Goal: Information Seeking & Learning: Compare options

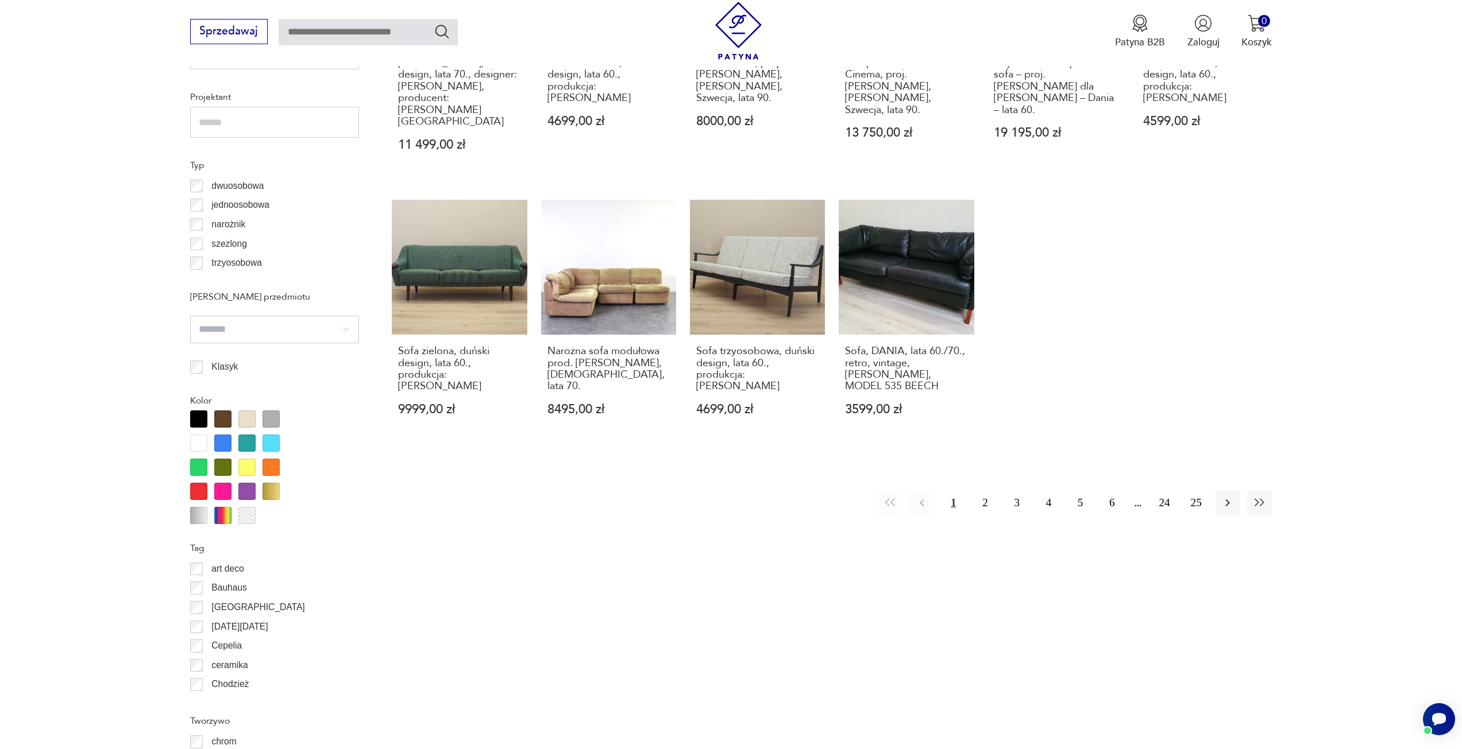
scroll to position [1014, 0]
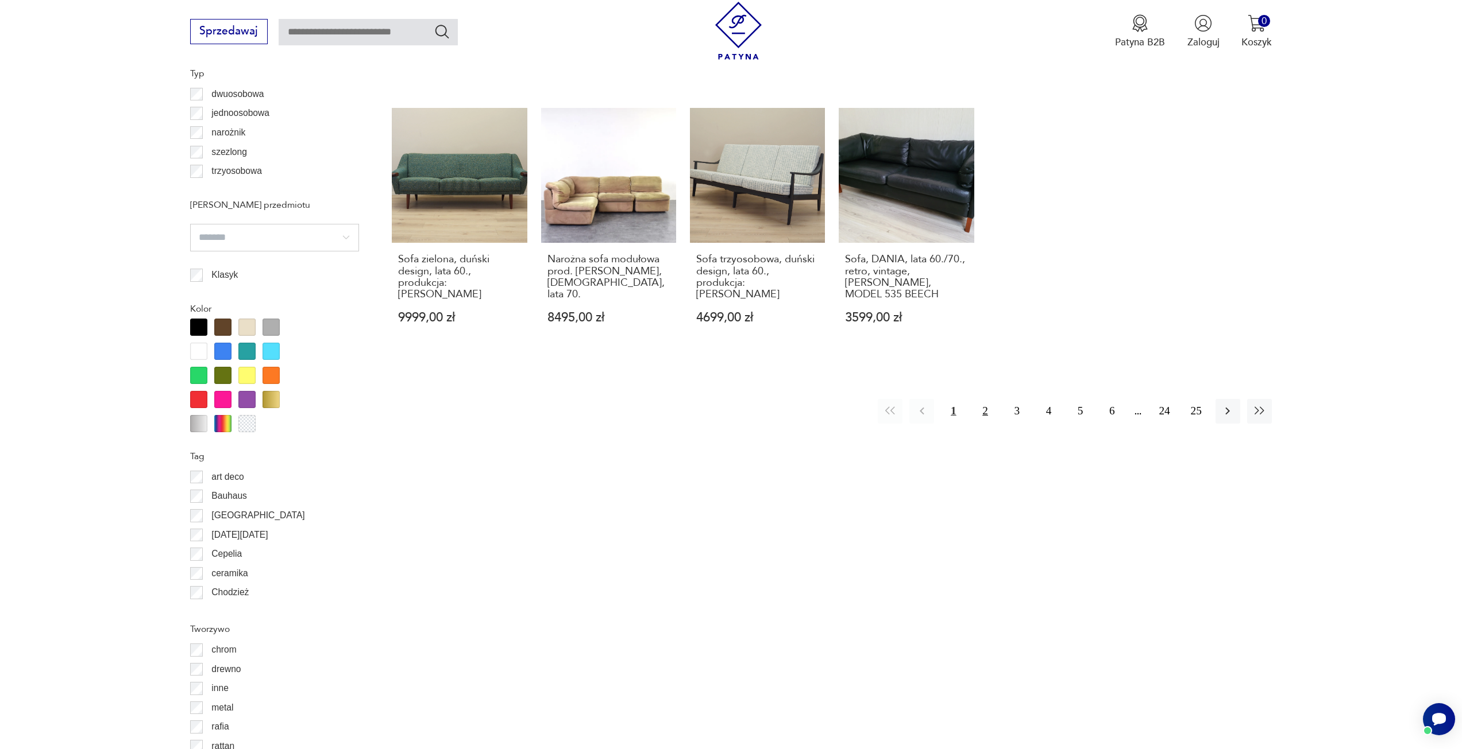
click at [990, 399] on button "2" at bounding box center [984, 411] width 25 height 25
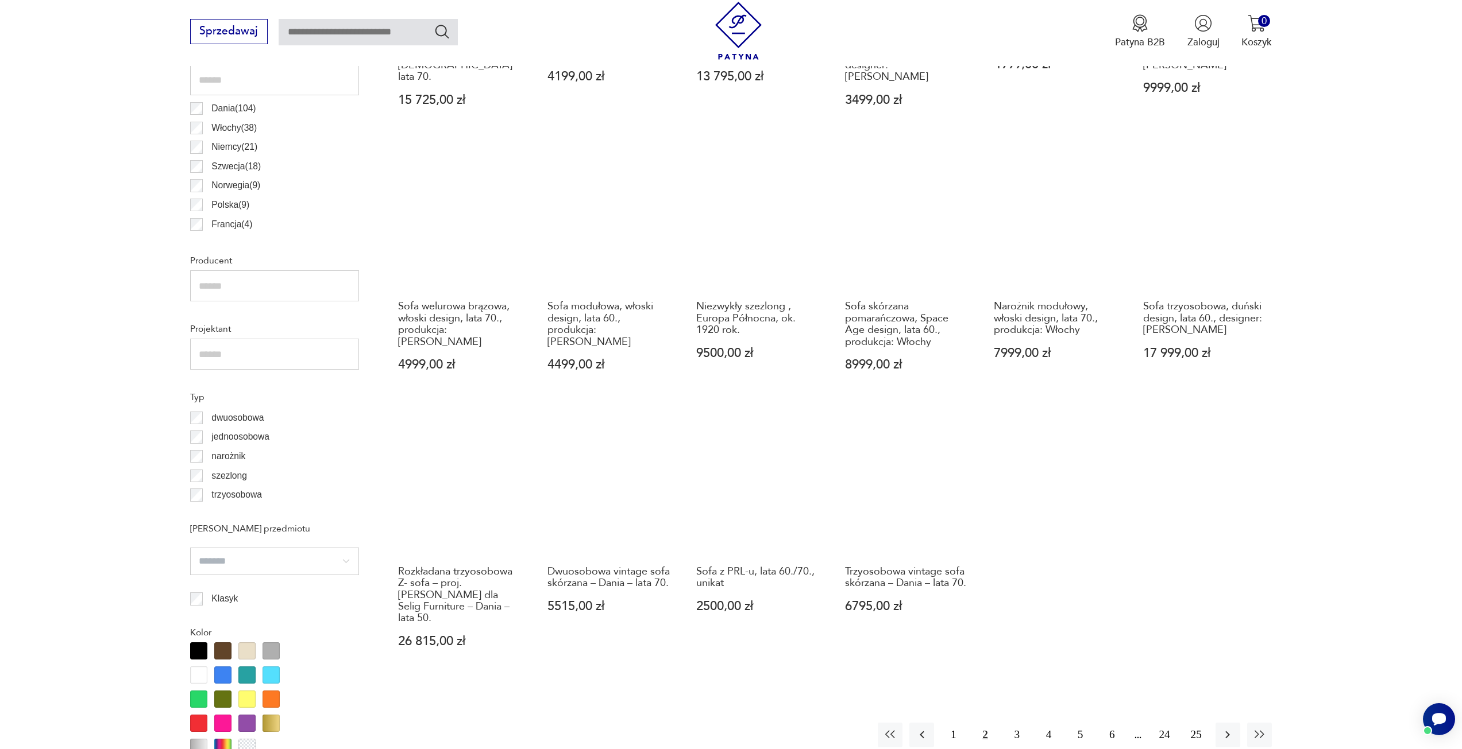
scroll to position [743, 0]
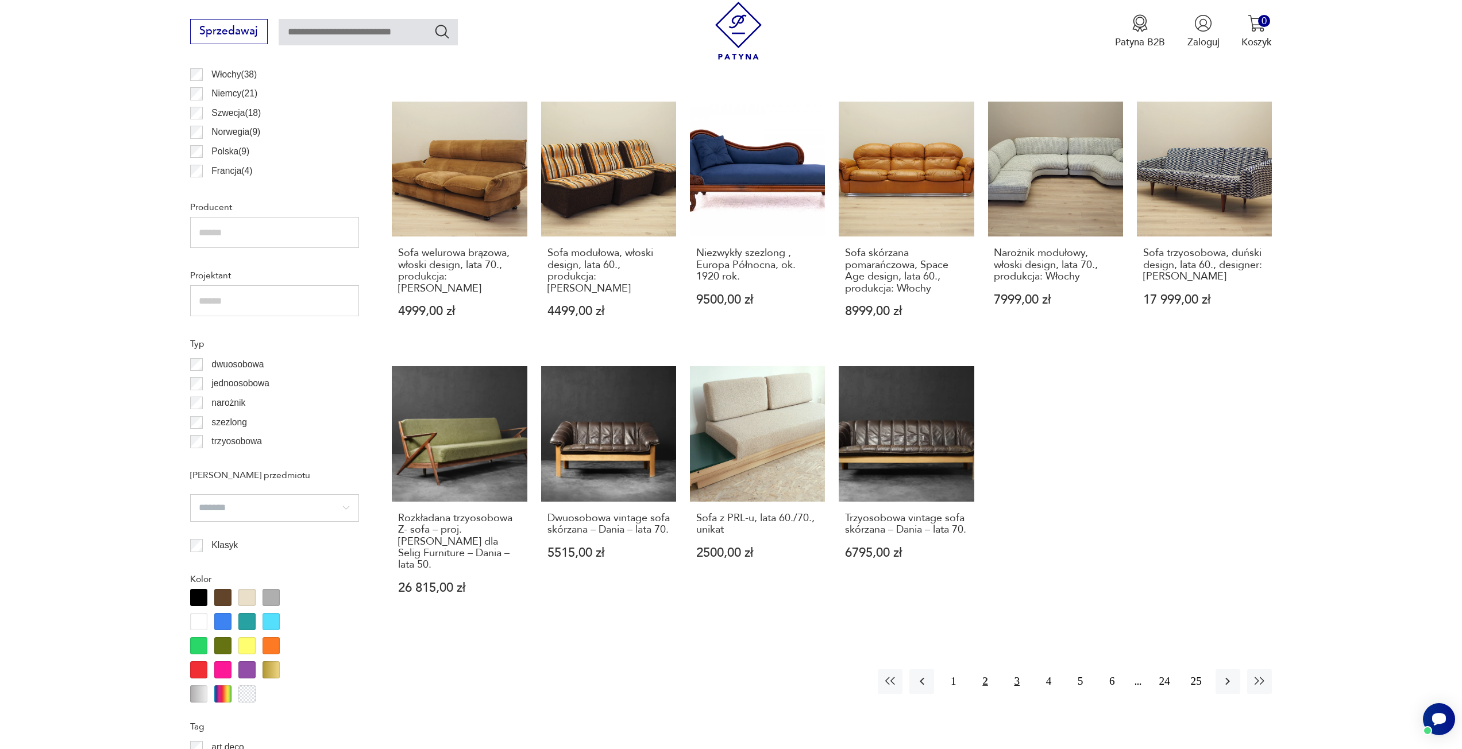
click at [1018, 670] on button "3" at bounding box center [1016, 682] width 25 height 25
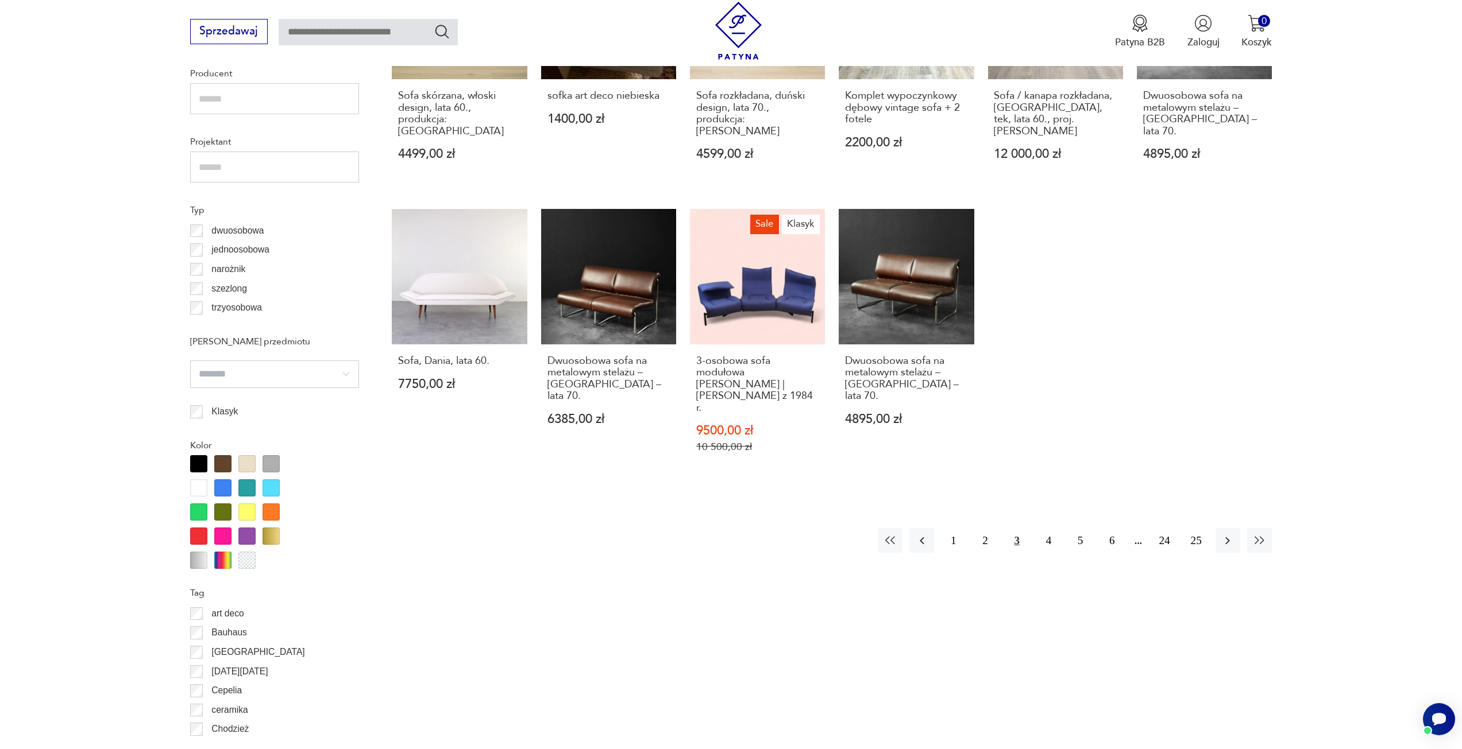
scroll to position [915, 0]
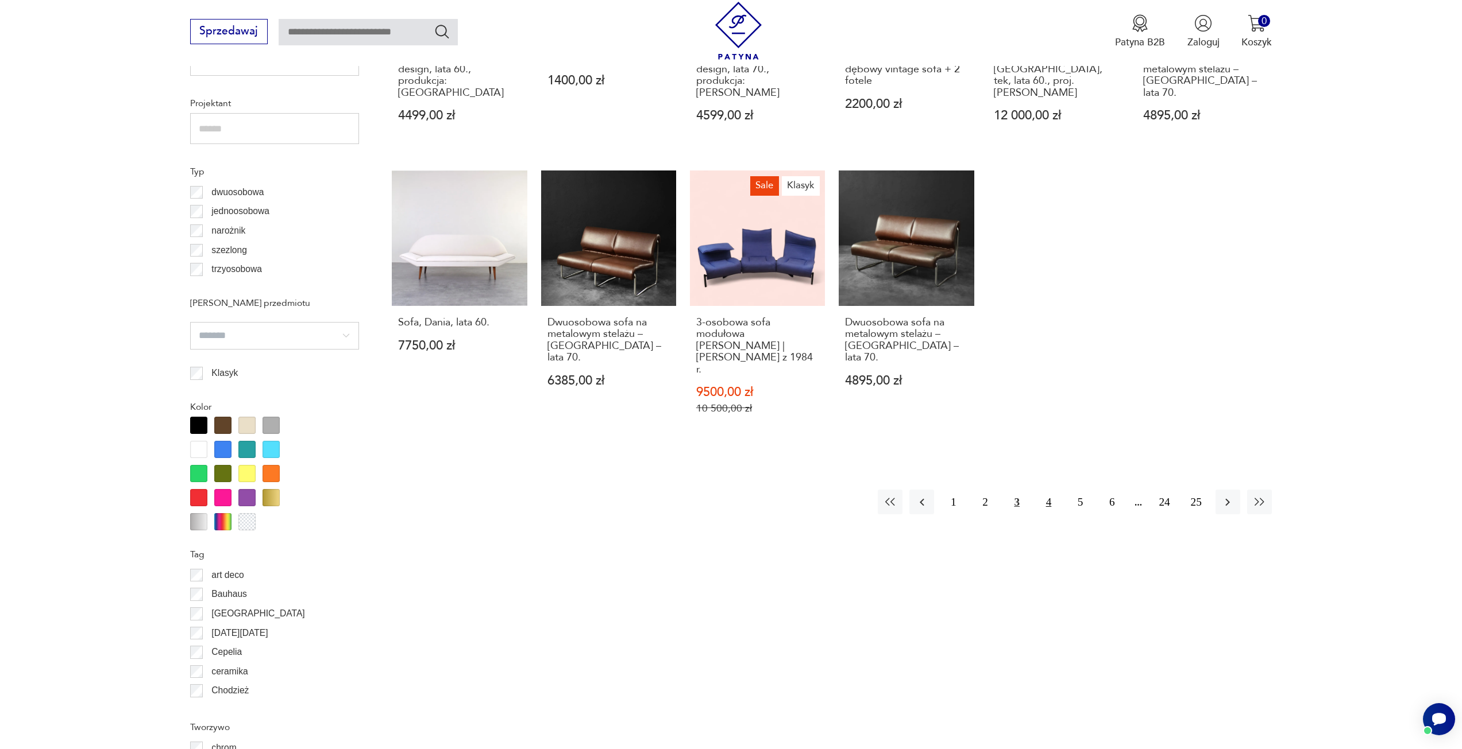
click at [1051, 490] on button "4" at bounding box center [1048, 502] width 25 height 25
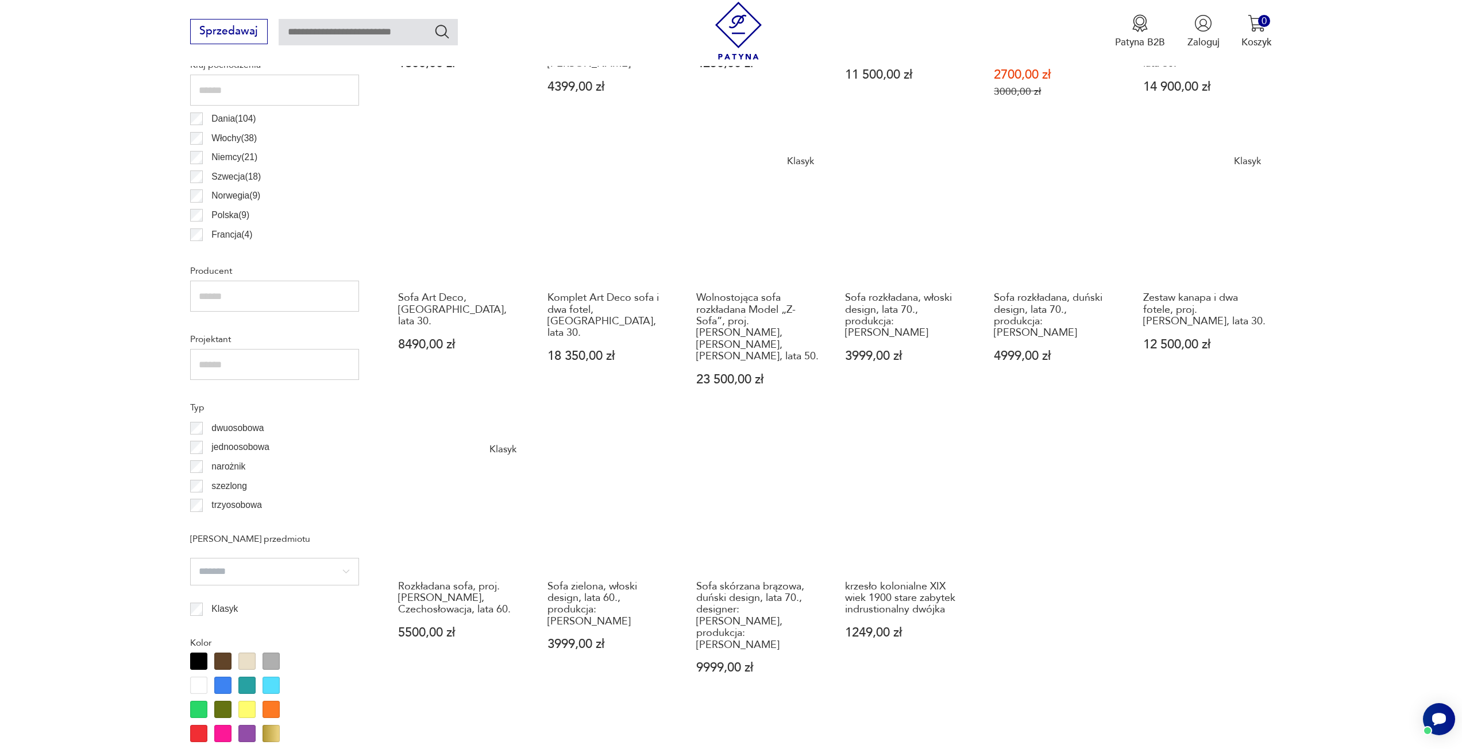
scroll to position [801, 0]
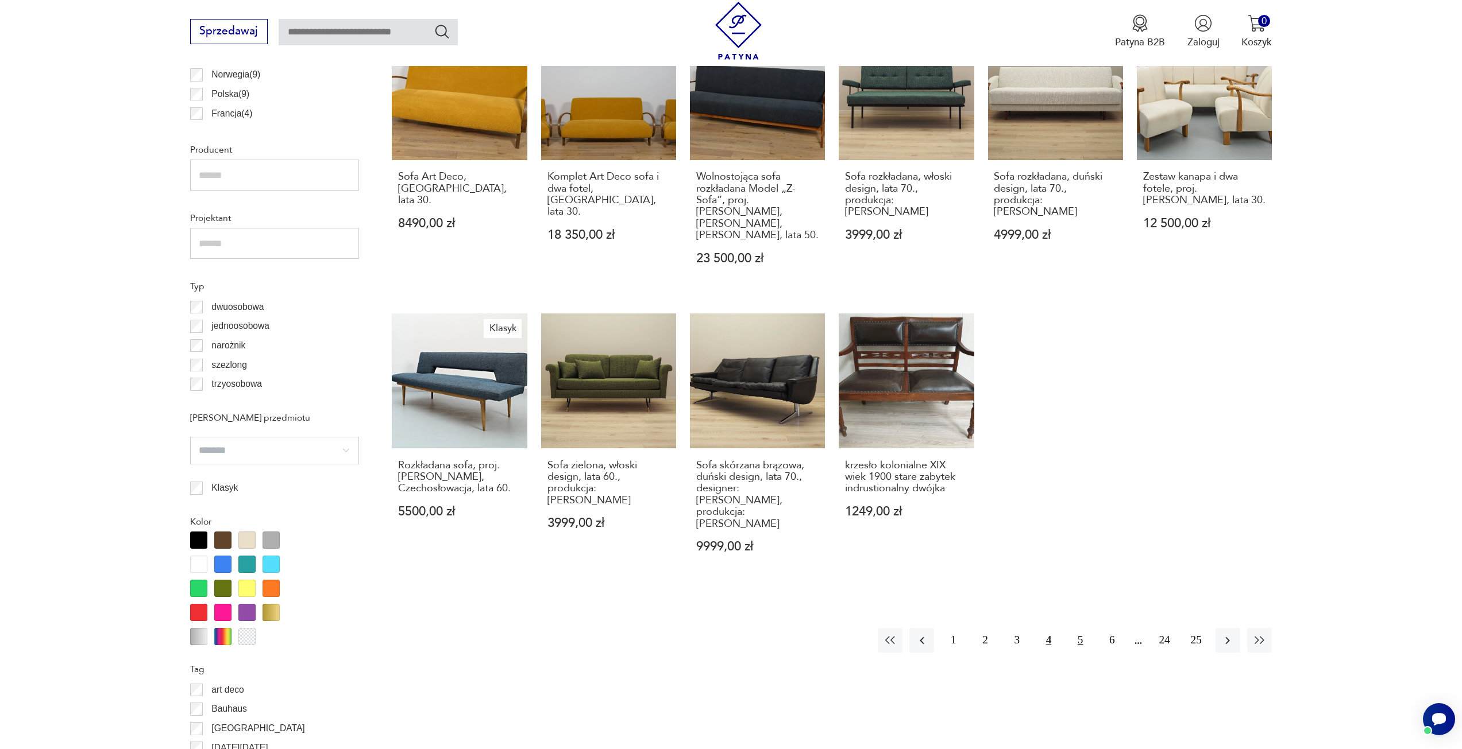
click at [1081, 628] on button "5" at bounding box center [1080, 640] width 25 height 25
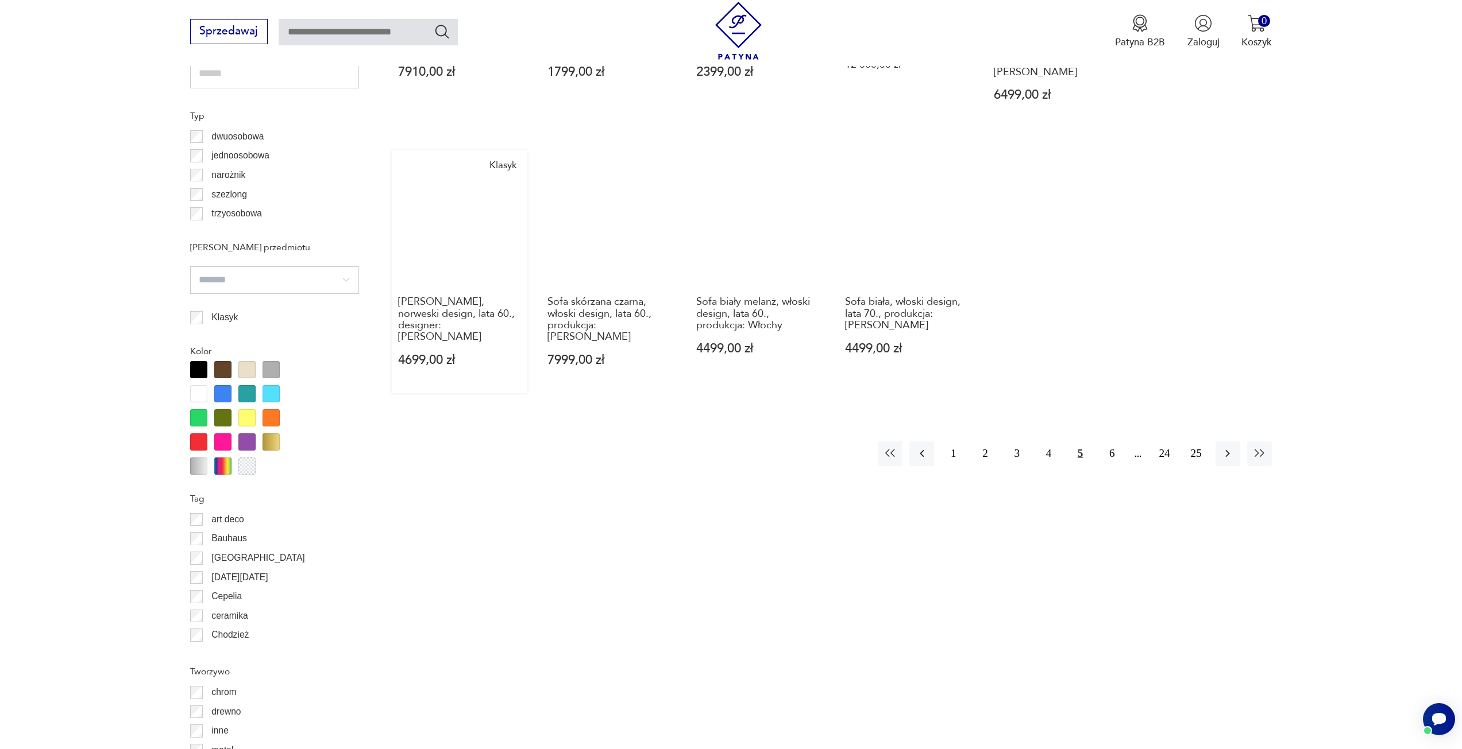
scroll to position [973, 0]
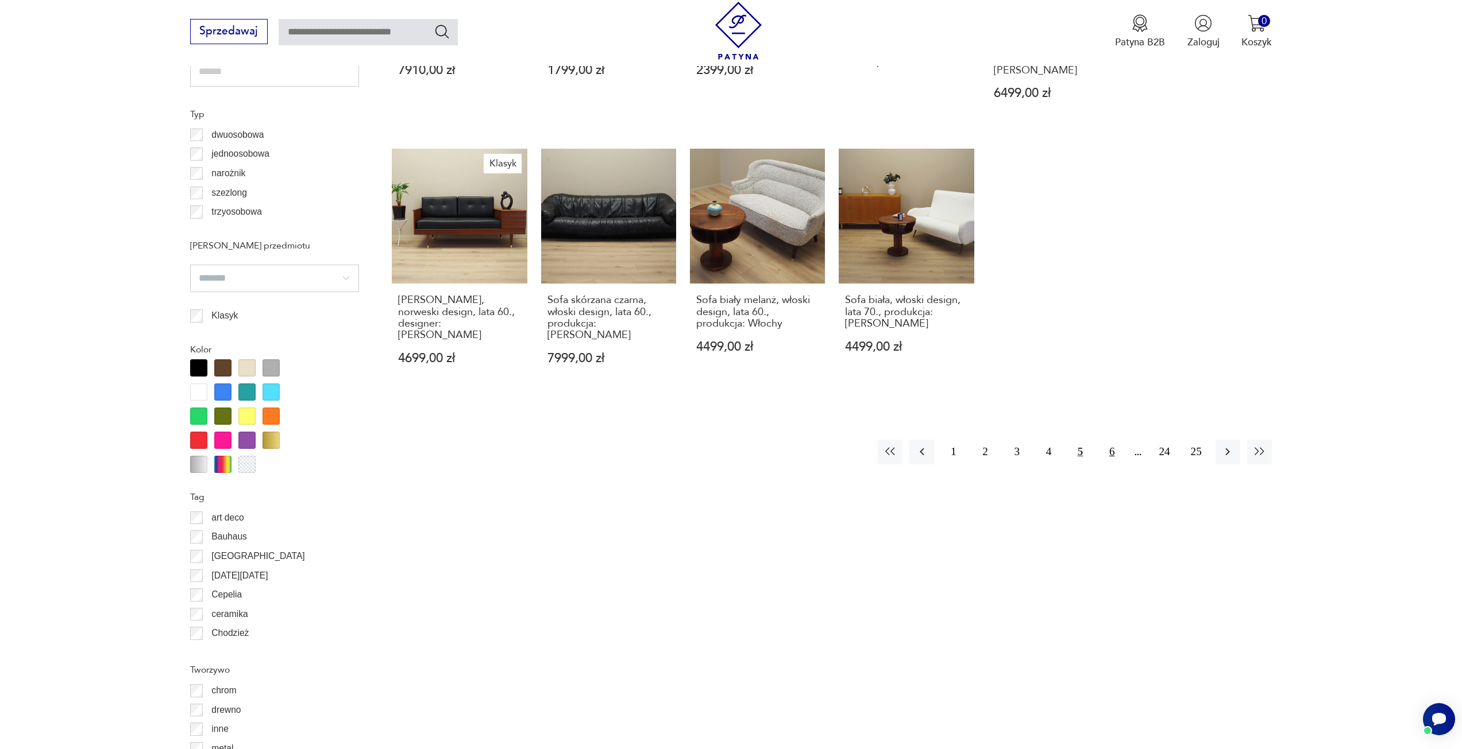
click at [1110, 440] on button "6" at bounding box center [1111, 452] width 25 height 25
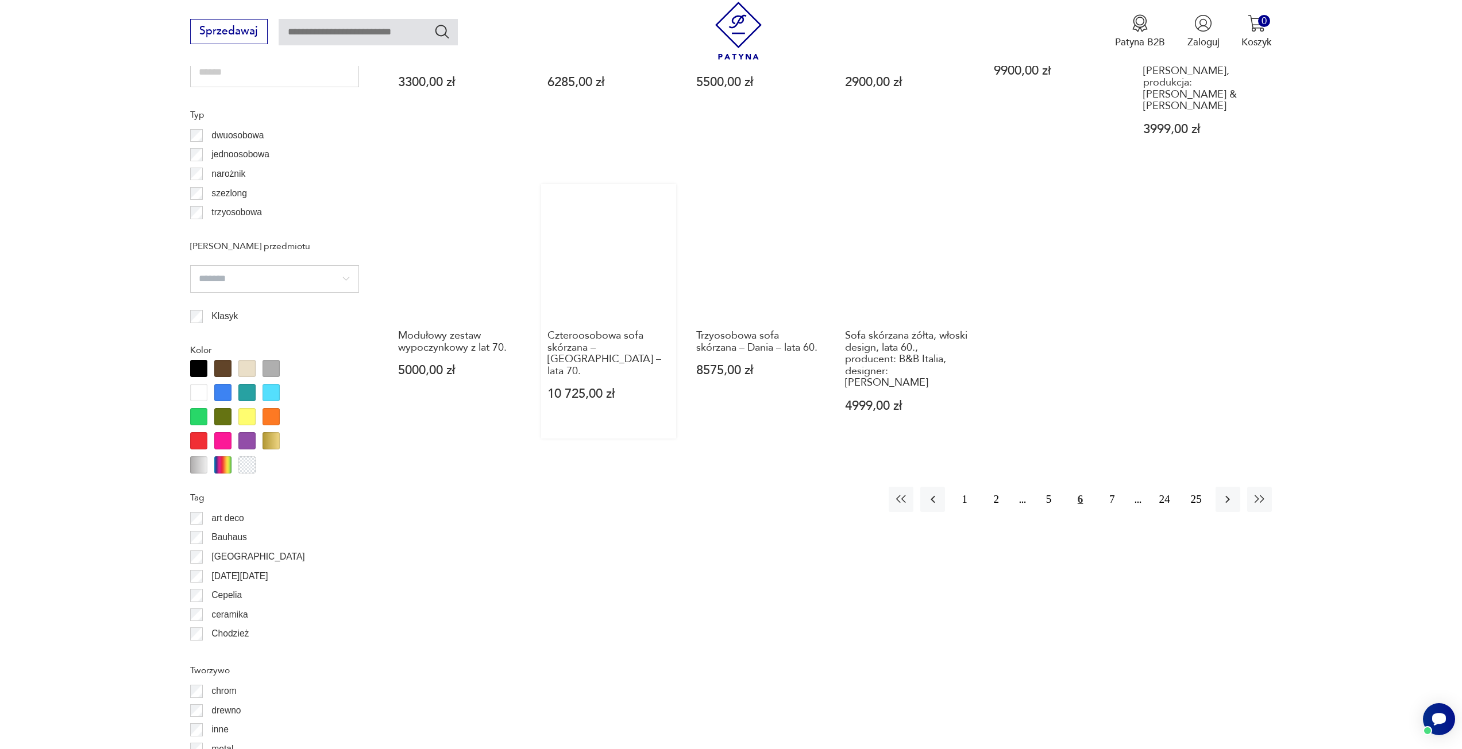
scroll to position [973, 0]
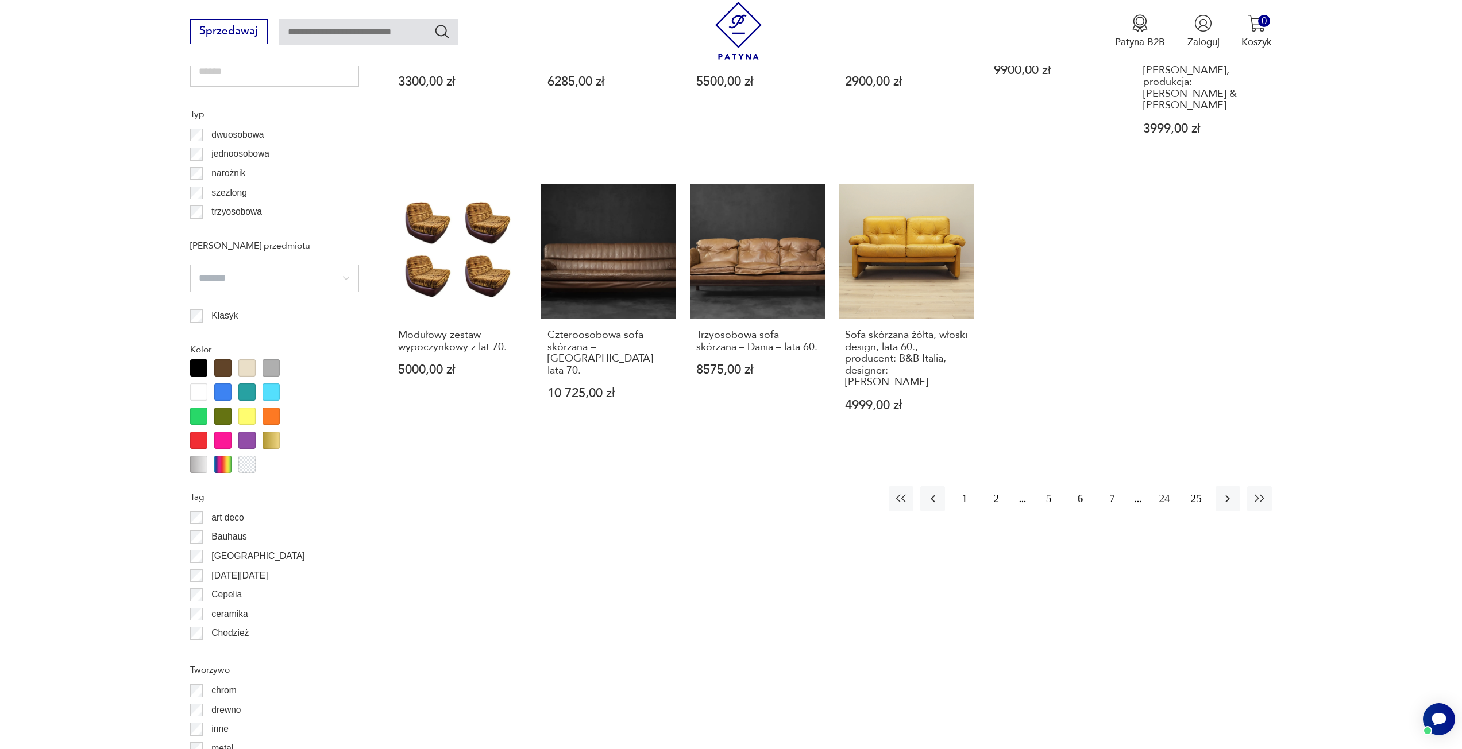
click at [1113, 486] on button "7" at bounding box center [1111, 498] width 25 height 25
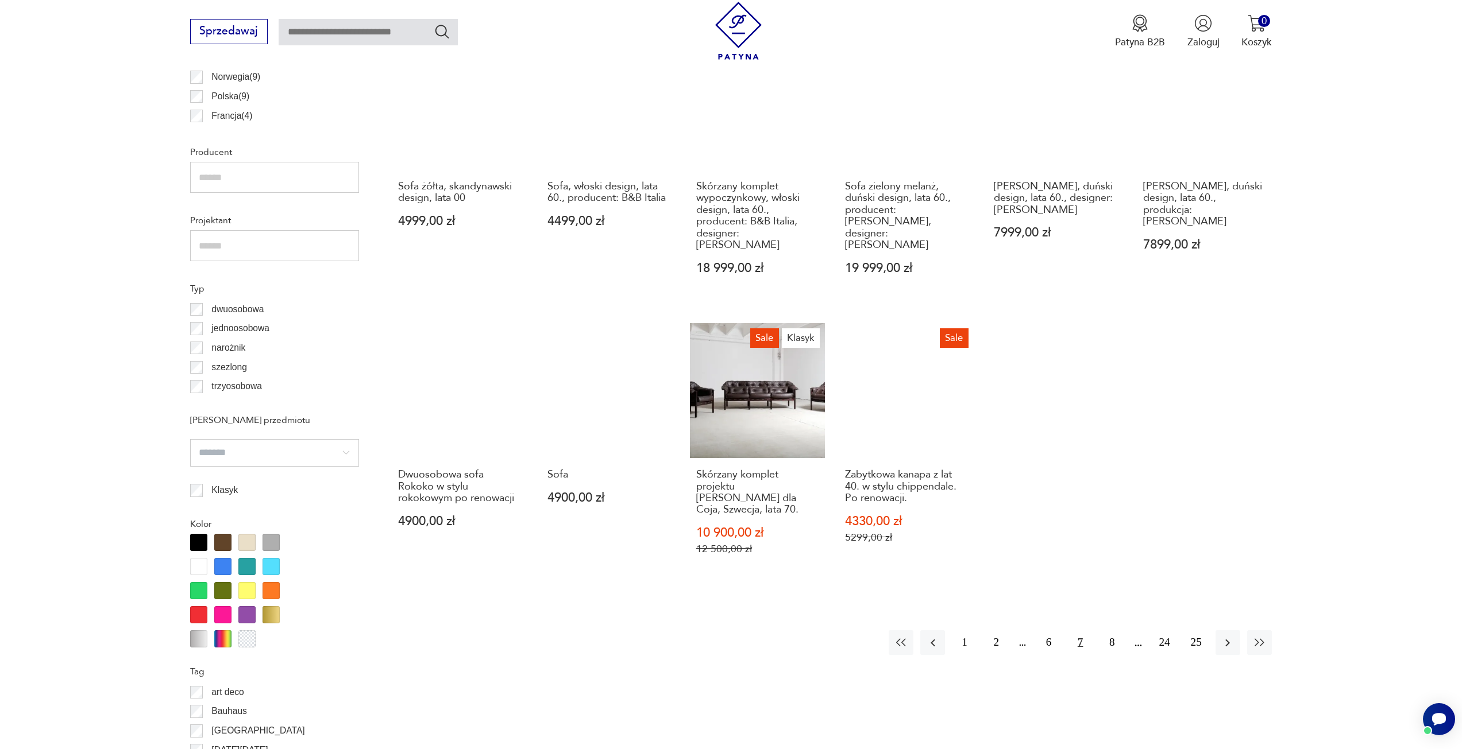
scroll to position [858, 0]
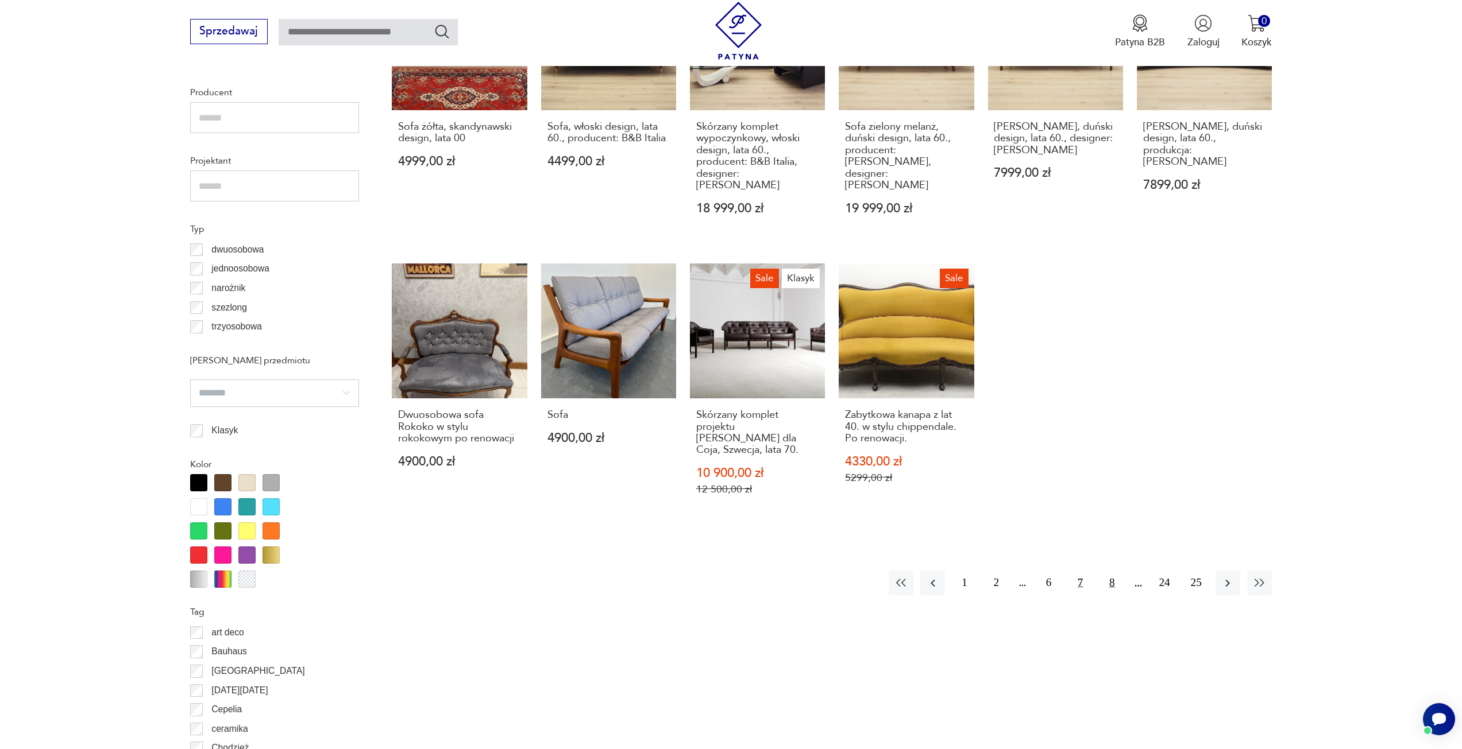
click at [1112, 571] on button "8" at bounding box center [1111, 583] width 25 height 25
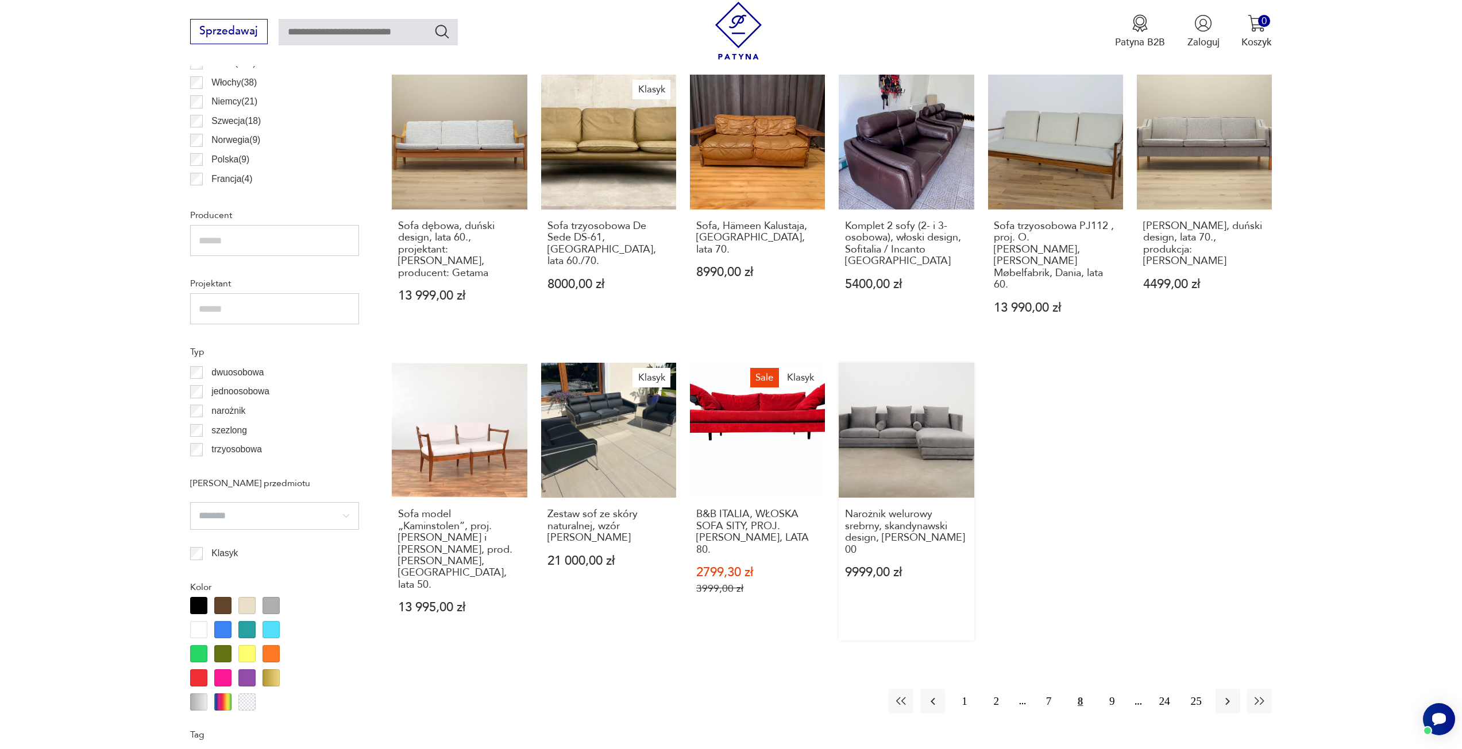
scroll to position [743, 0]
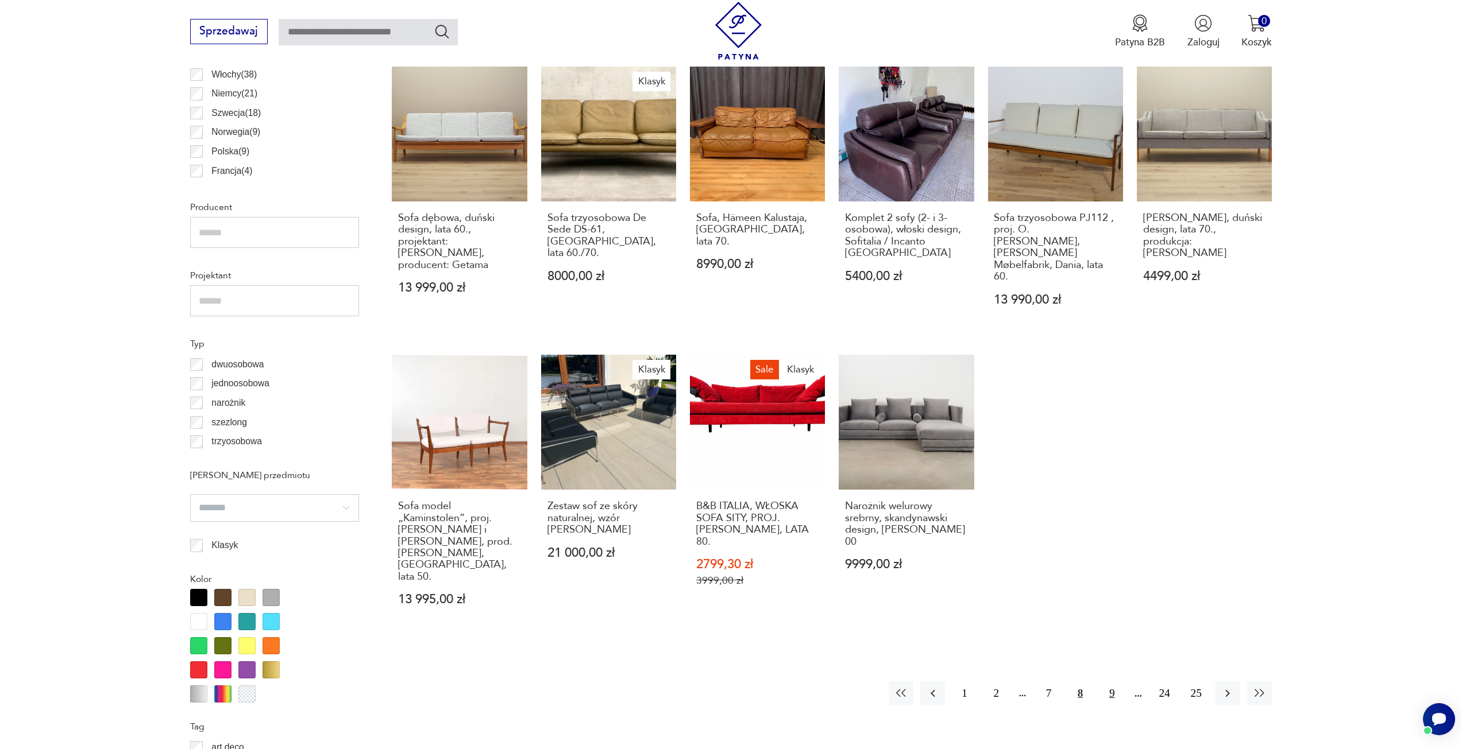
click at [1114, 681] on button "9" at bounding box center [1111, 693] width 25 height 25
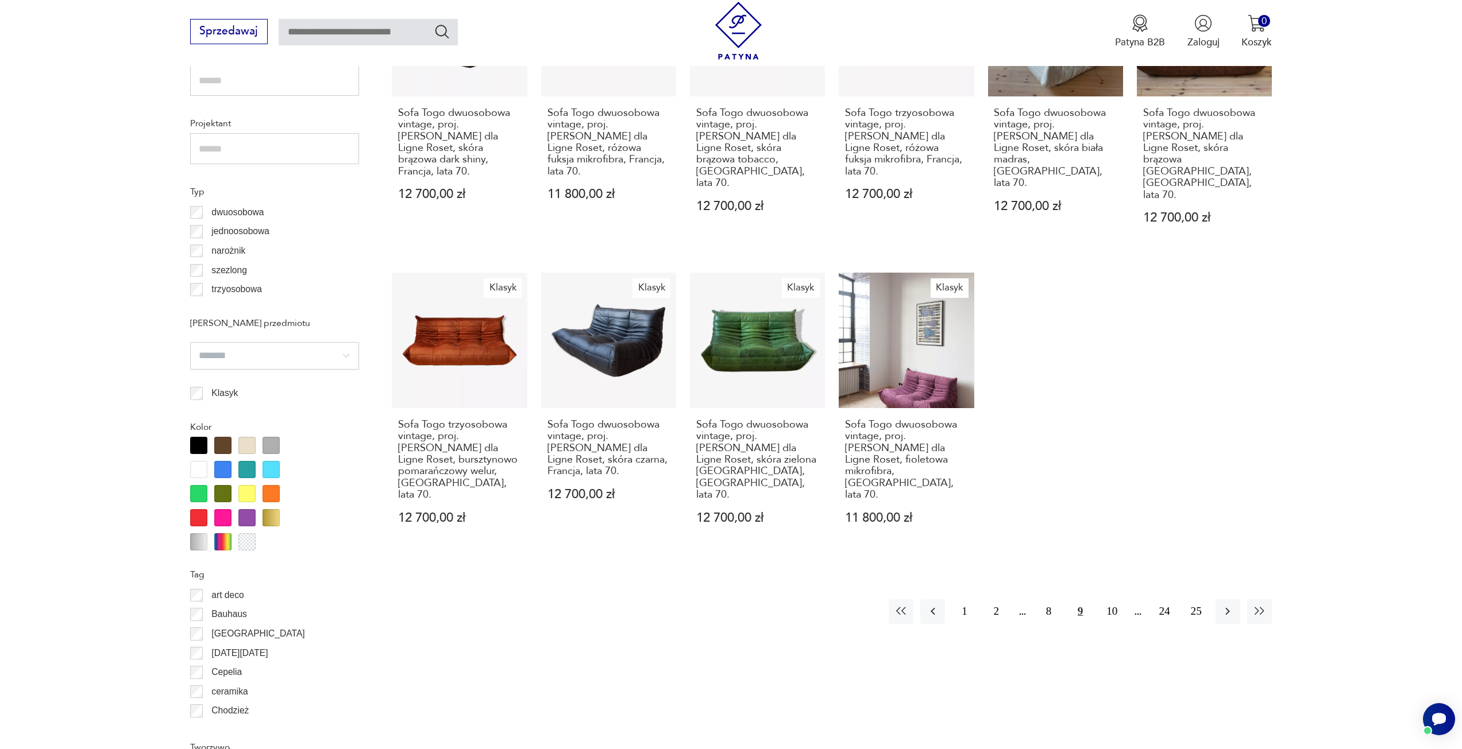
scroll to position [973, 0]
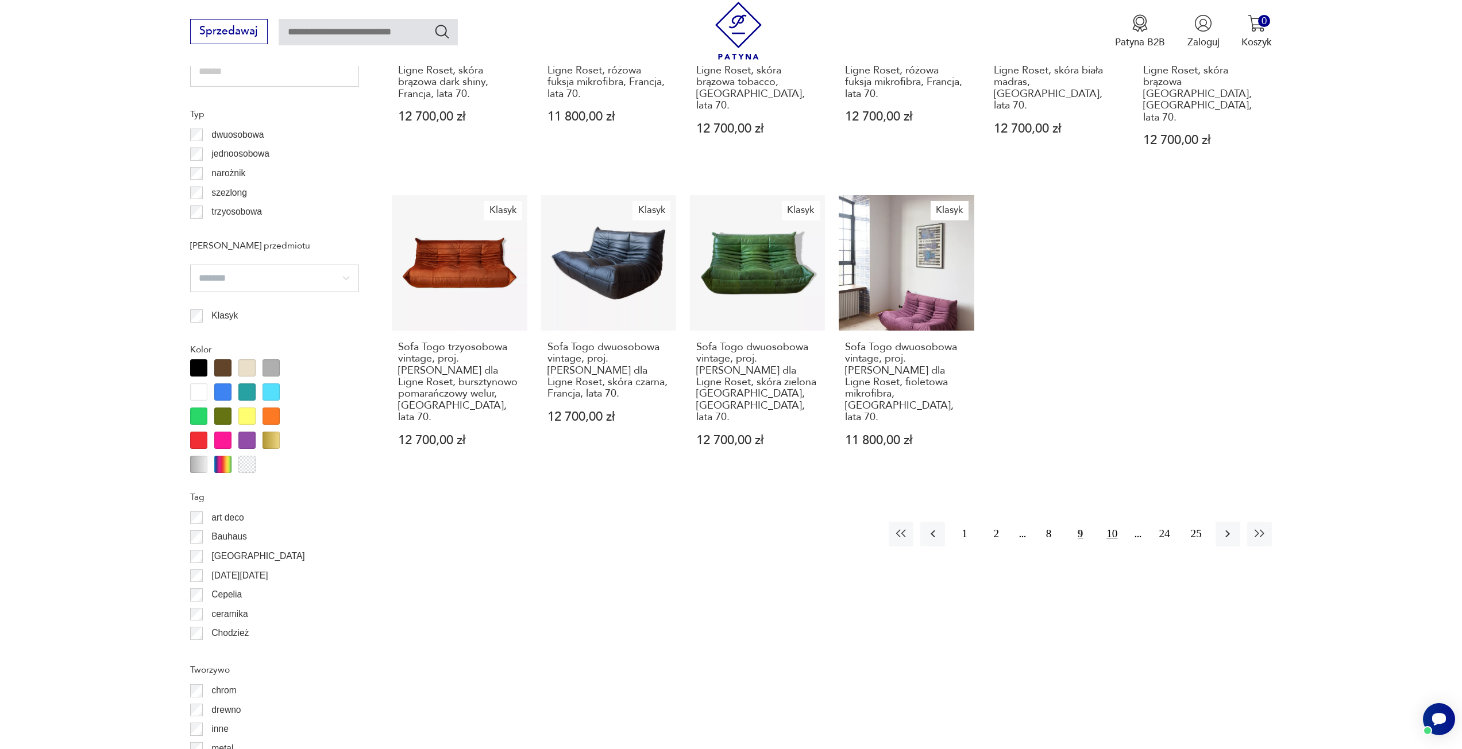
click at [1114, 522] on button "10" at bounding box center [1111, 534] width 25 height 25
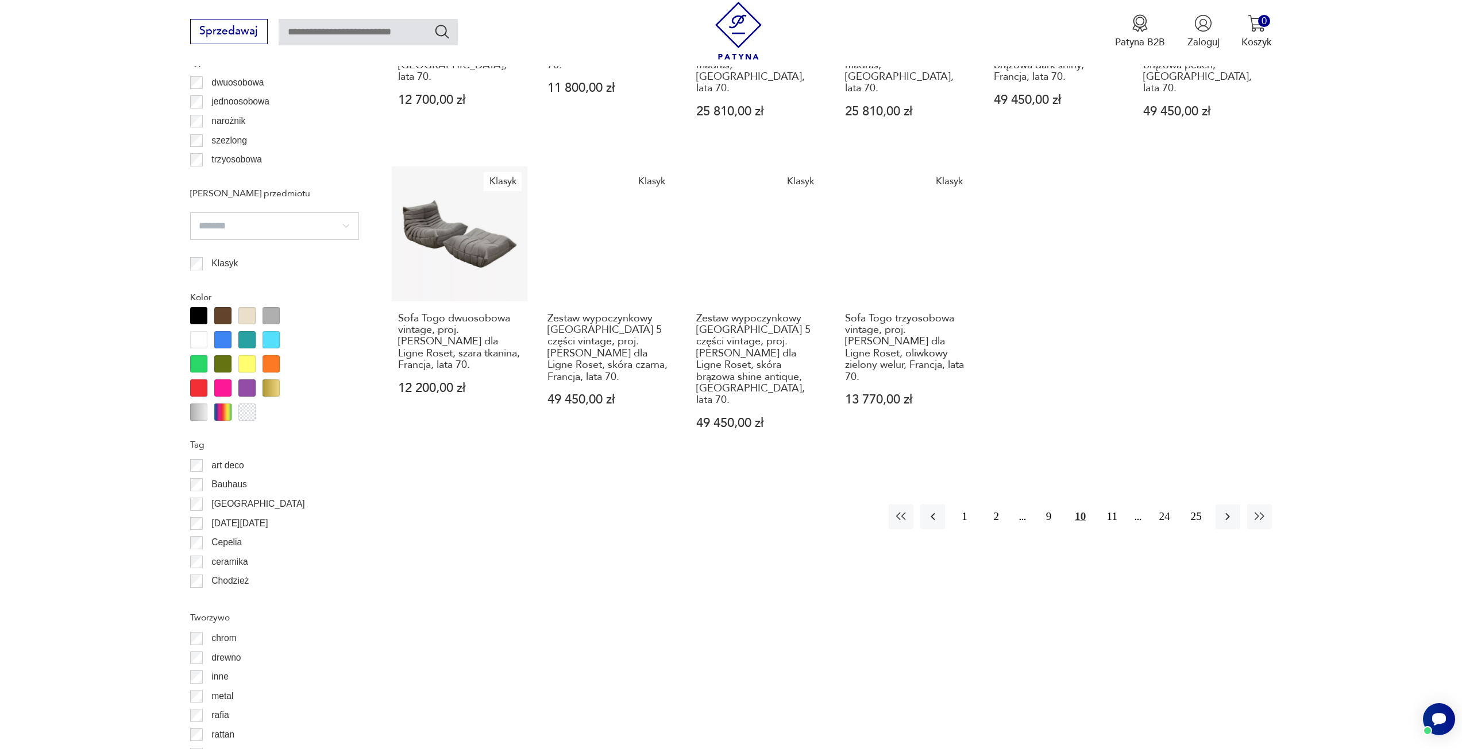
scroll to position [1030, 0]
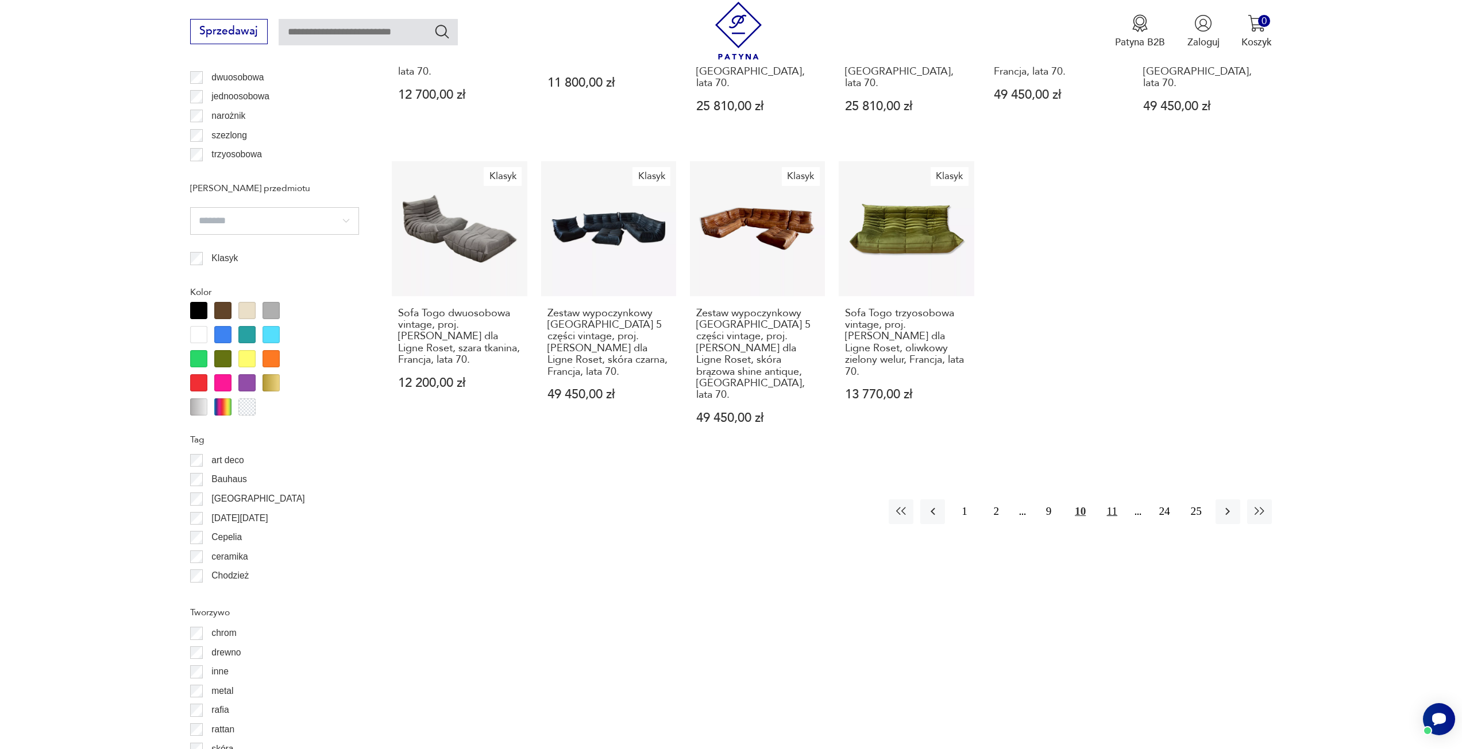
click at [1112, 500] on button "11" at bounding box center [1111, 512] width 25 height 25
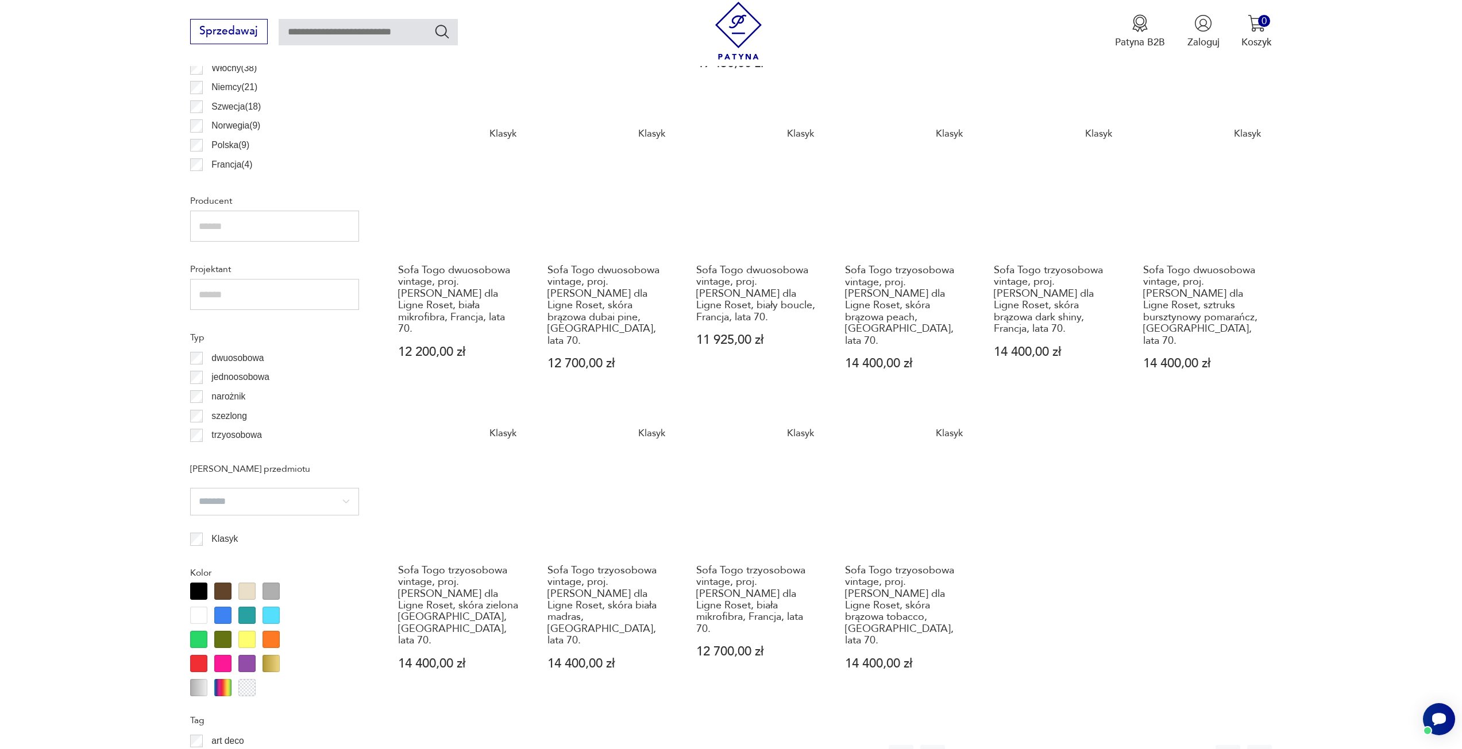
scroll to position [973, 0]
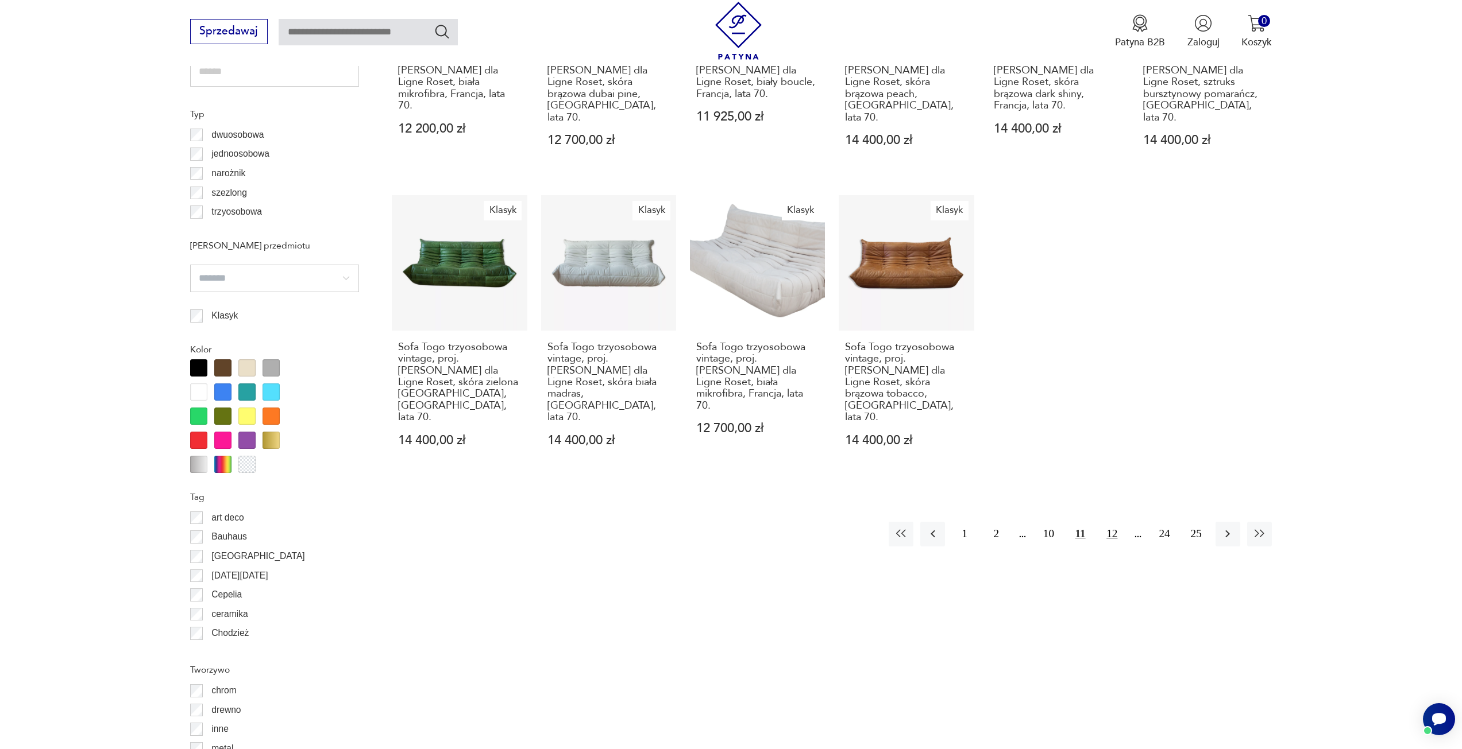
click at [1119, 522] on button "12" at bounding box center [1111, 534] width 25 height 25
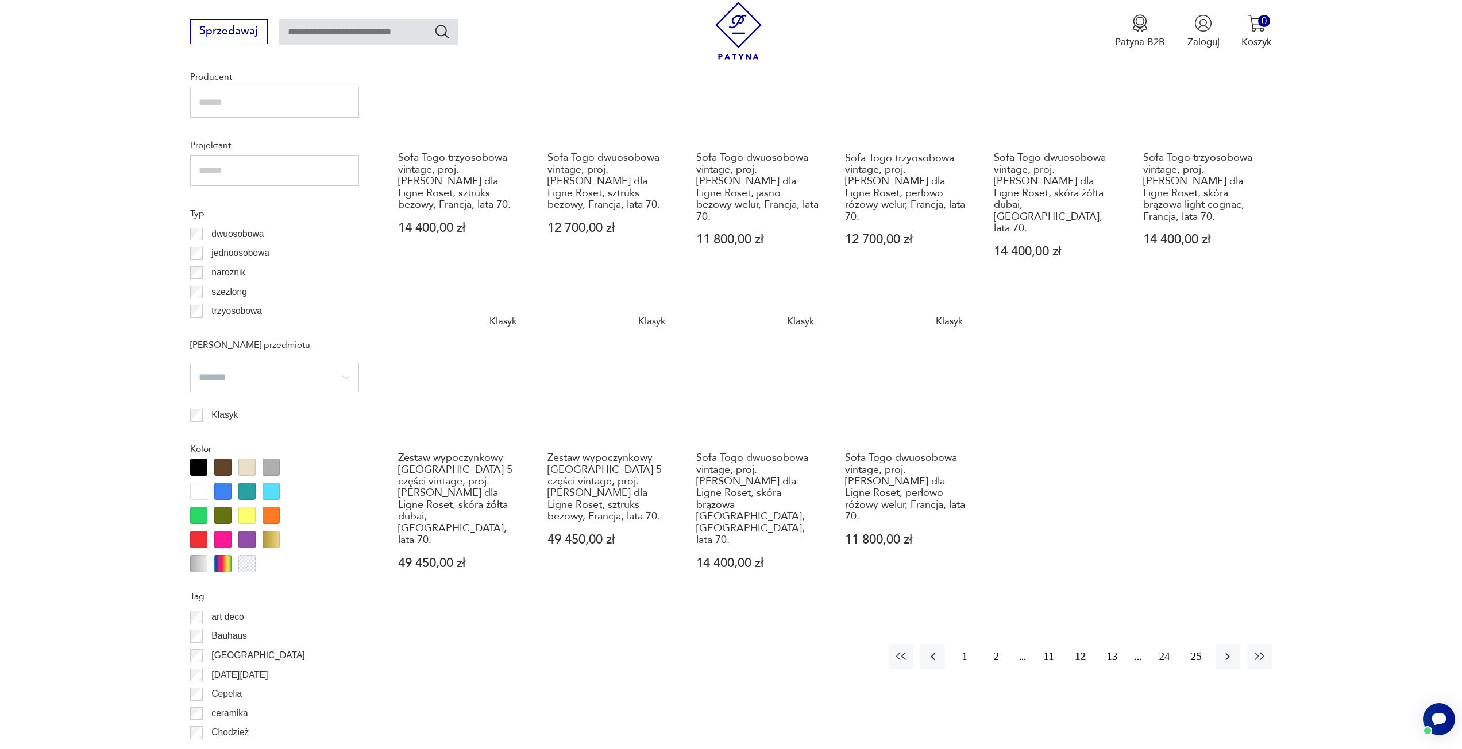
scroll to position [915, 0]
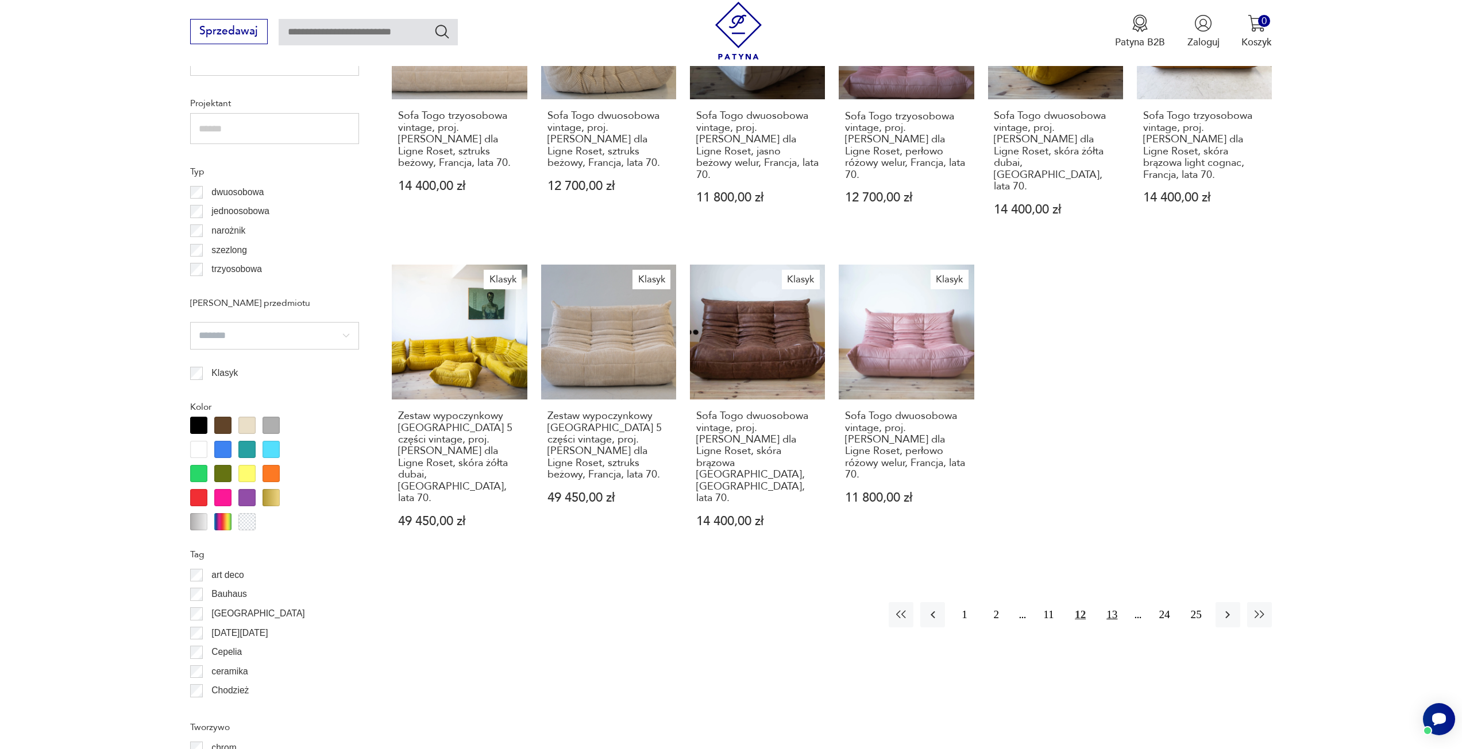
click at [1111, 602] on button "13" at bounding box center [1111, 614] width 25 height 25
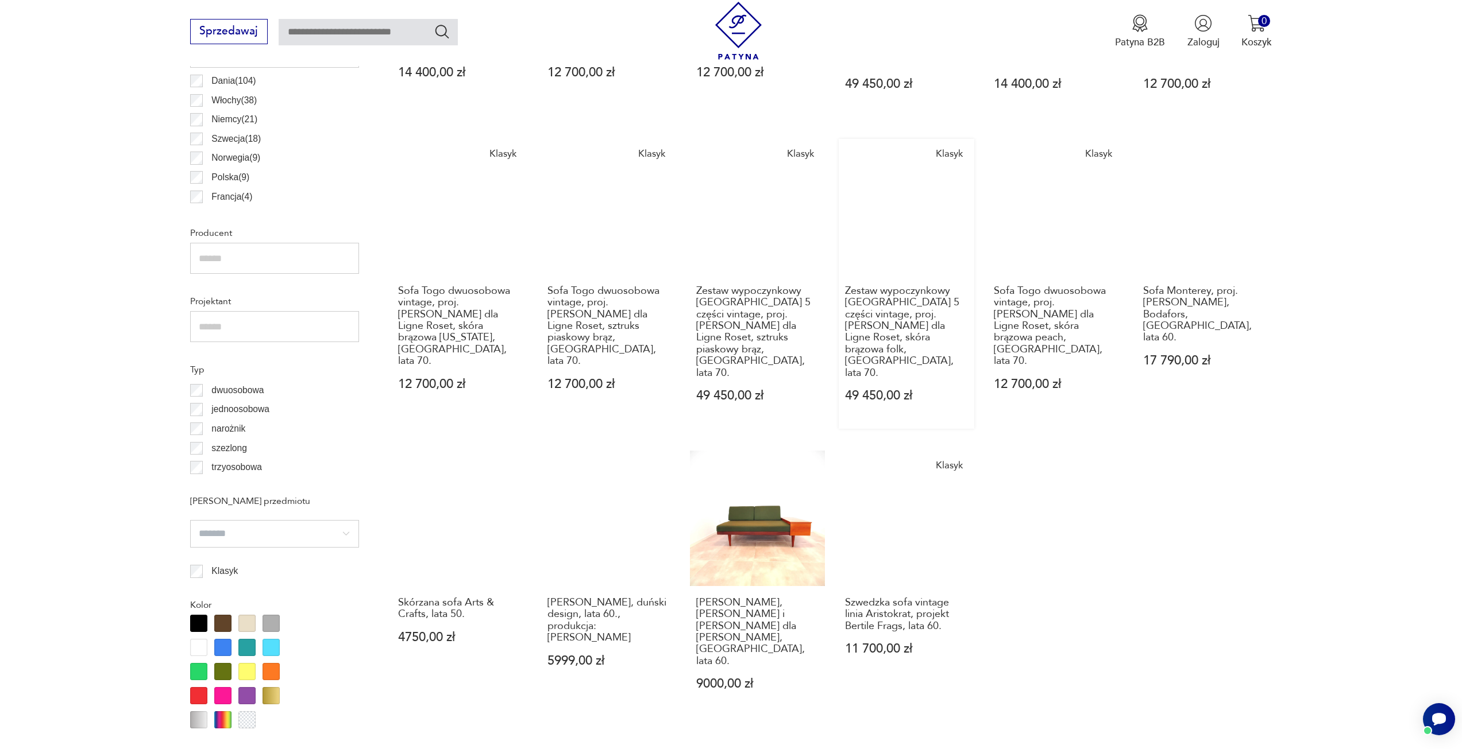
scroll to position [743, 0]
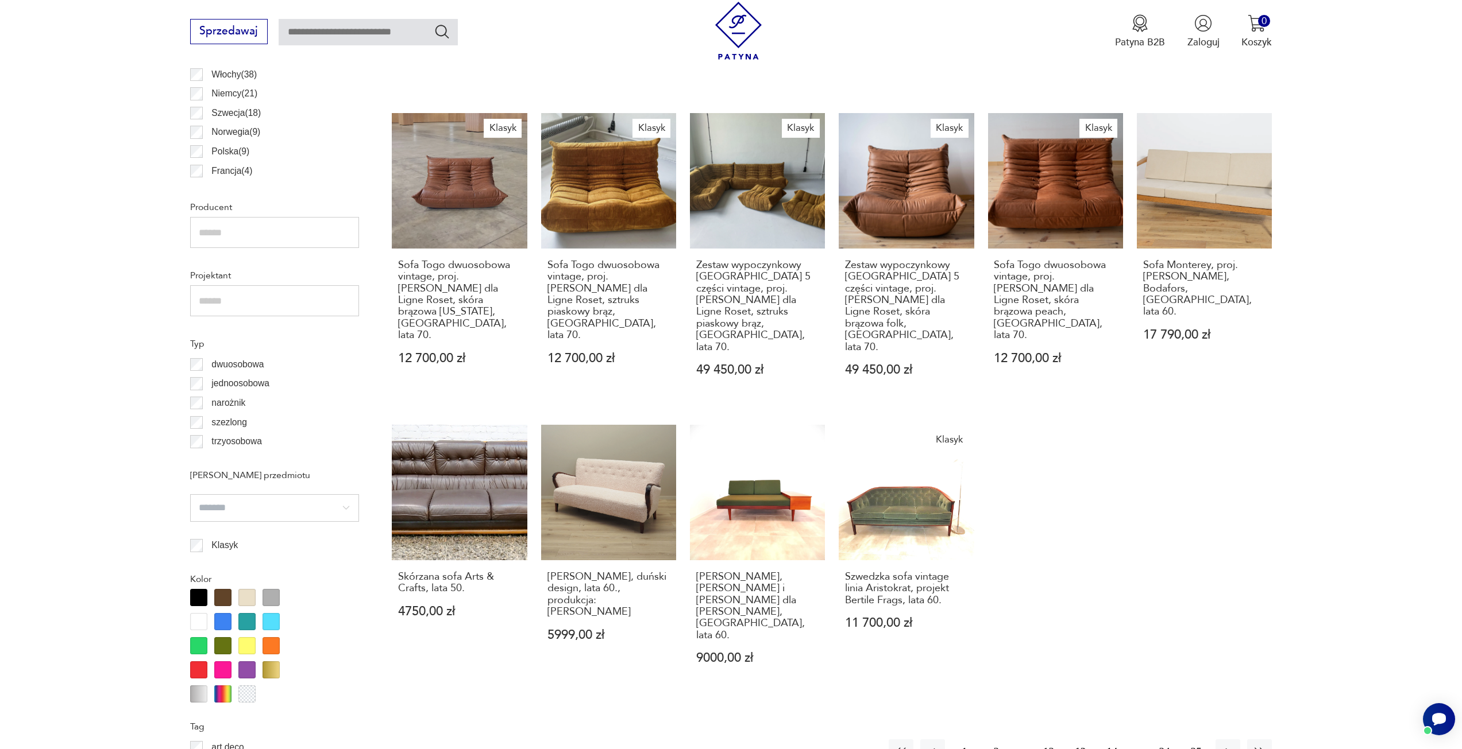
click at [1113, 740] on button "14" at bounding box center [1111, 752] width 25 height 25
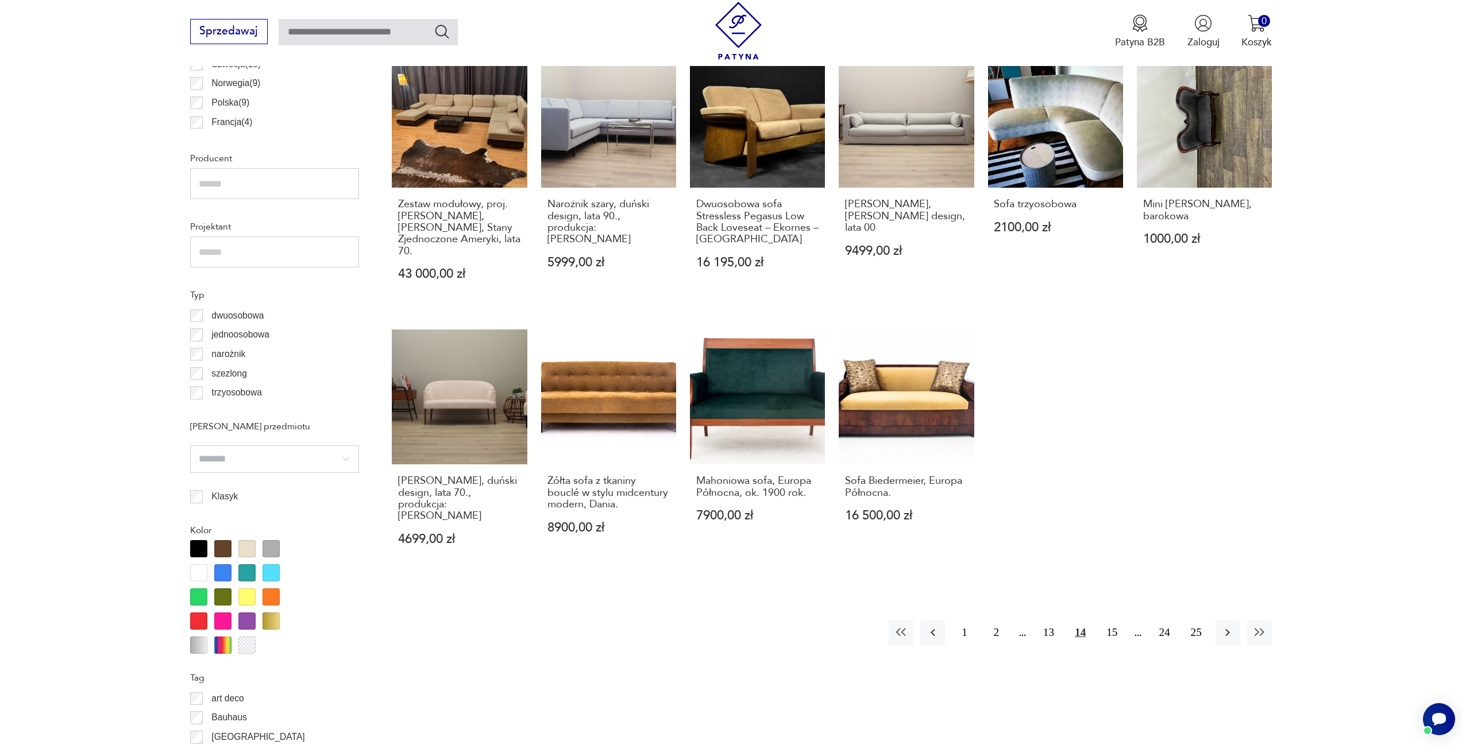
scroll to position [858, 0]
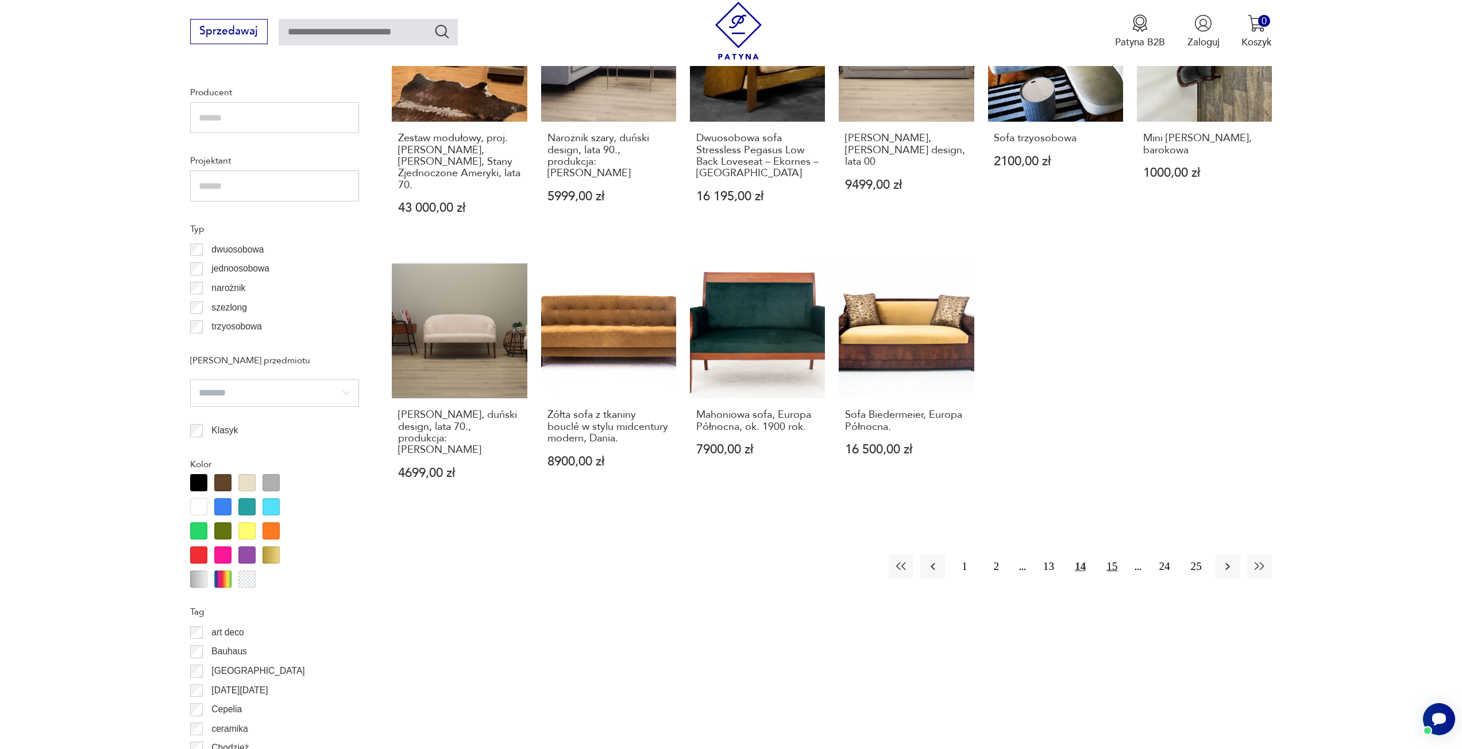
click at [1110, 555] on button "15" at bounding box center [1111, 567] width 25 height 25
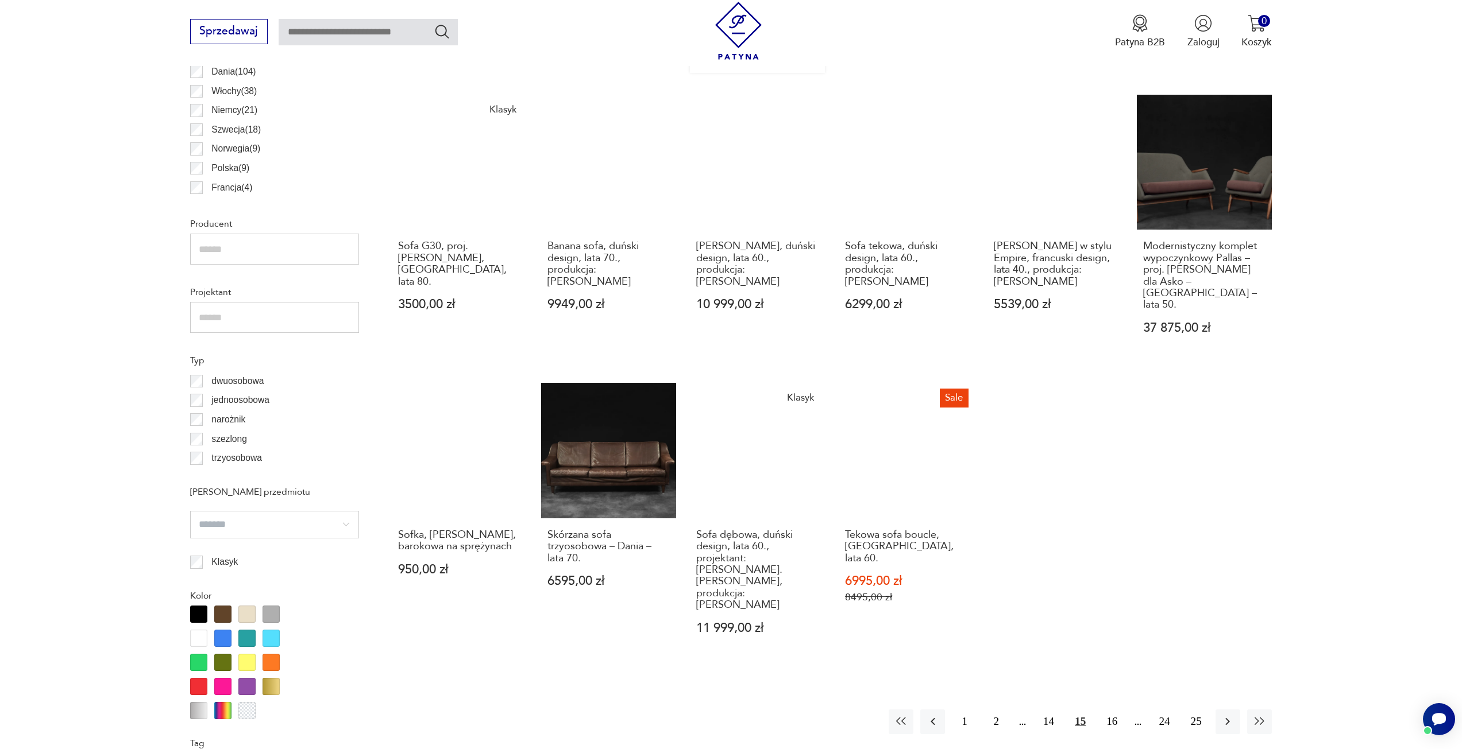
scroll to position [801, 0]
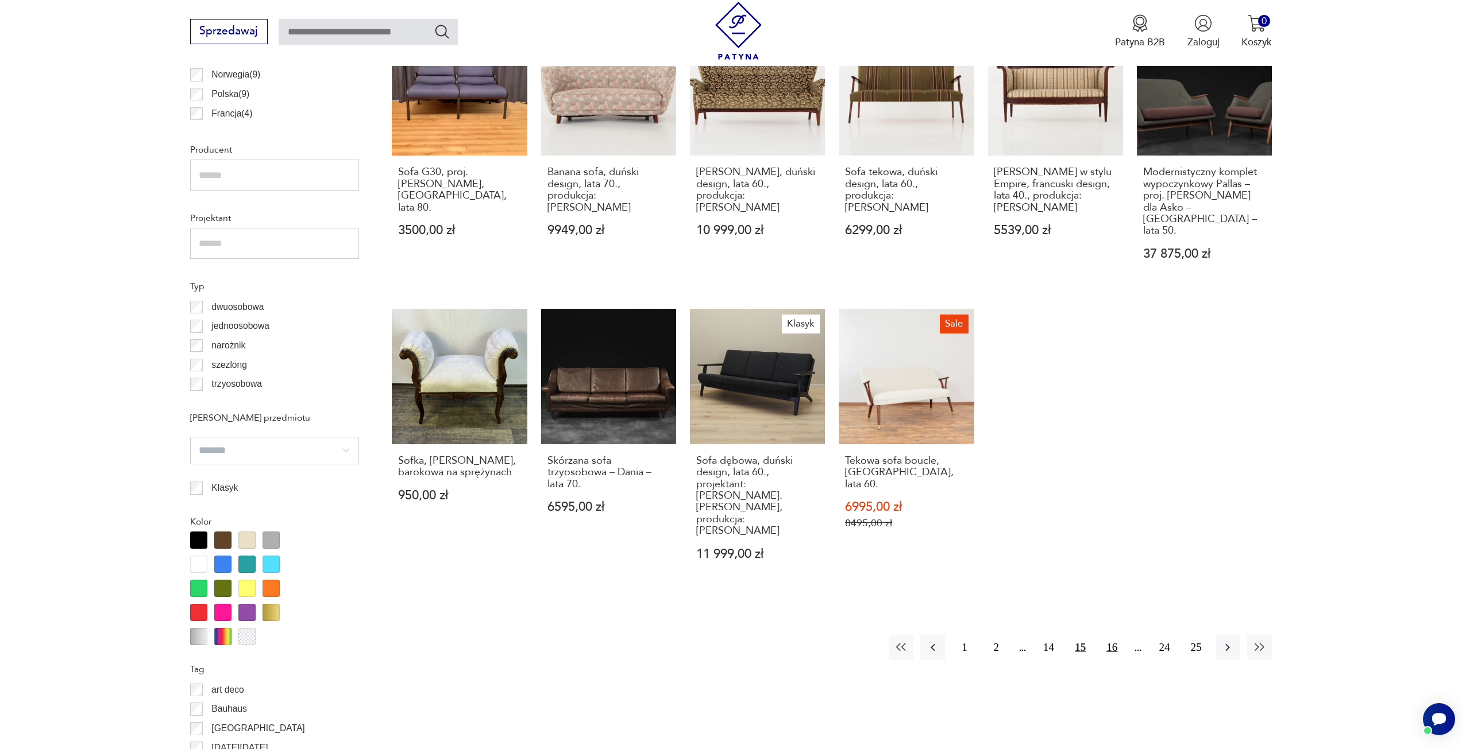
click at [1112, 636] on button "16" at bounding box center [1111, 648] width 25 height 25
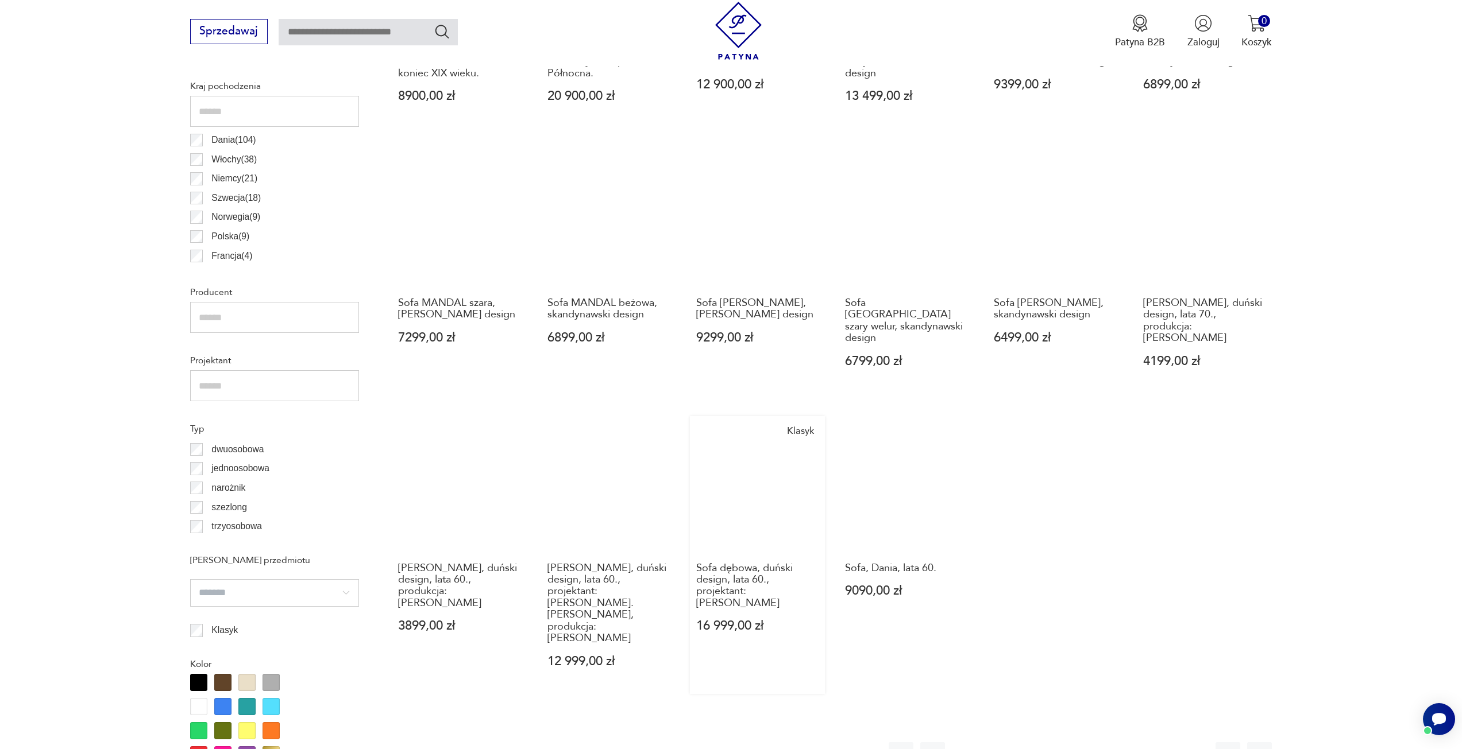
scroll to position [801, 0]
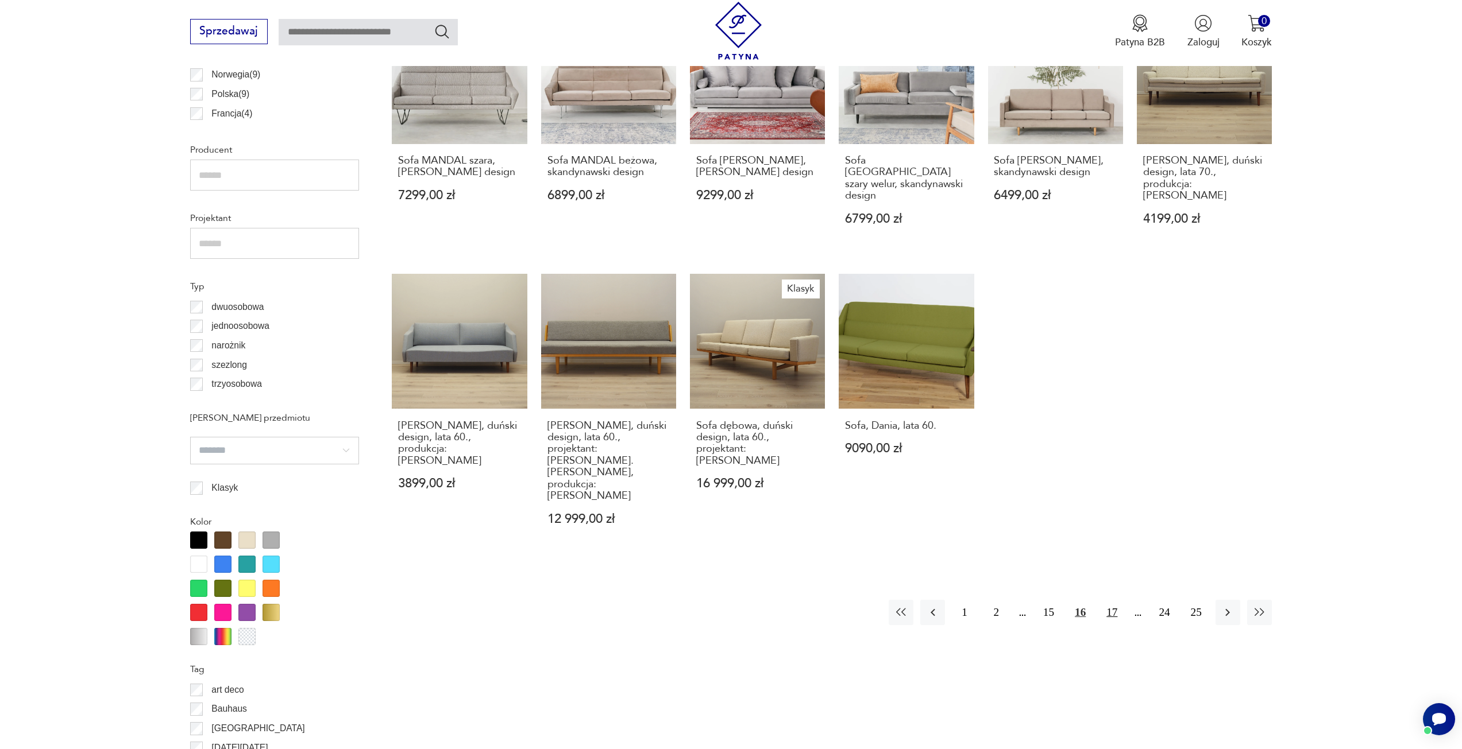
click at [1111, 600] on button "17" at bounding box center [1111, 612] width 25 height 25
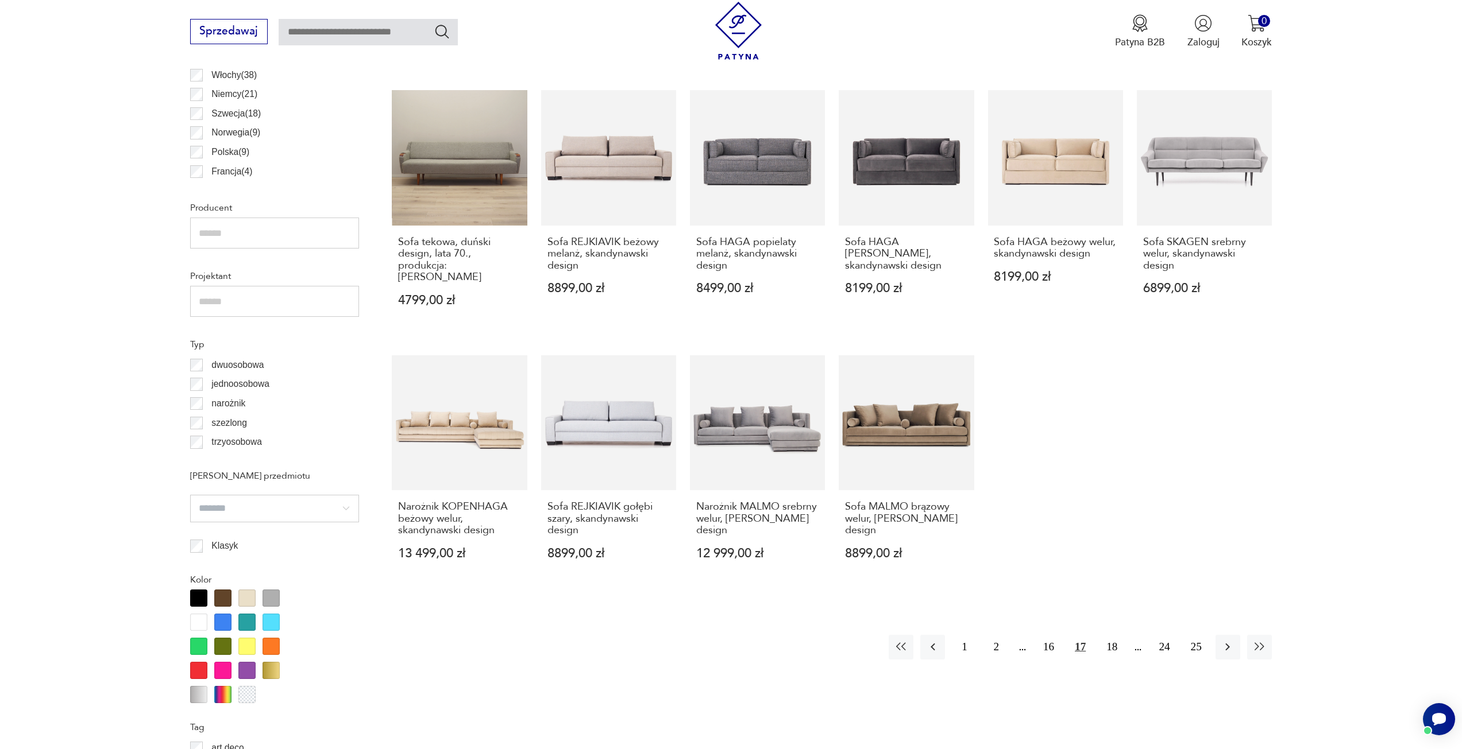
scroll to position [743, 0]
click at [1114, 635] on button "18" at bounding box center [1111, 647] width 25 height 25
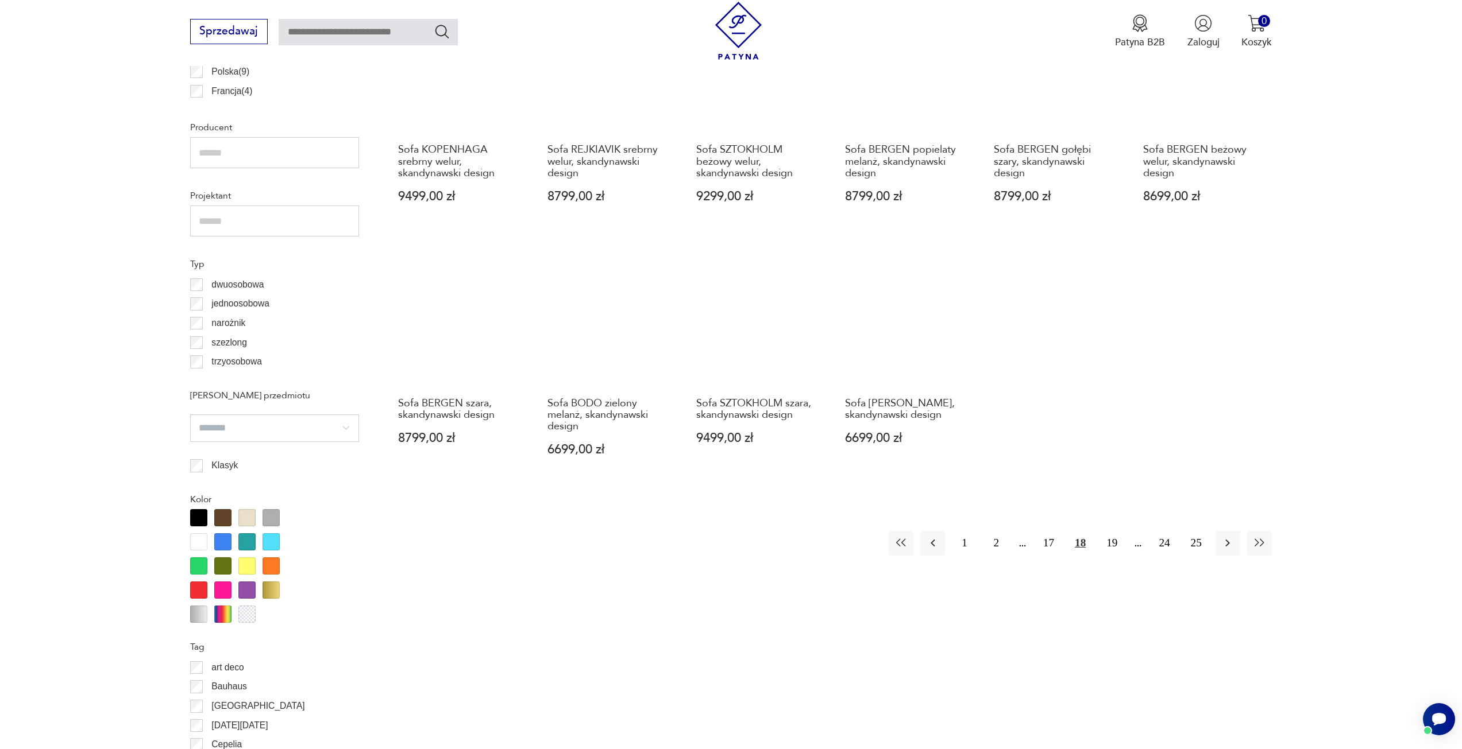
scroll to position [858, 0]
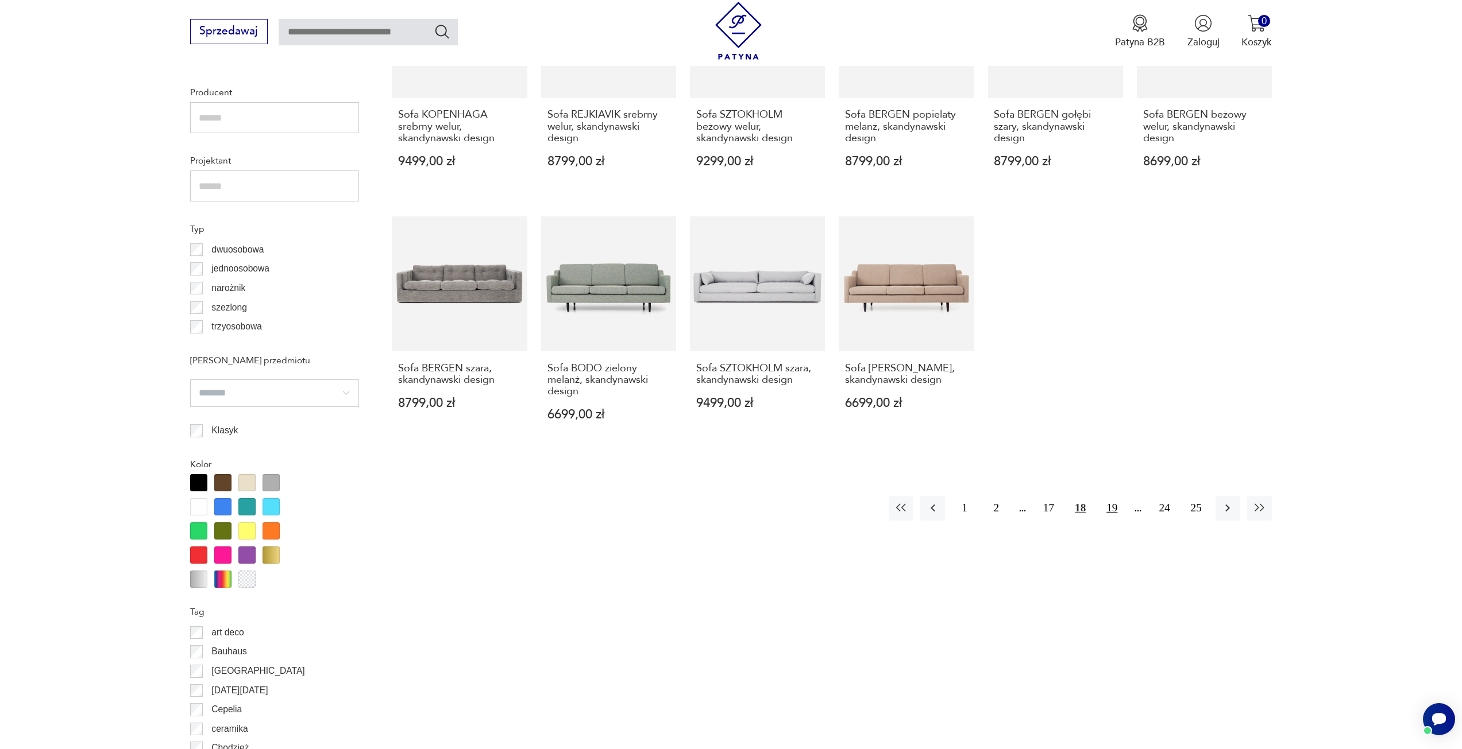
click at [1111, 496] on button "19" at bounding box center [1111, 508] width 25 height 25
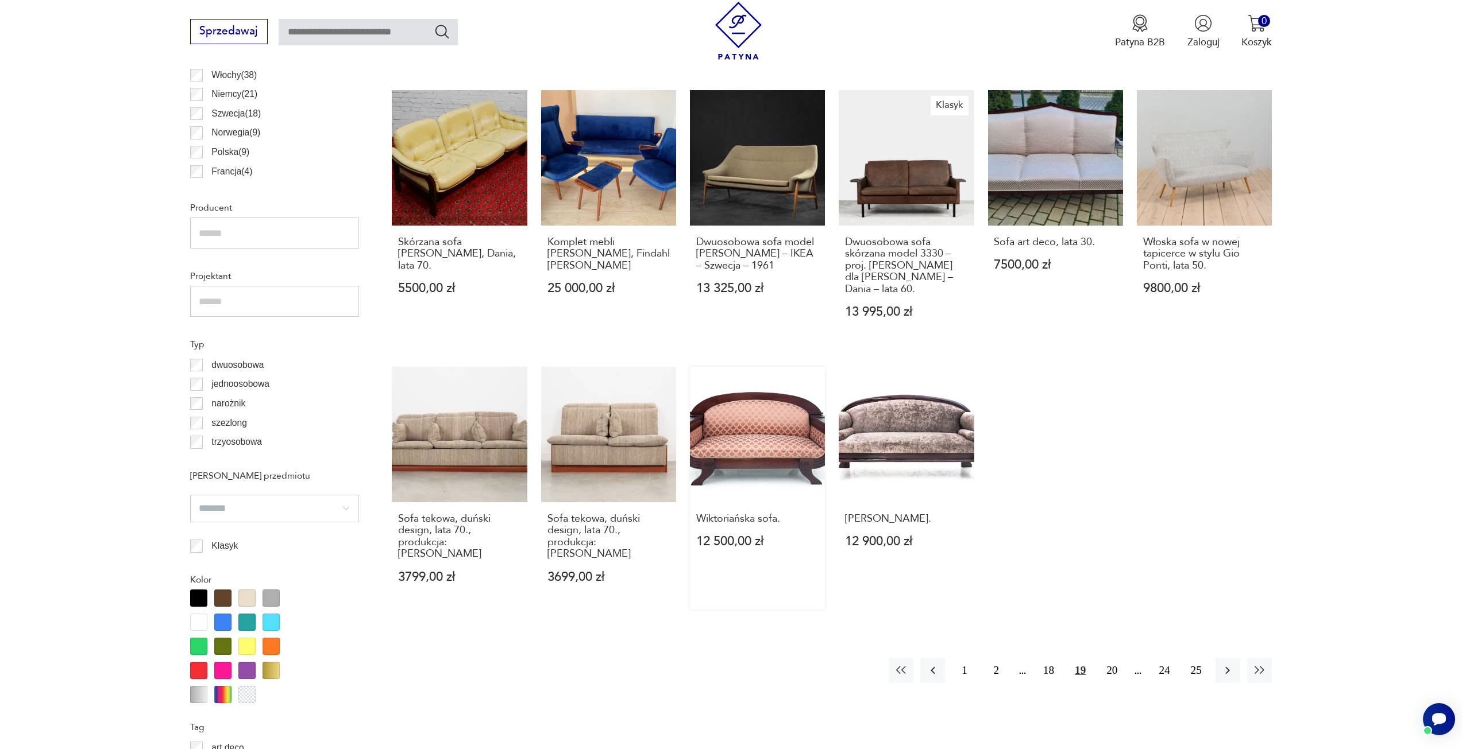
scroll to position [743, 0]
click at [1111, 662] on button "20" at bounding box center [1111, 670] width 25 height 25
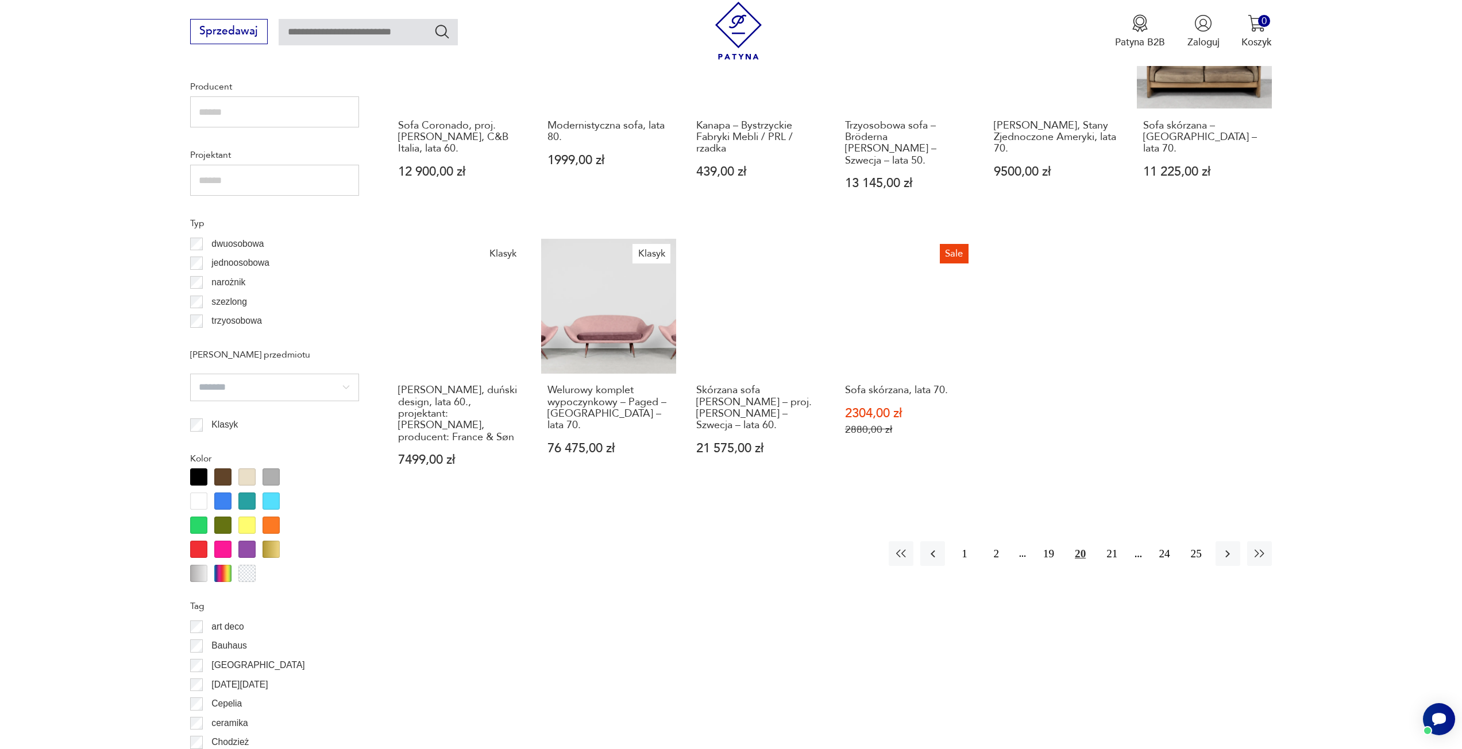
scroll to position [915, 0]
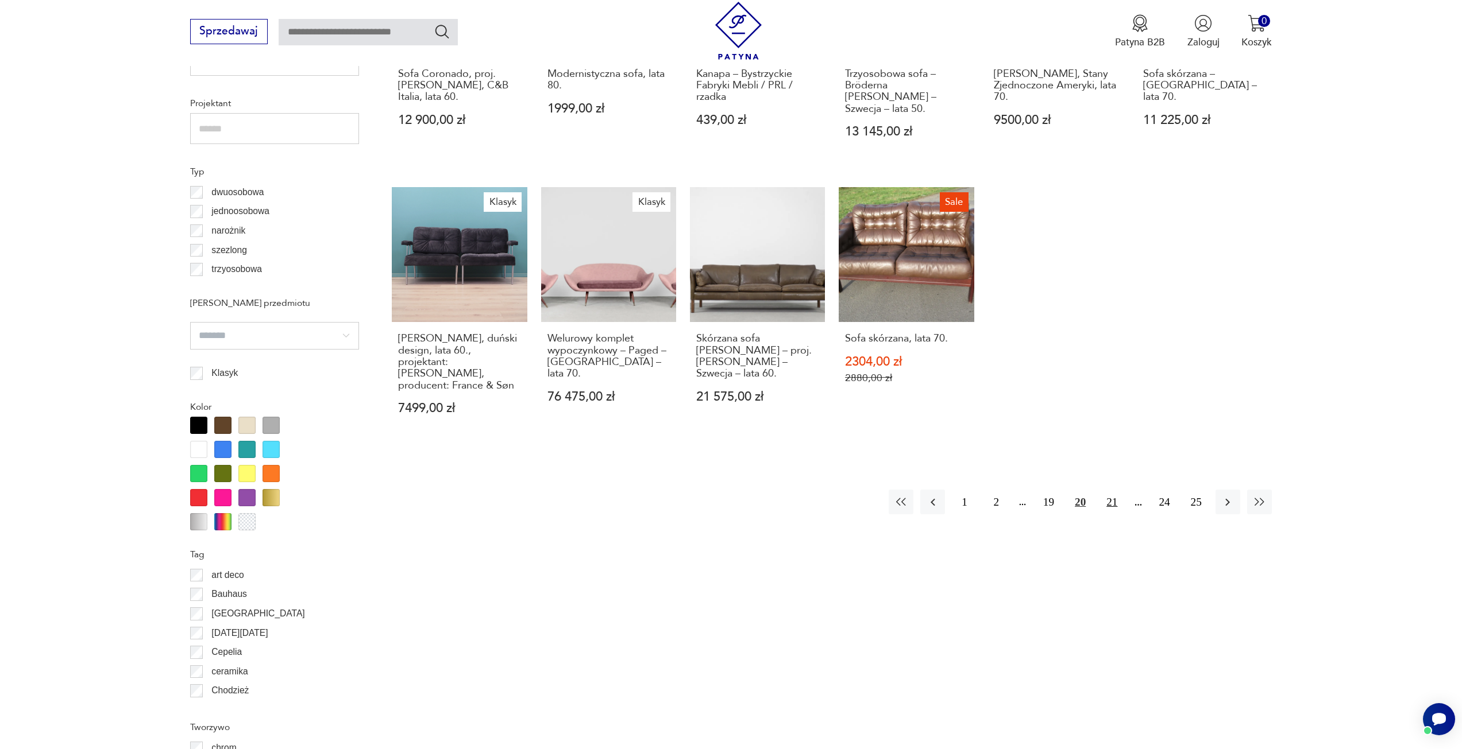
click at [1108, 490] on button "21" at bounding box center [1111, 502] width 25 height 25
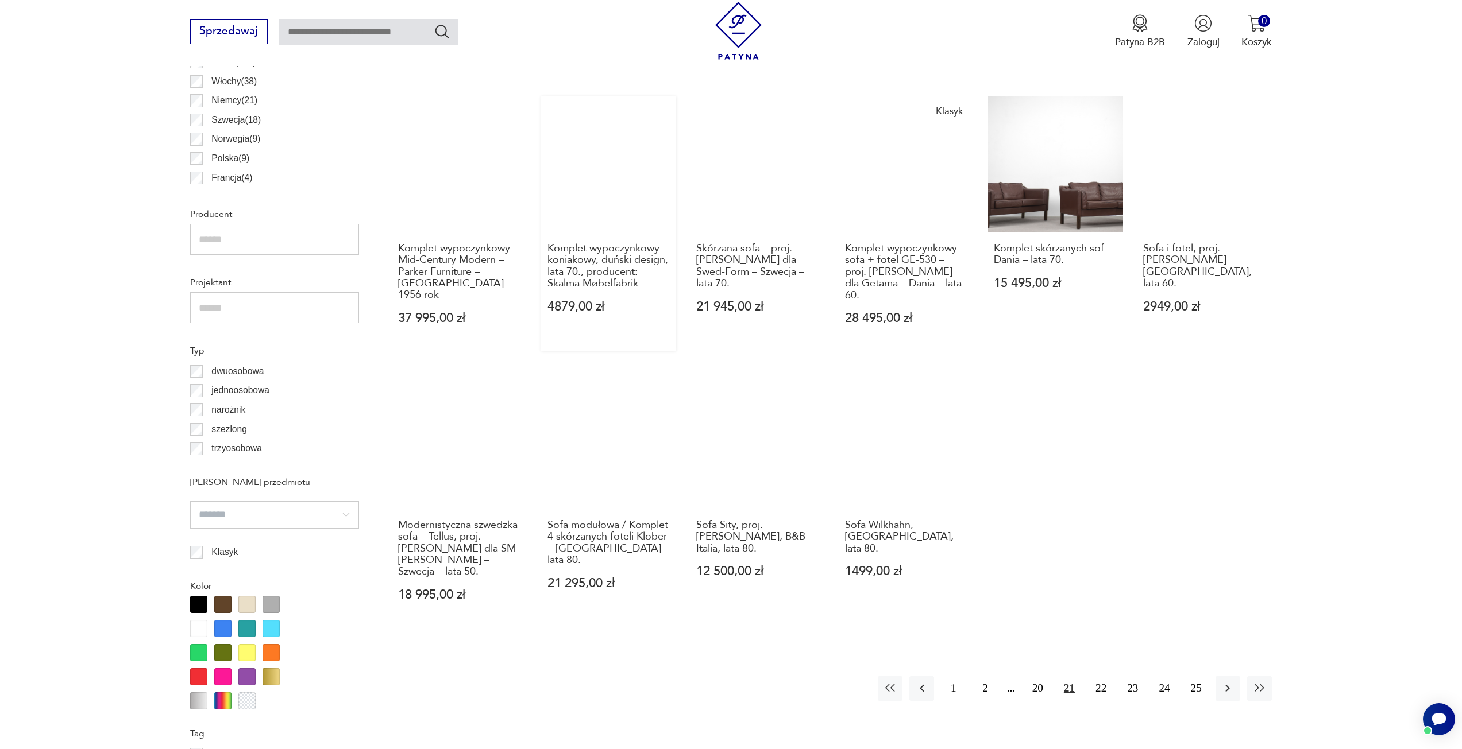
scroll to position [858, 0]
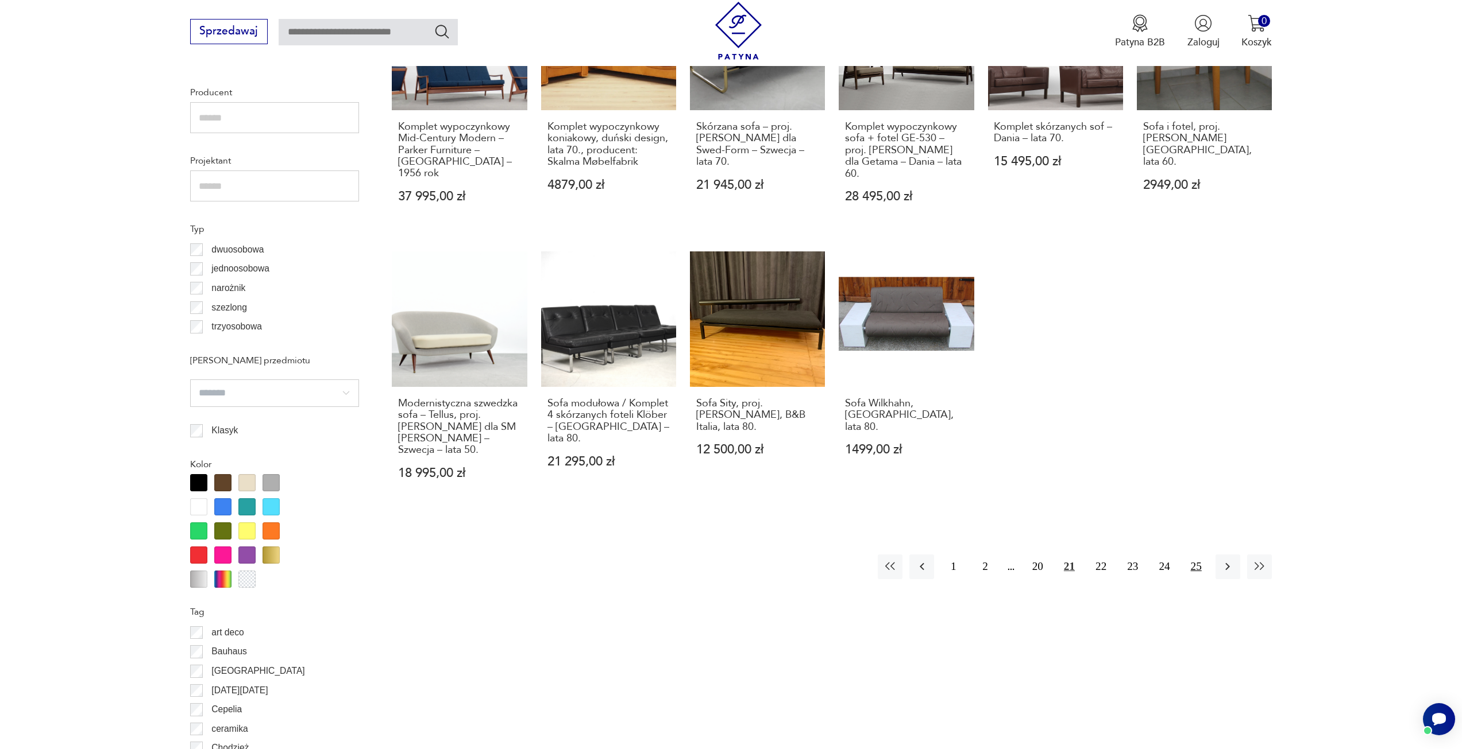
click at [1199, 555] on button "25" at bounding box center [1196, 567] width 25 height 25
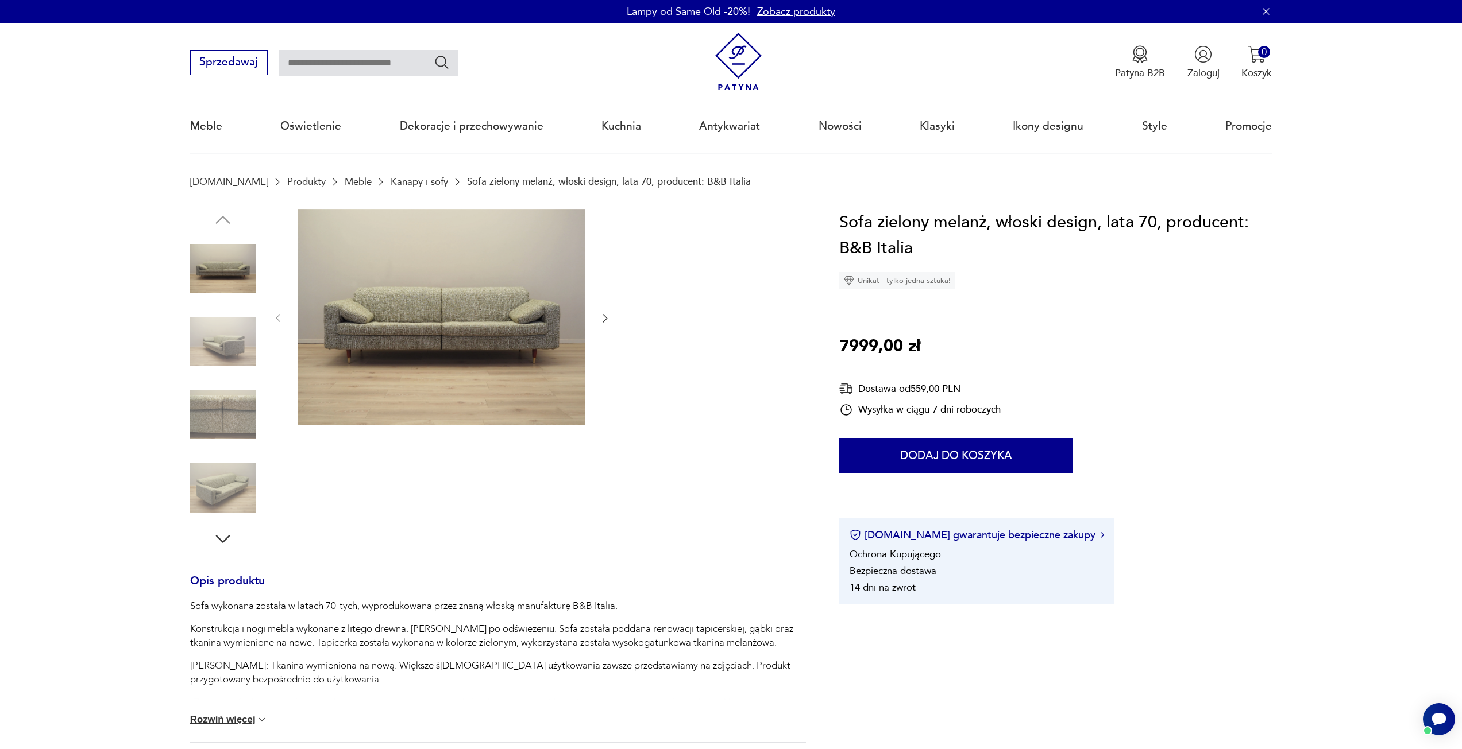
click at [605, 318] on icon "button" at bounding box center [604, 317] width 11 height 11
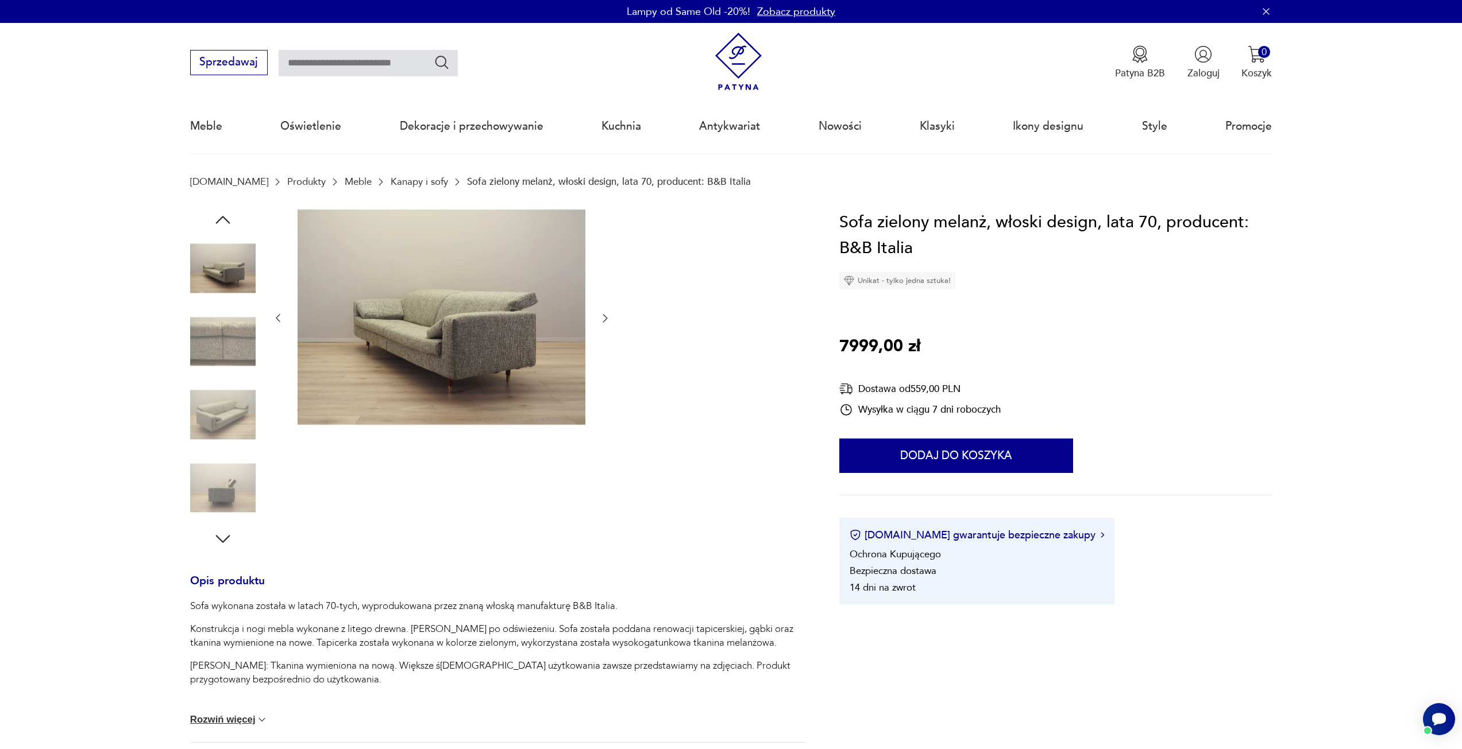
click at [473, 324] on img at bounding box center [441, 318] width 288 height 216
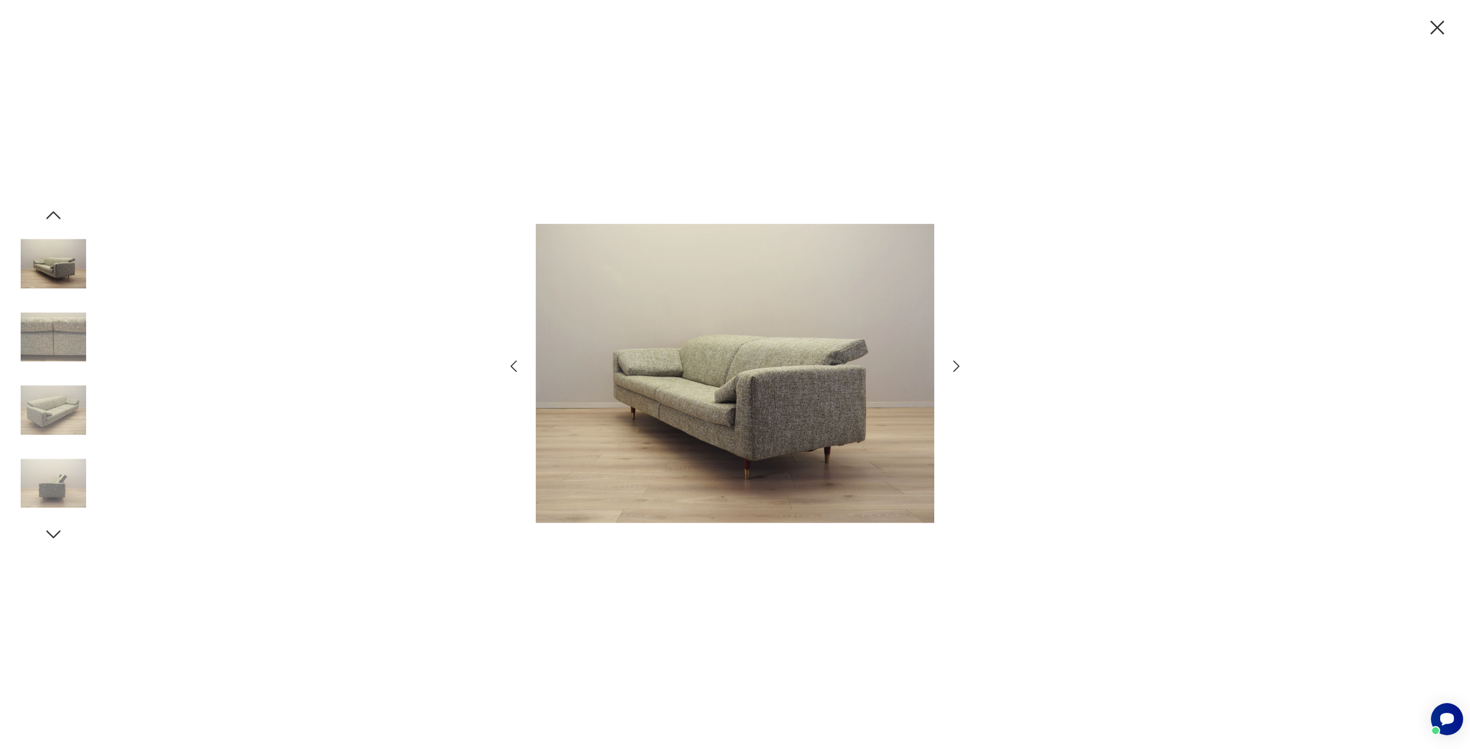
click at [957, 364] on icon "button" at bounding box center [956, 366] width 17 height 17
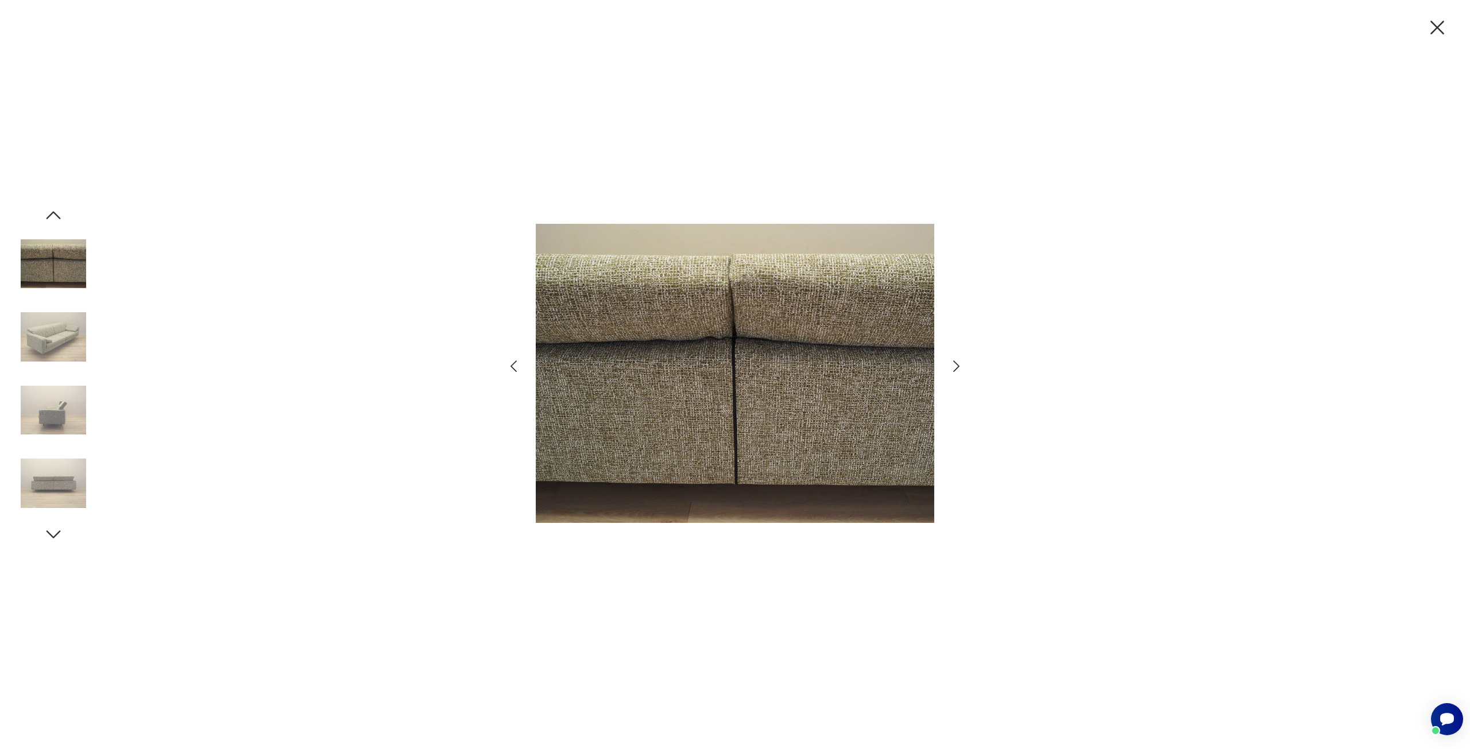
click at [956, 366] on icon "button" at bounding box center [956, 366] width 17 height 17
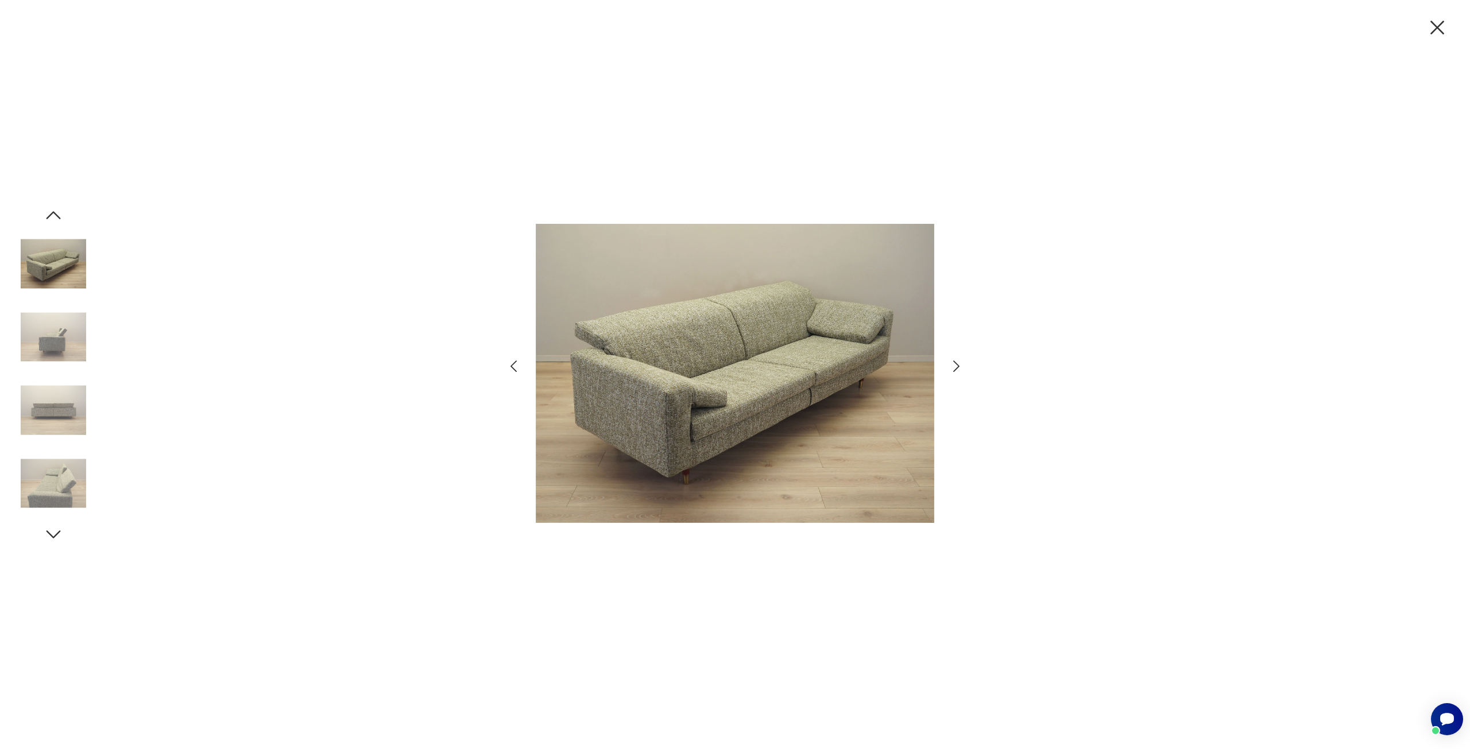
click at [956, 366] on icon "button" at bounding box center [956, 366] width 17 height 17
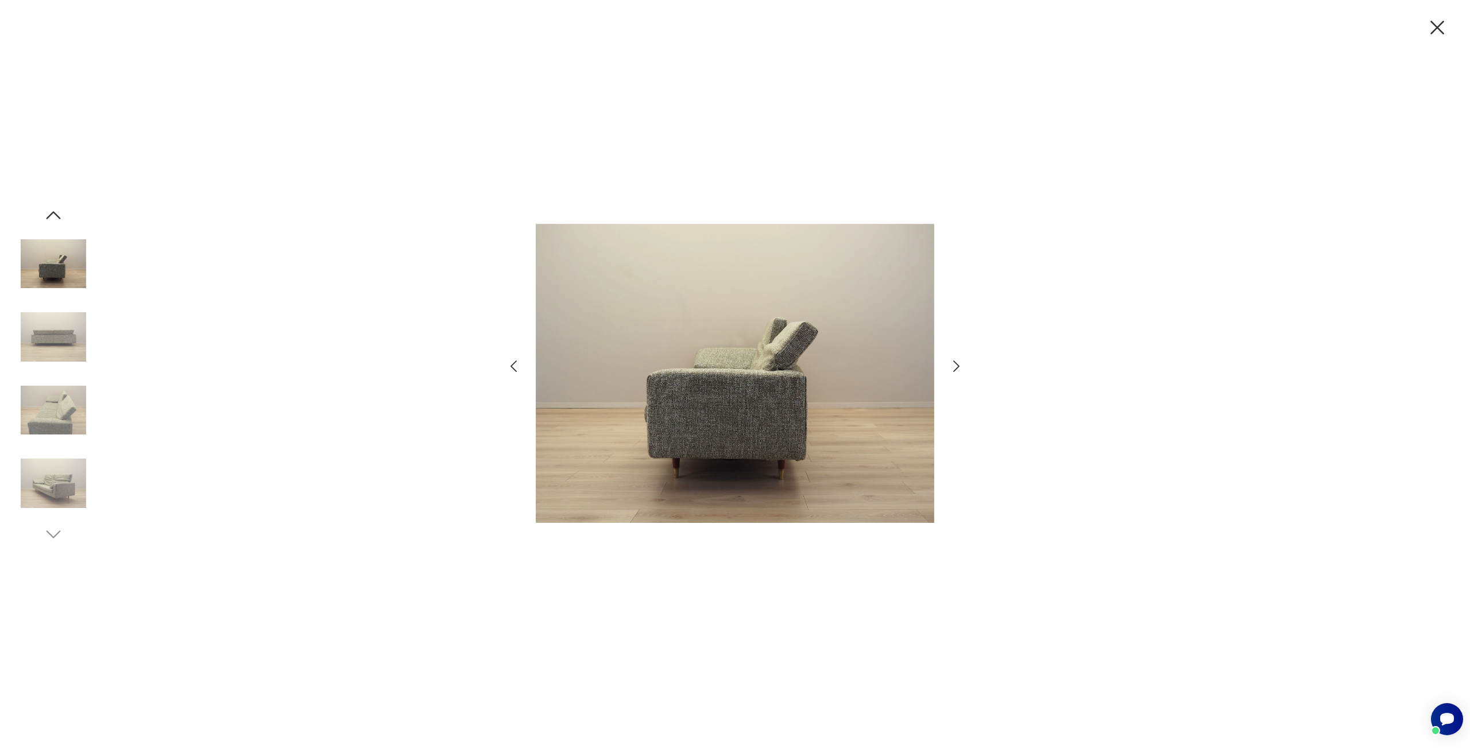
click at [957, 366] on icon "button" at bounding box center [956, 366] width 17 height 17
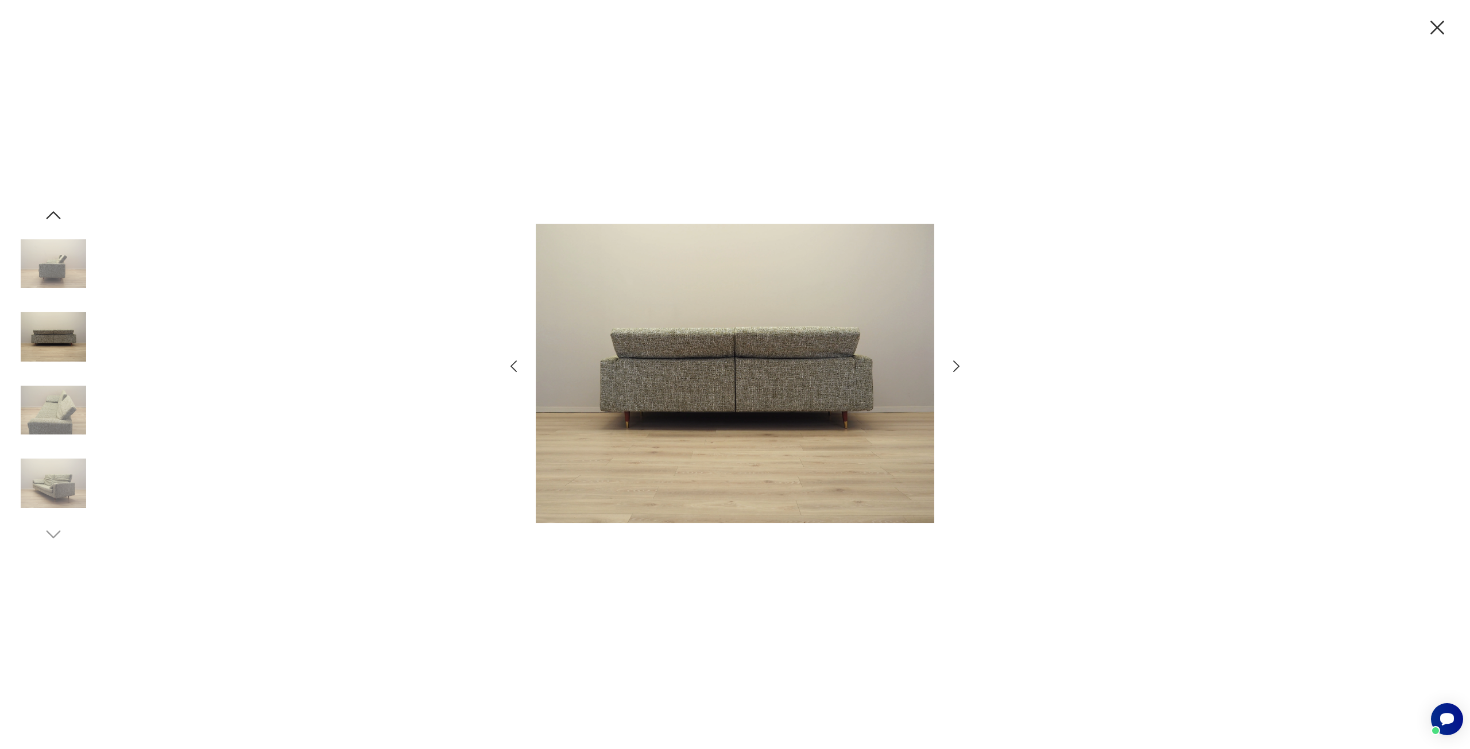
click at [959, 365] on icon "button" at bounding box center [956, 366] width 17 height 17
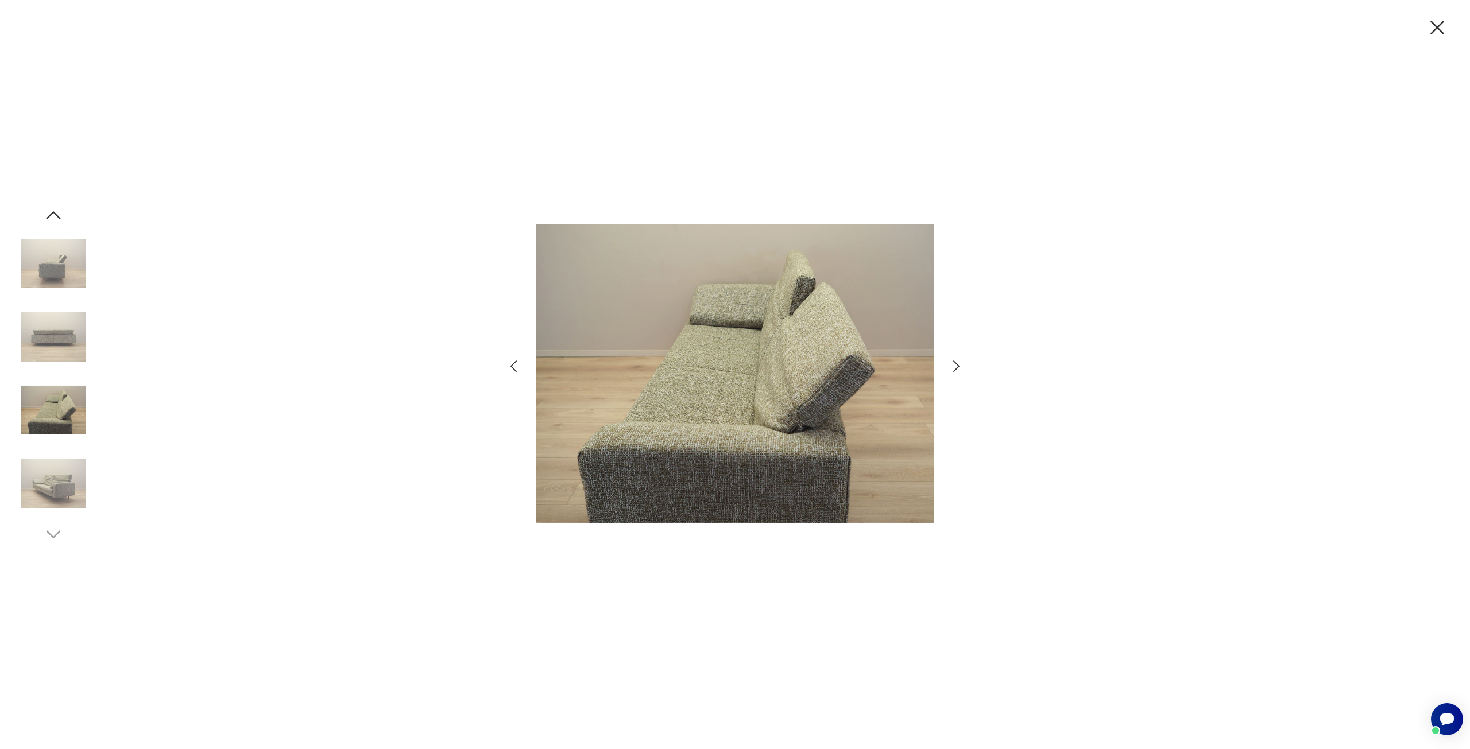
click at [959, 365] on icon "button" at bounding box center [956, 366] width 17 height 17
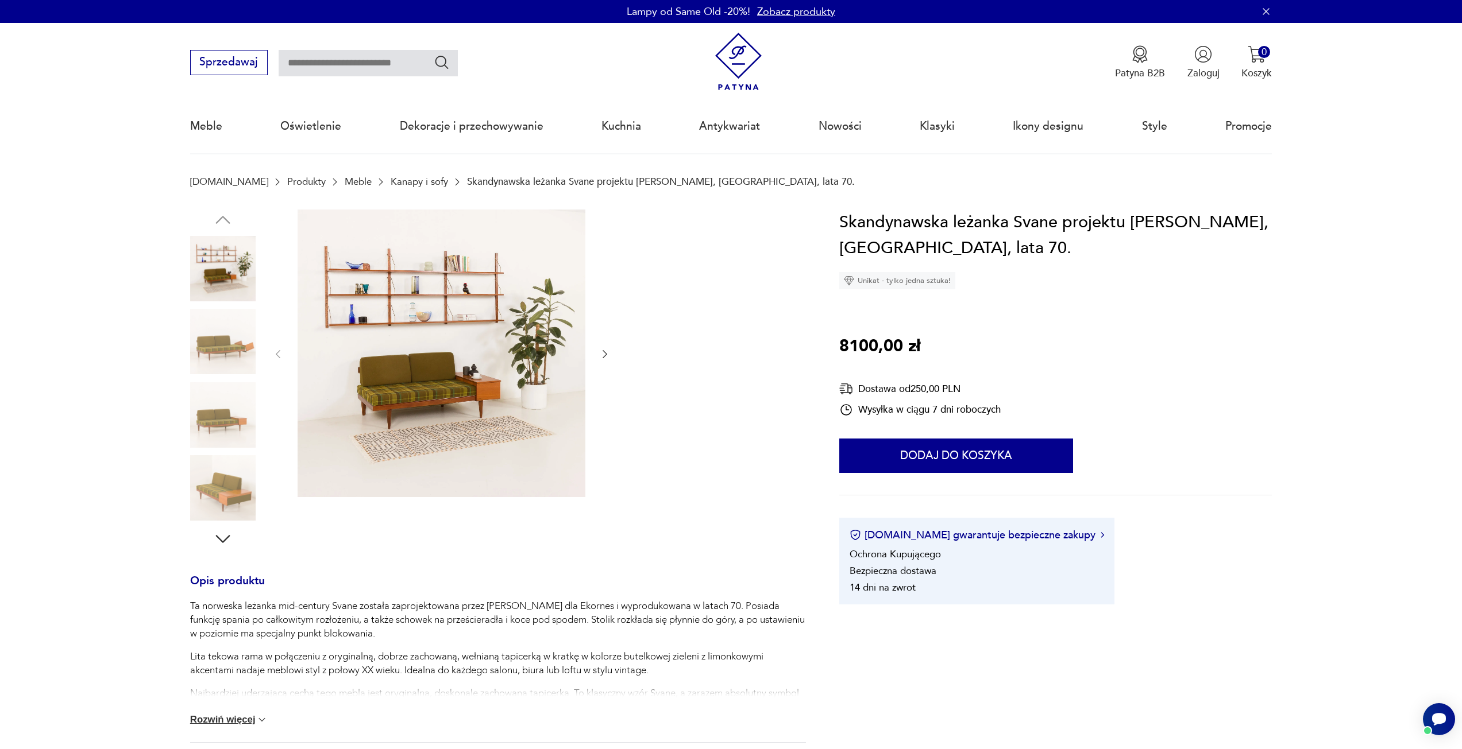
click at [225, 269] on img at bounding box center [222, 268] width 65 height 65
click at [226, 355] on img at bounding box center [222, 341] width 65 height 65
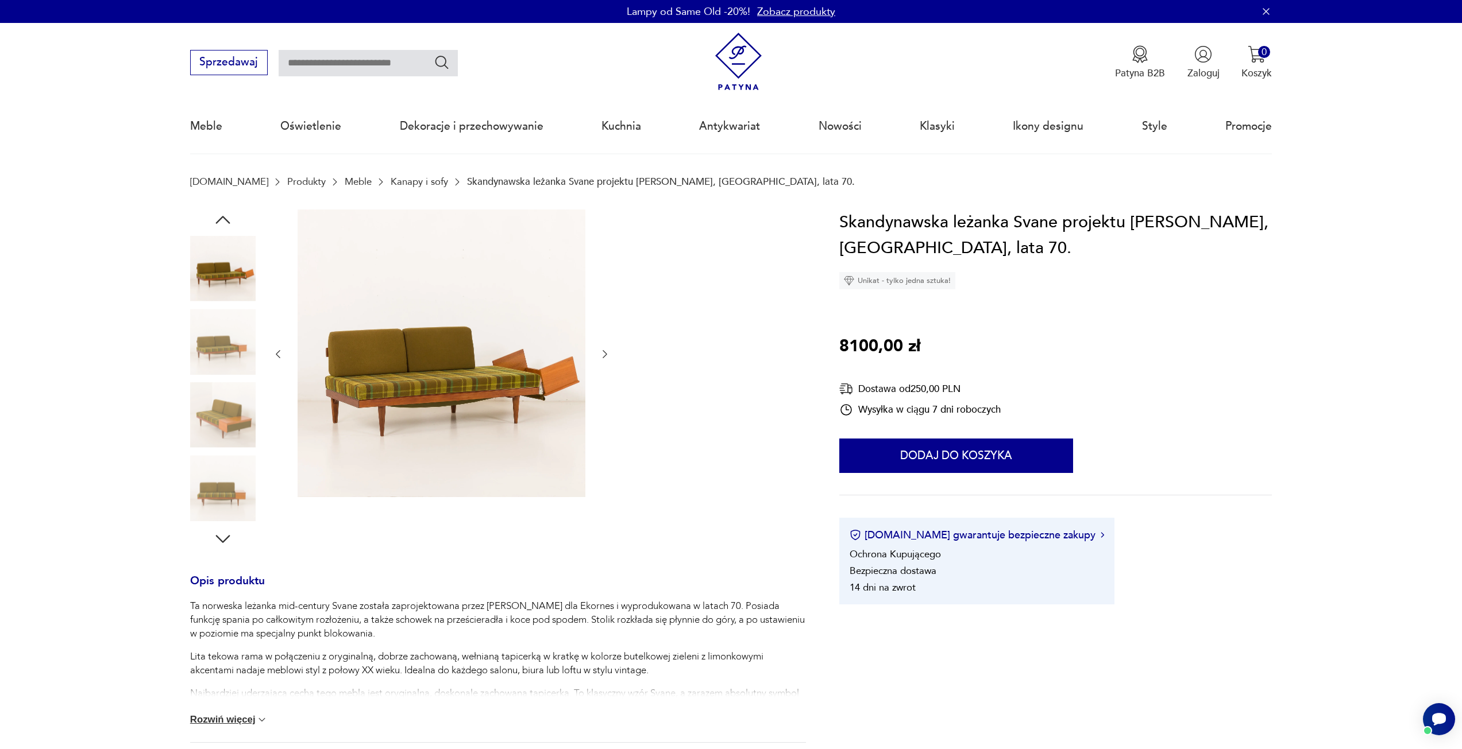
click at [207, 349] on img at bounding box center [222, 341] width 65 height 65
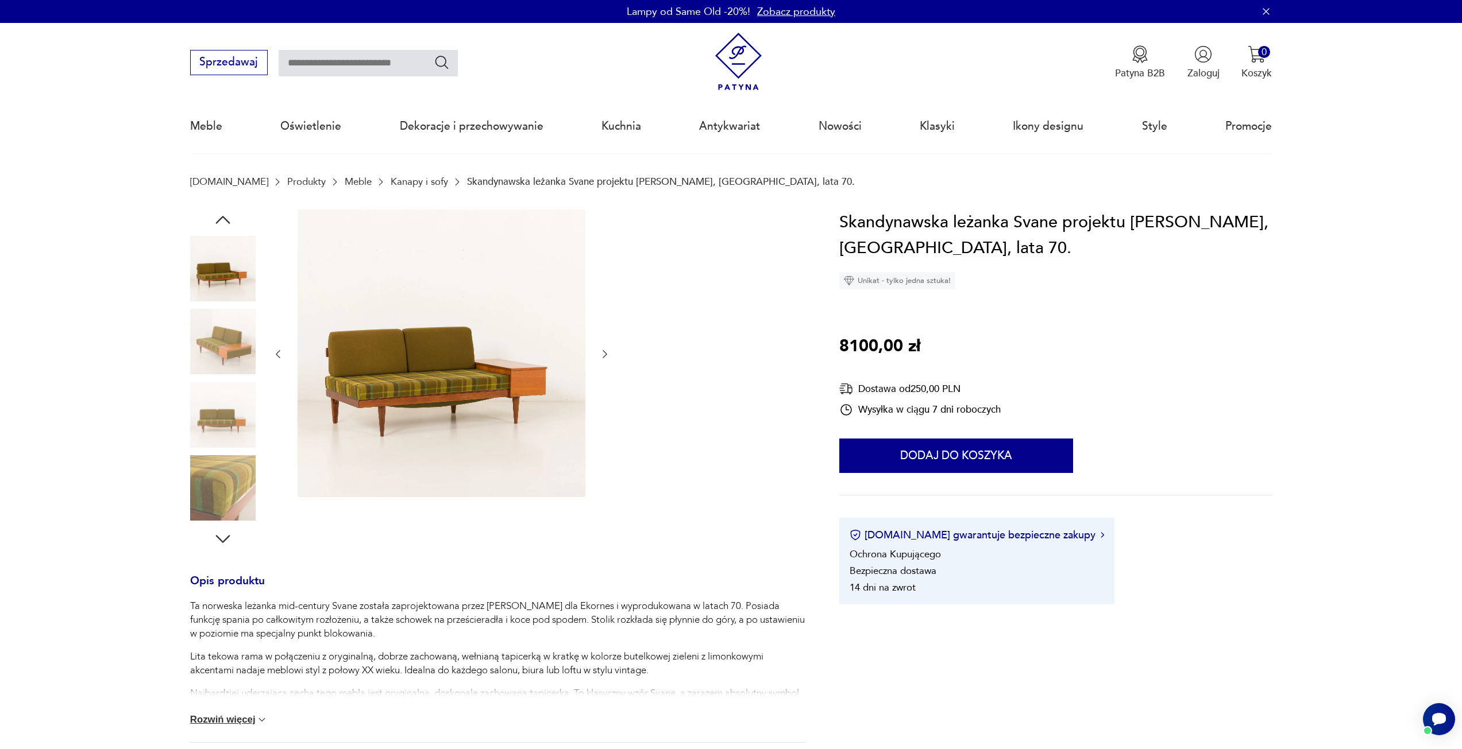
click at [215, 272] on img at bounding box center [222, 268] width 65 height 65
click at [222, 421] on img at bounding box center [222, 414] width 65 height 65
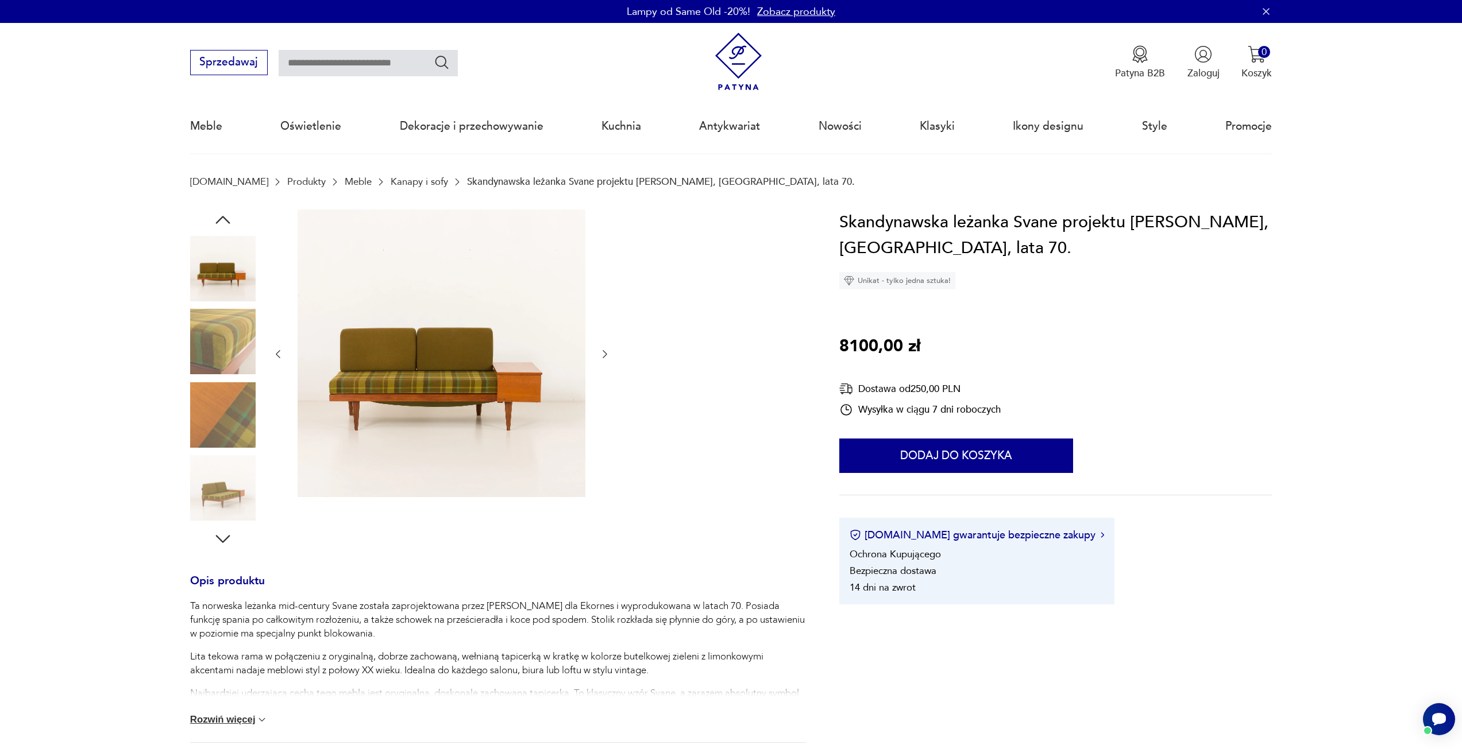
click at [221, 489] on img at bounding box center [222, 487] width 65 height 65
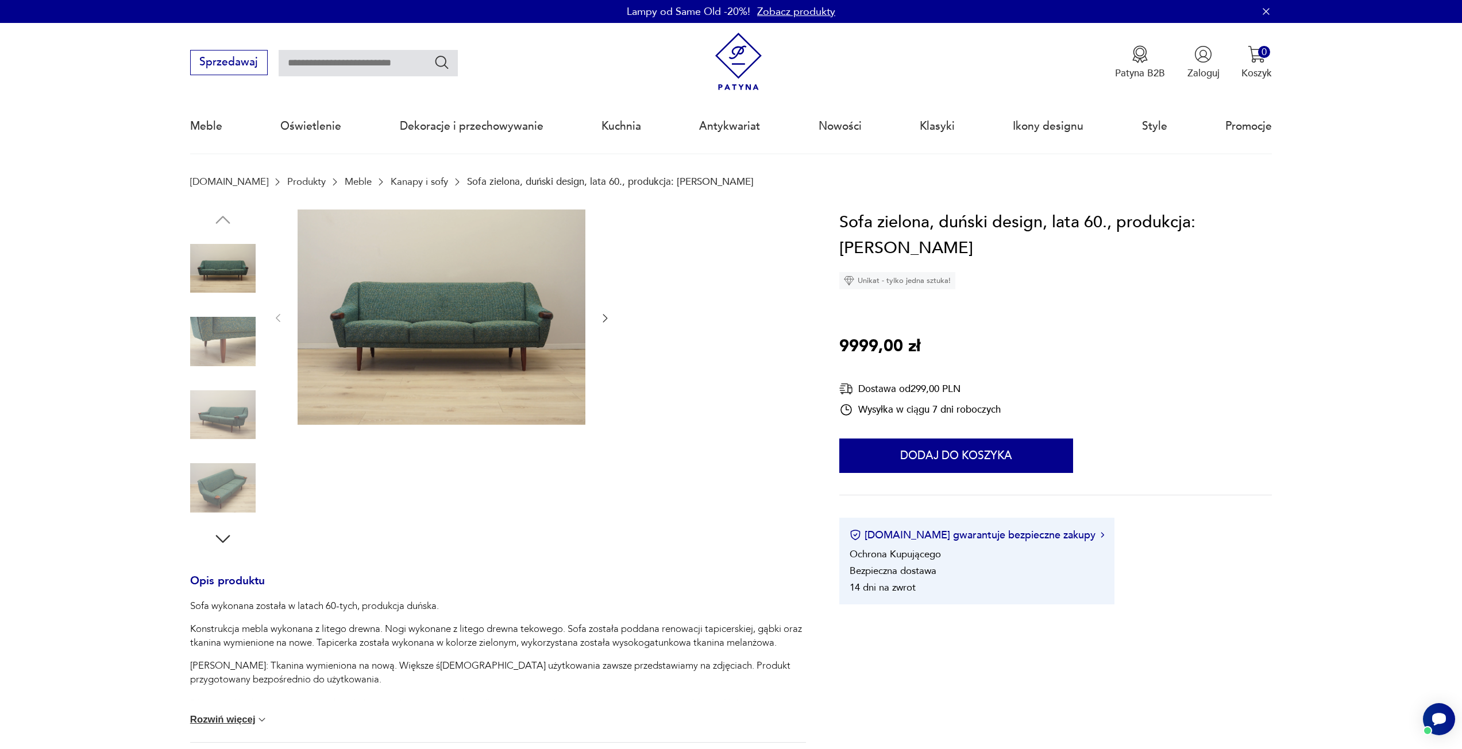
click at [225, 281] on img at bounding box center [222, 268] width 65 height 65
click at [480, 326] on img at bounding box center [441, 318] width 288 height 216
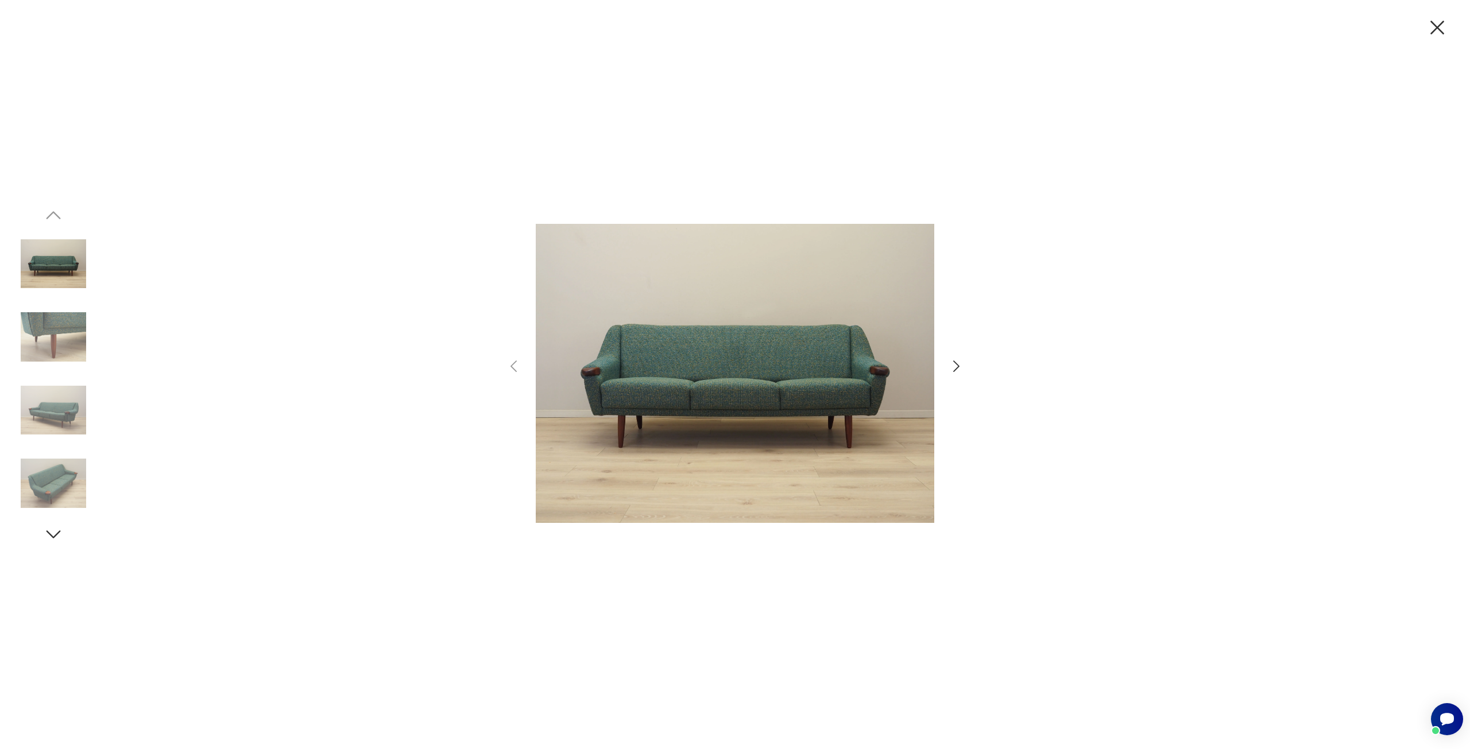
click at [954, 368] on icon "button" at bounding box center [956, 366] width 17 height 17
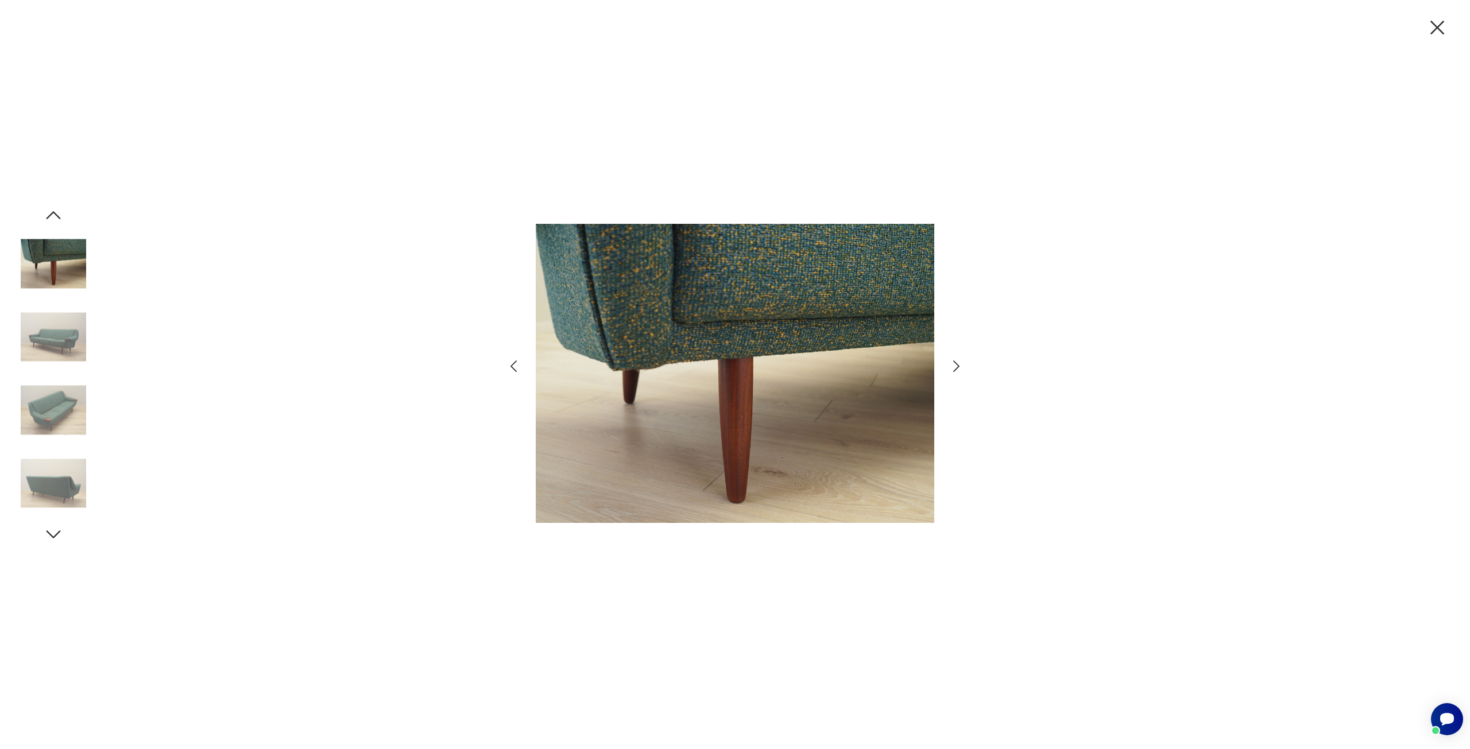
click at [959, 365] on icon "button" at bounding box center [956, 366] width 17 height 17
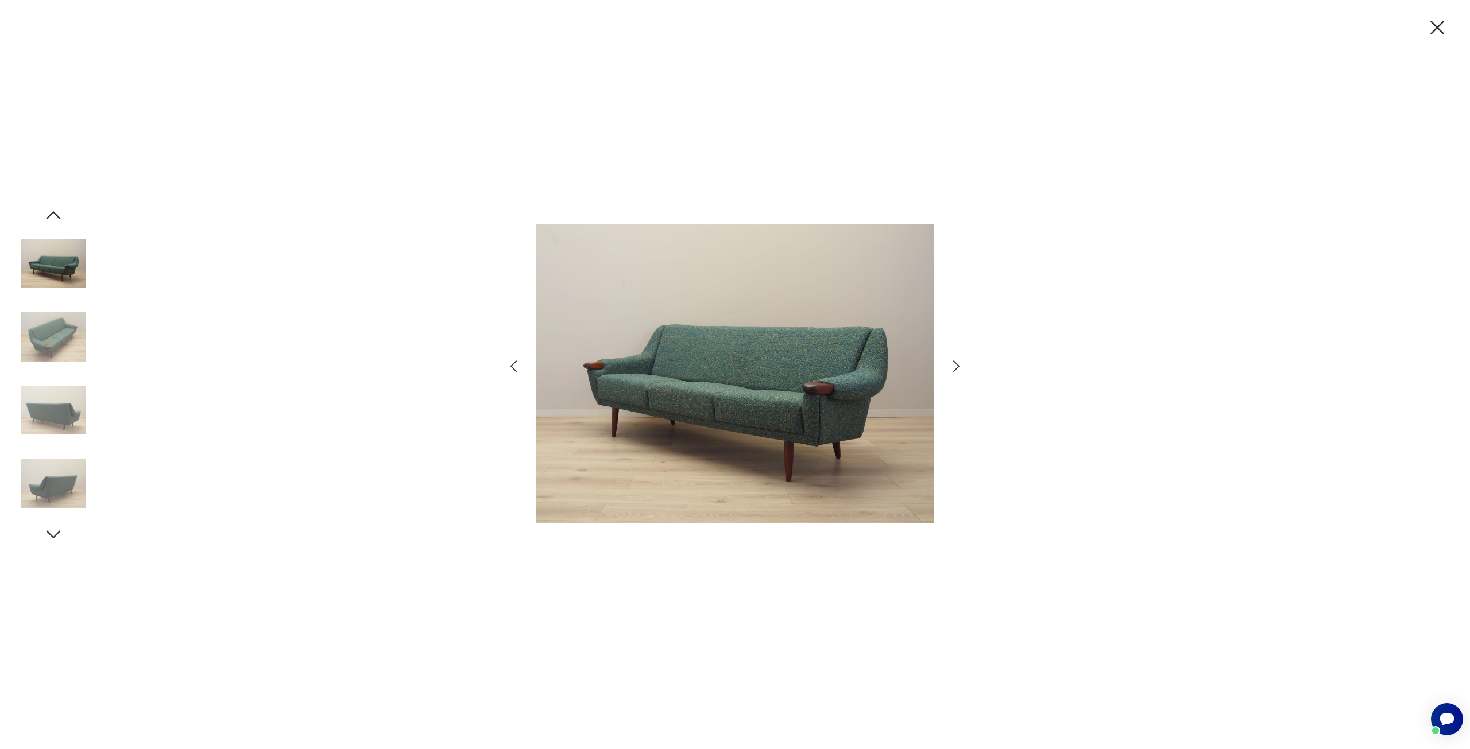
click at [959, 365] on icon "button" at bounding box center [956, 366] width 17 height 17
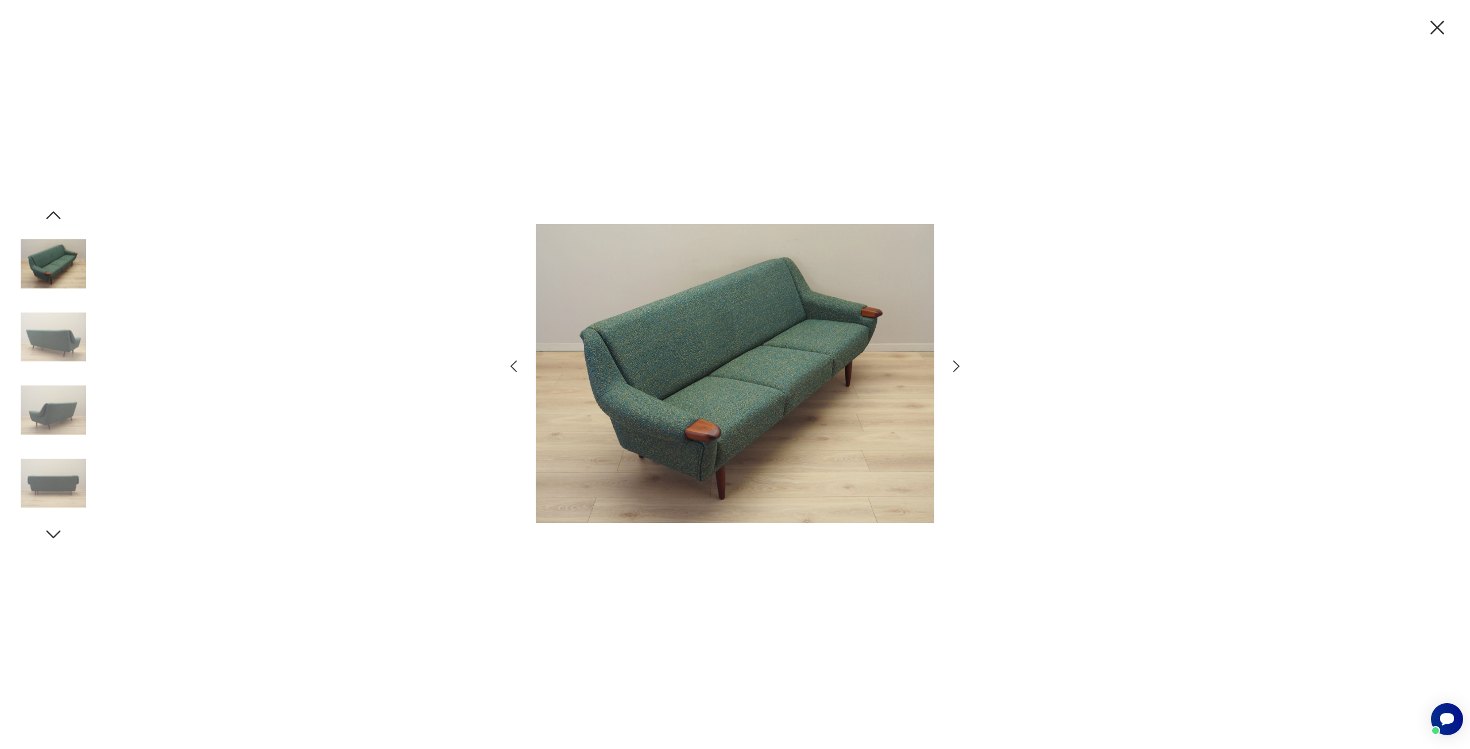
click at [959, 365] on icon "button" at bounding box center [956, 366] width 17 height 17
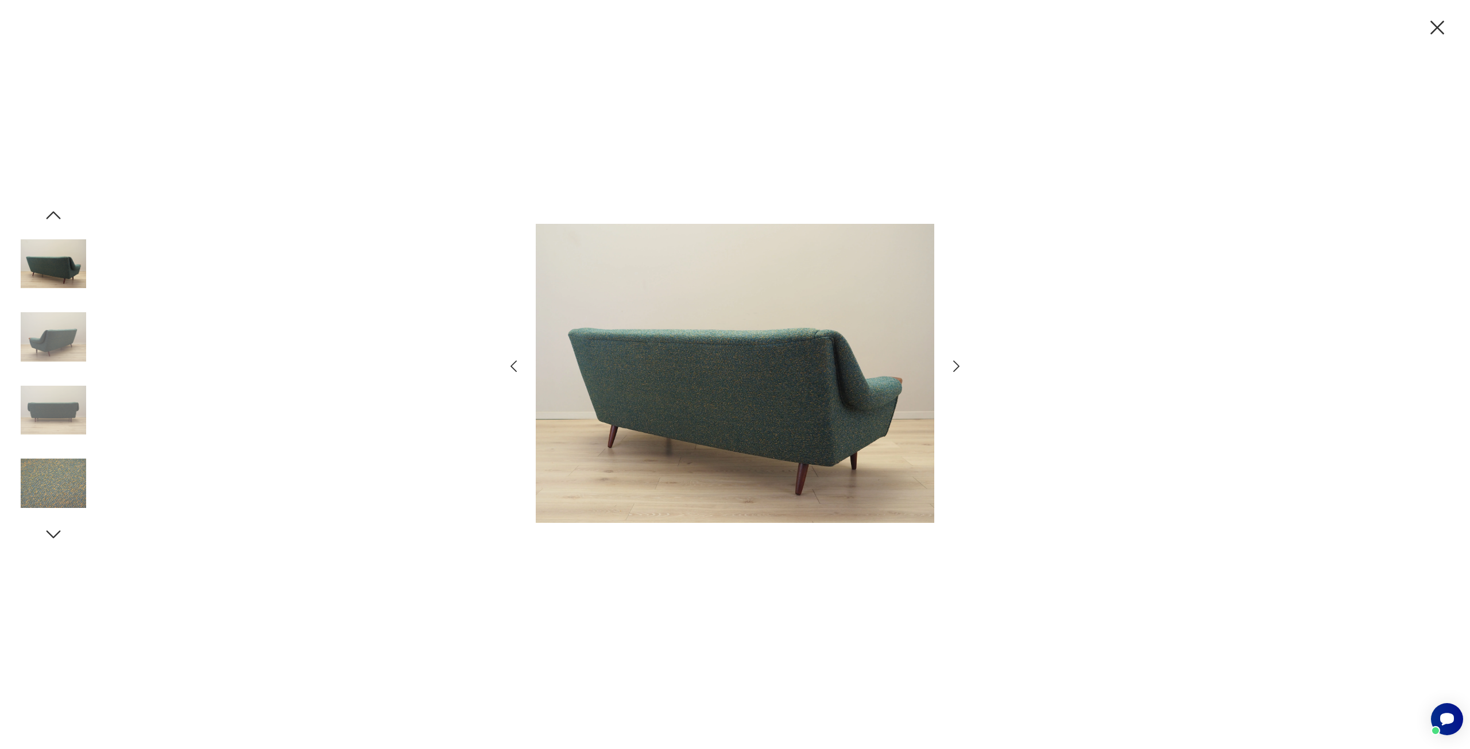
click at [959, 365] on icon "button" at bounding box center [956, 366] width 17 height 17
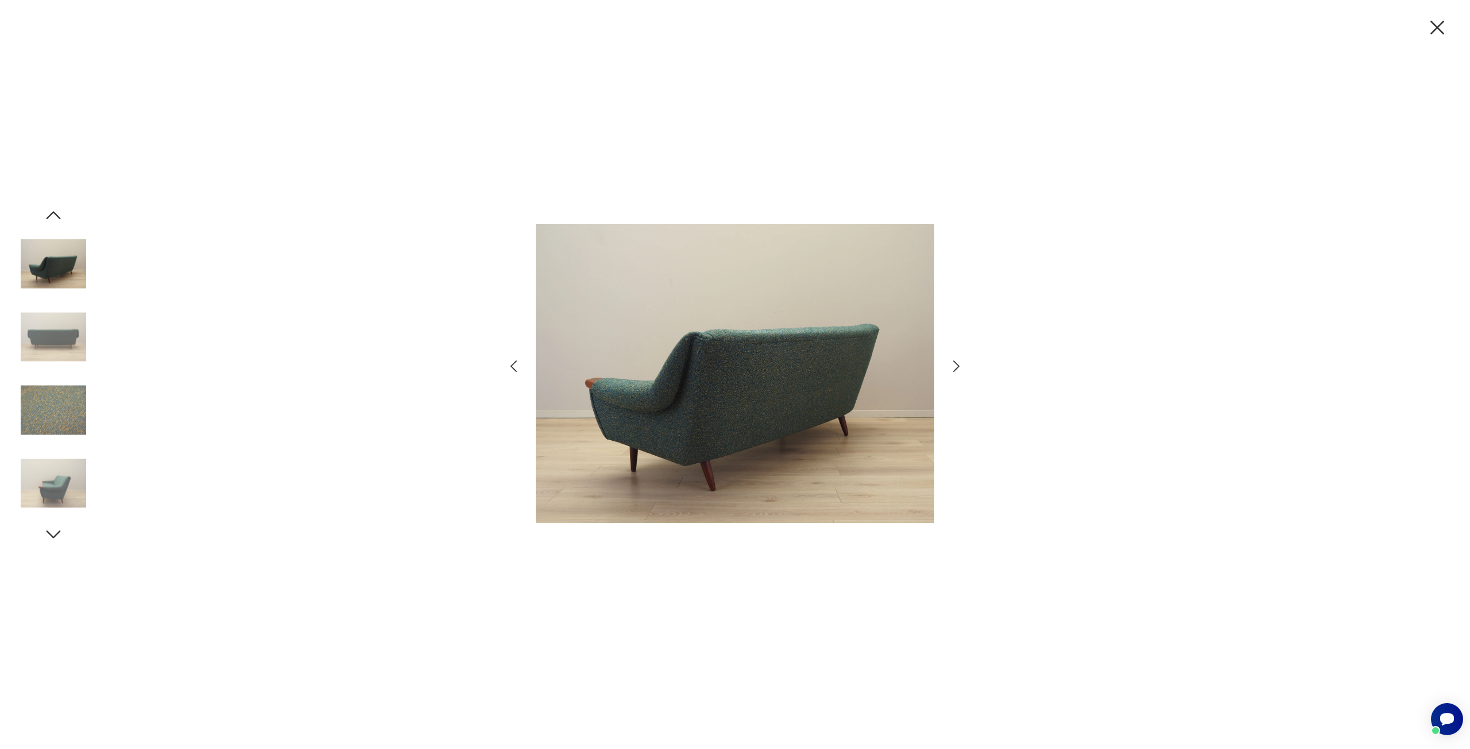
click at [957, 364] on icon "button" at bounding box center [956, 366] width 6 height 11
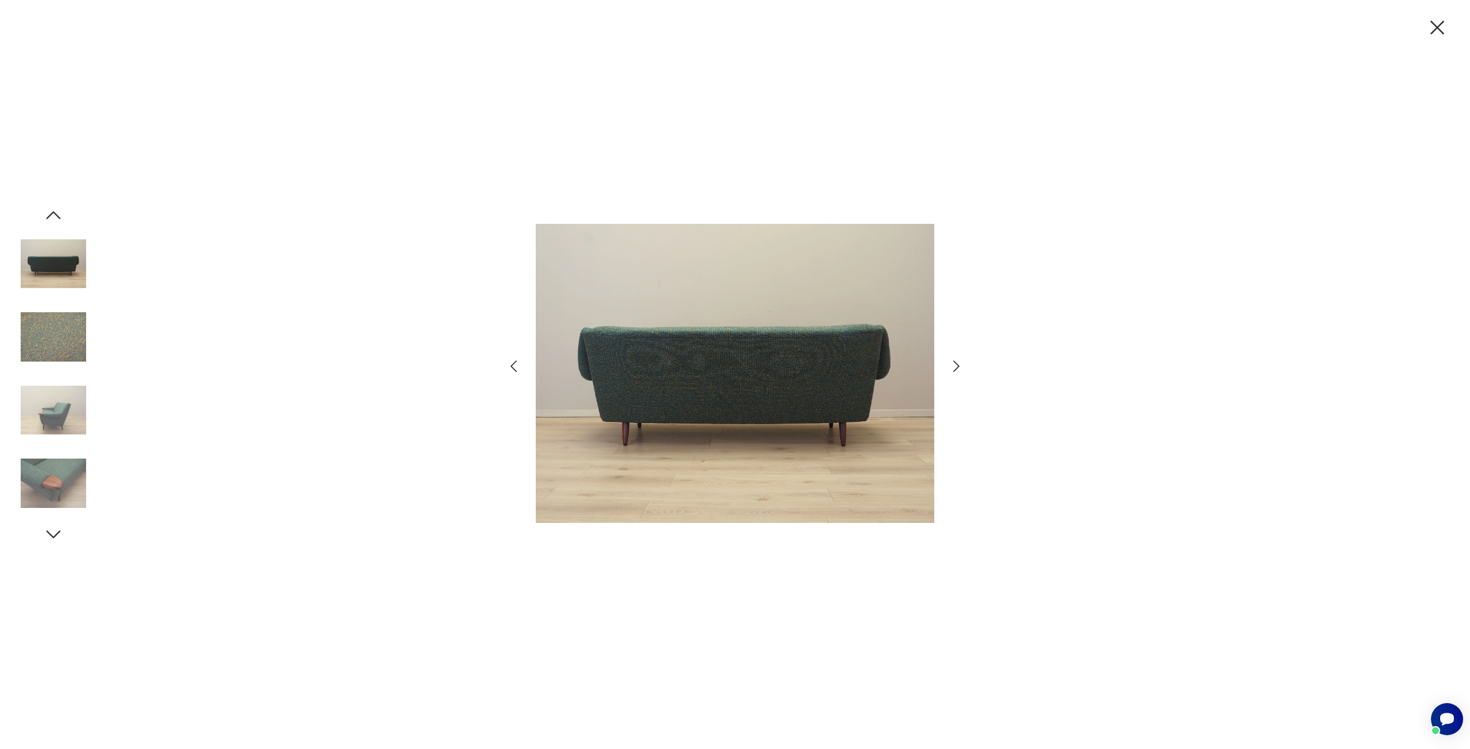
click at [957, 364] on icon "button" at bounding box center [956, 366] width 6 height 11
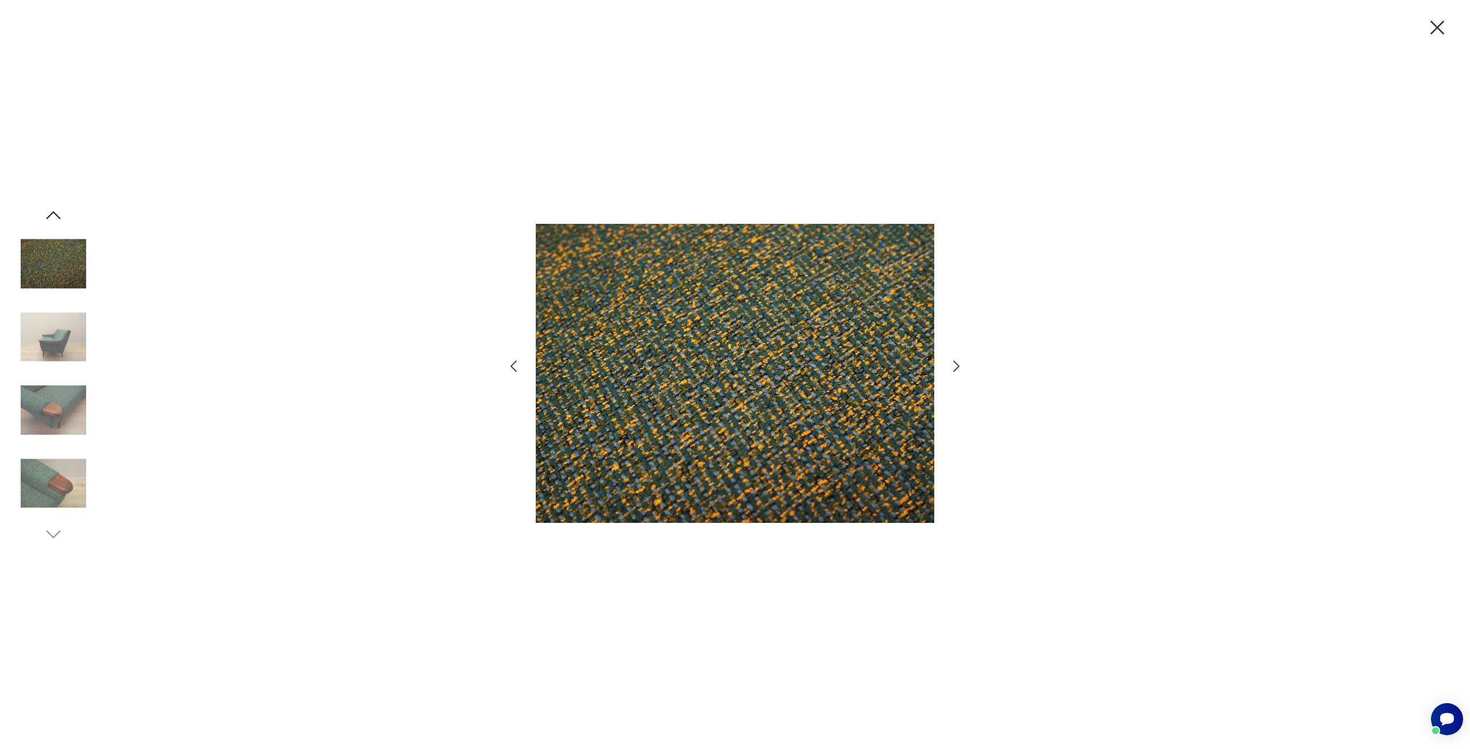
click at [957, 364] on icon "button" at bounding box center [956, 366] width 6 height 11
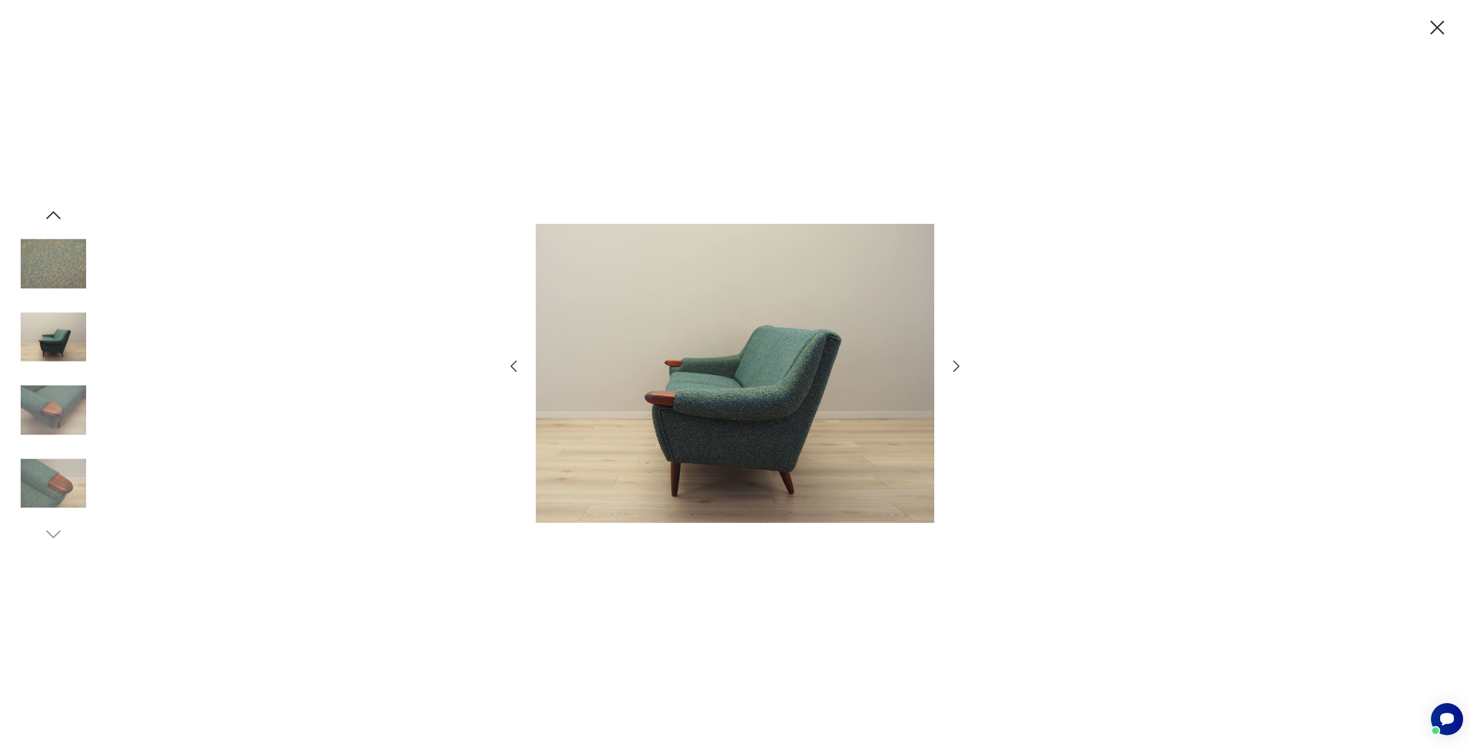
click at [957, 364] on icon "button" at bounding box center [956, 366] width 6 height 11
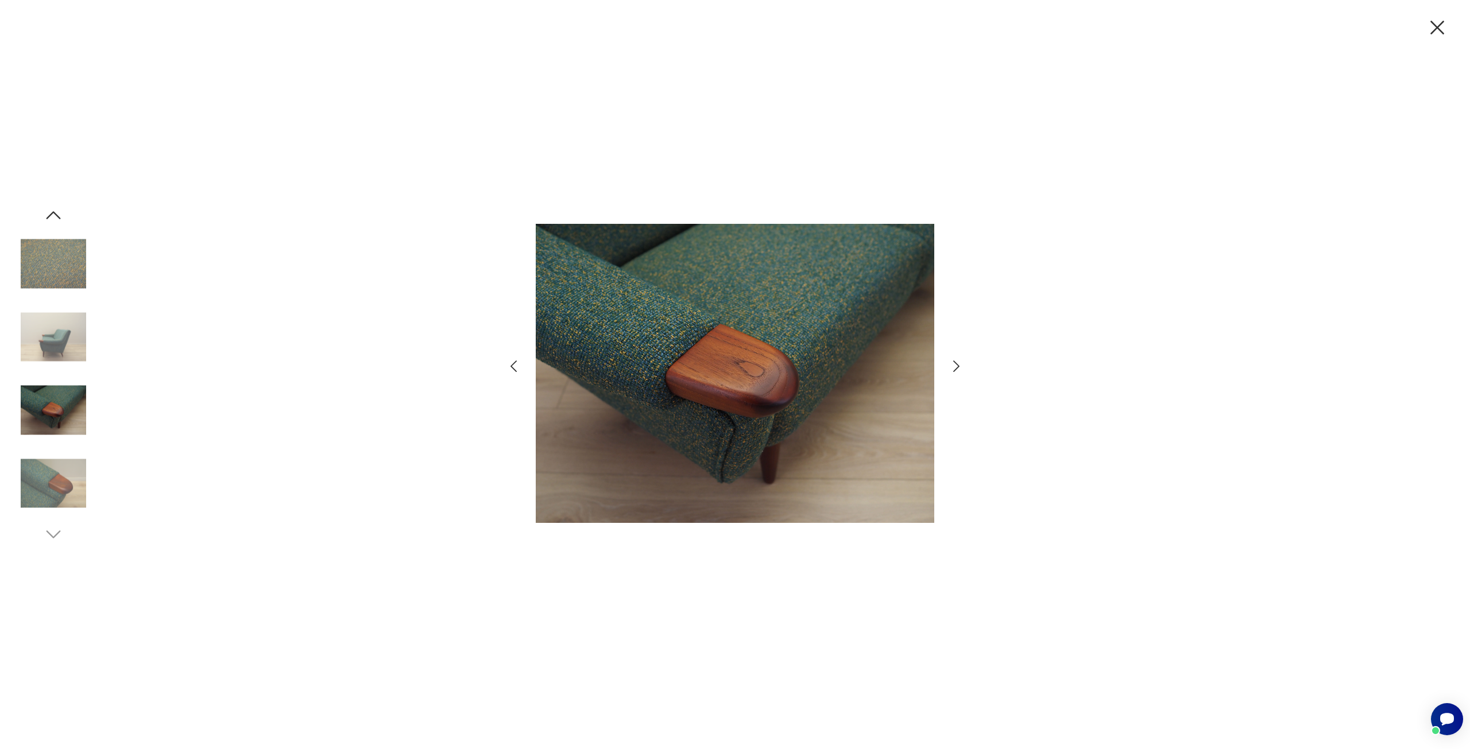
click at [957, 364] on icon "button" at bounding box center [956, 366] width 6 height 11
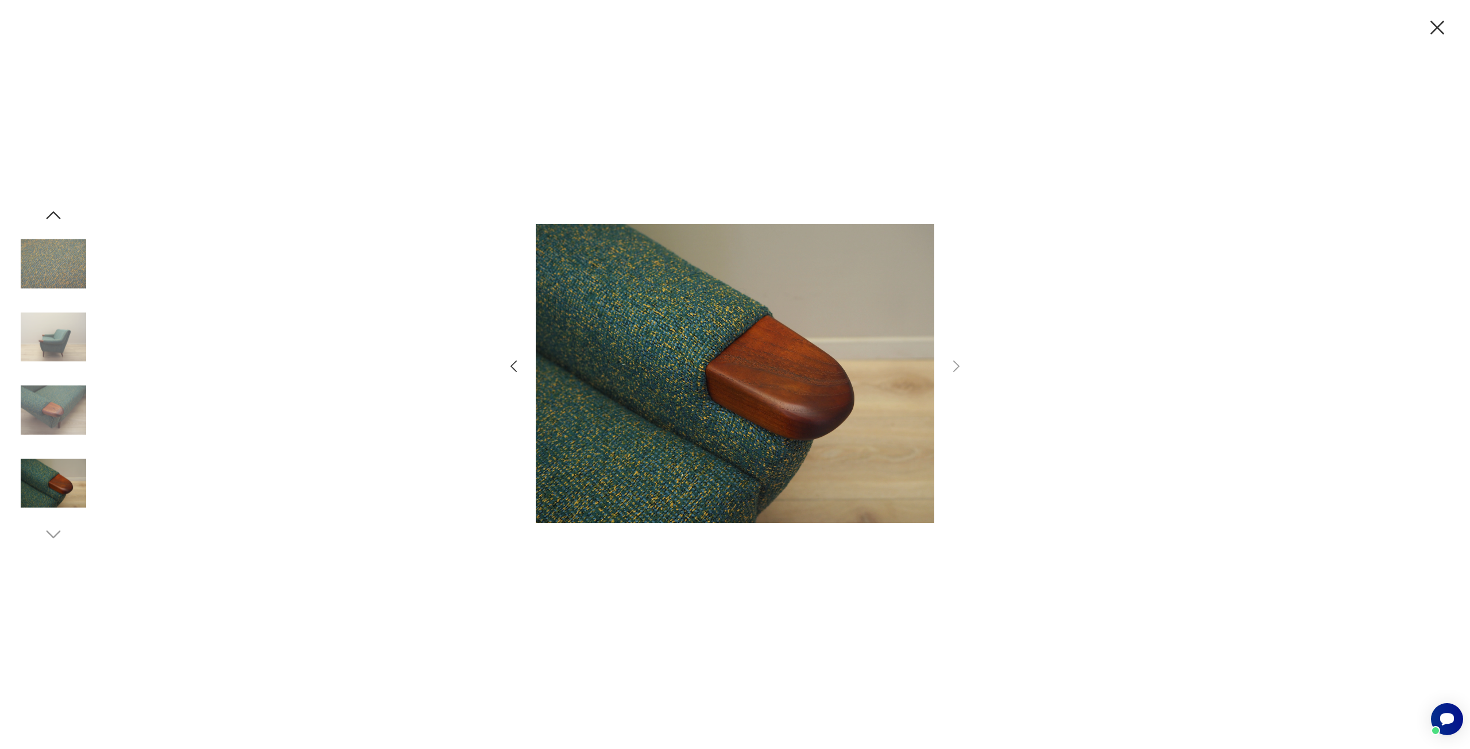
click at [1438, 27] on icon "button" at bounding box center [1438, 28] width 14 height 14
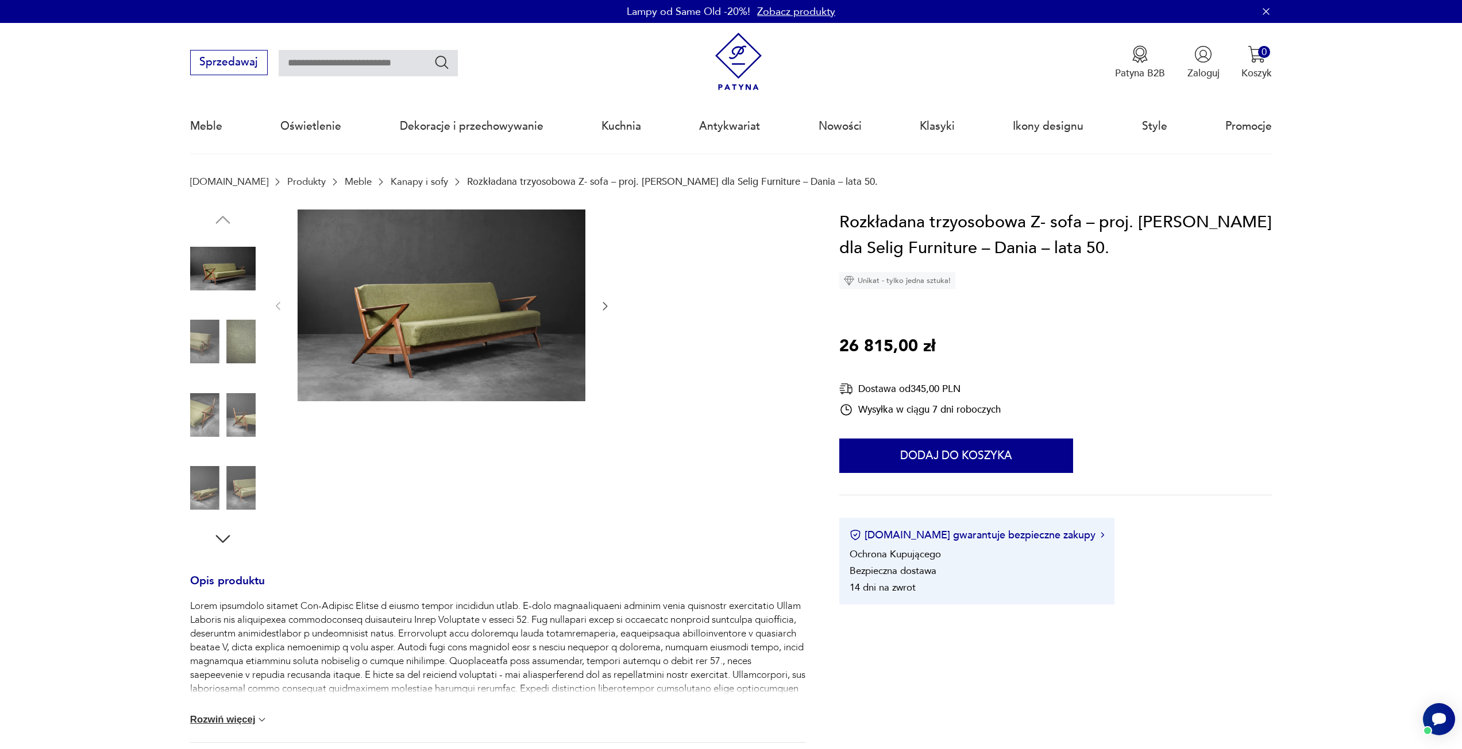
click at [606, 308] on icon "button" at bounding box center [604, 305] width 11 height 11
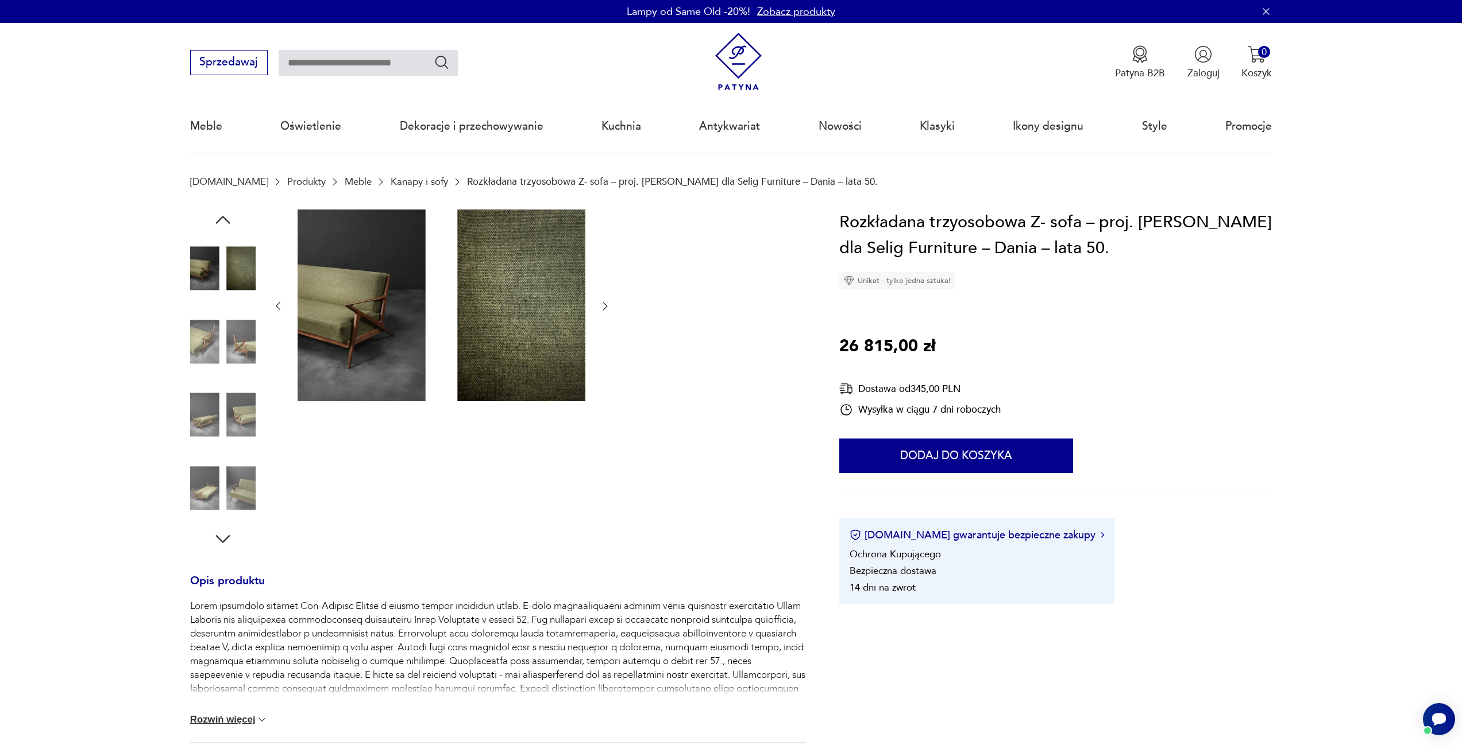
click at [607, 308] on icon "button" at bounding box center [604, 305] width 11 height 11
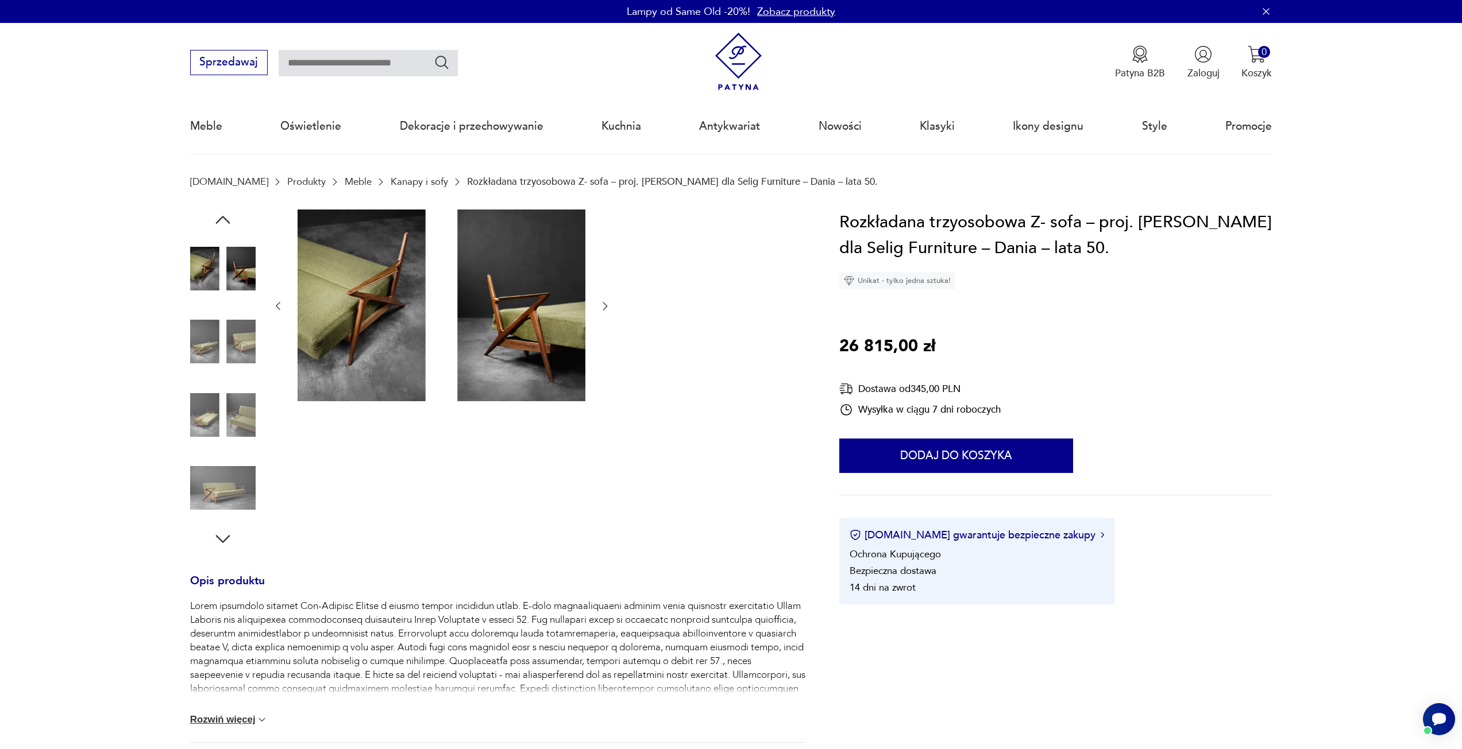
click at [606, 306] on icon "button" at bounding box center [604, 305] width 11 height 11
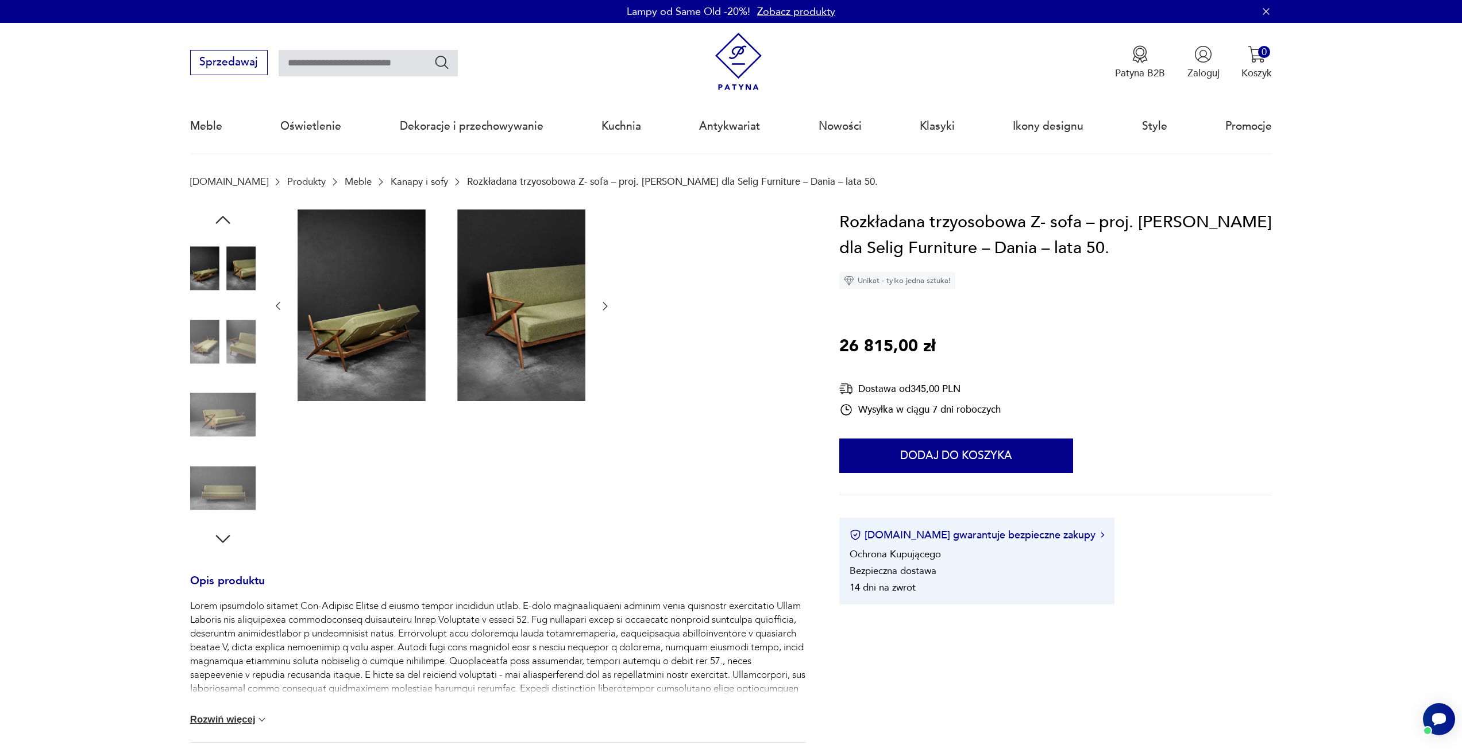
click at [606, 306] on icon "button" at bounding box center [604, 305] width 11 height 11
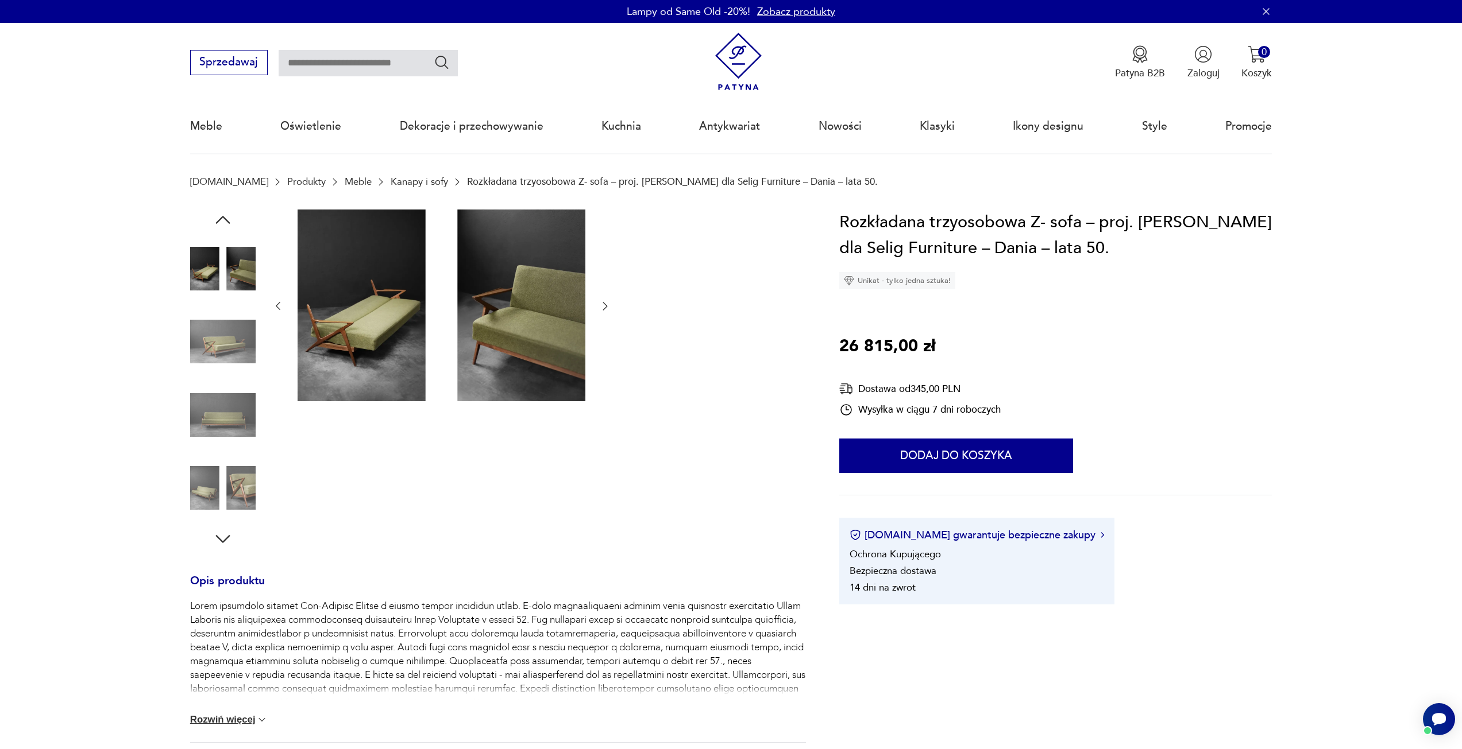
click at [606, 304] on icon "button" at bounding box center [604, 305] width 11 height 11
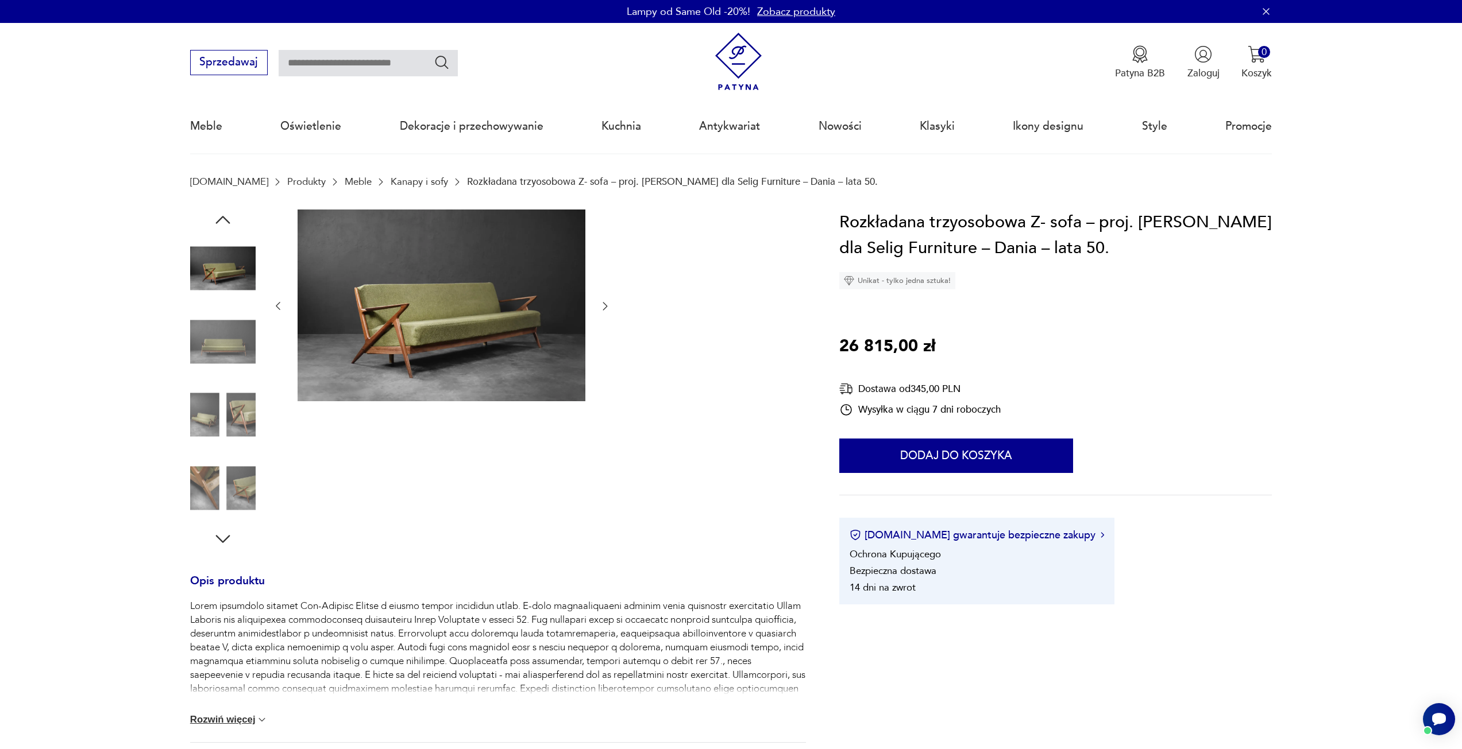
click at [606, 304] on icon "button" at bounding box center [604, 305] width 11 height 11
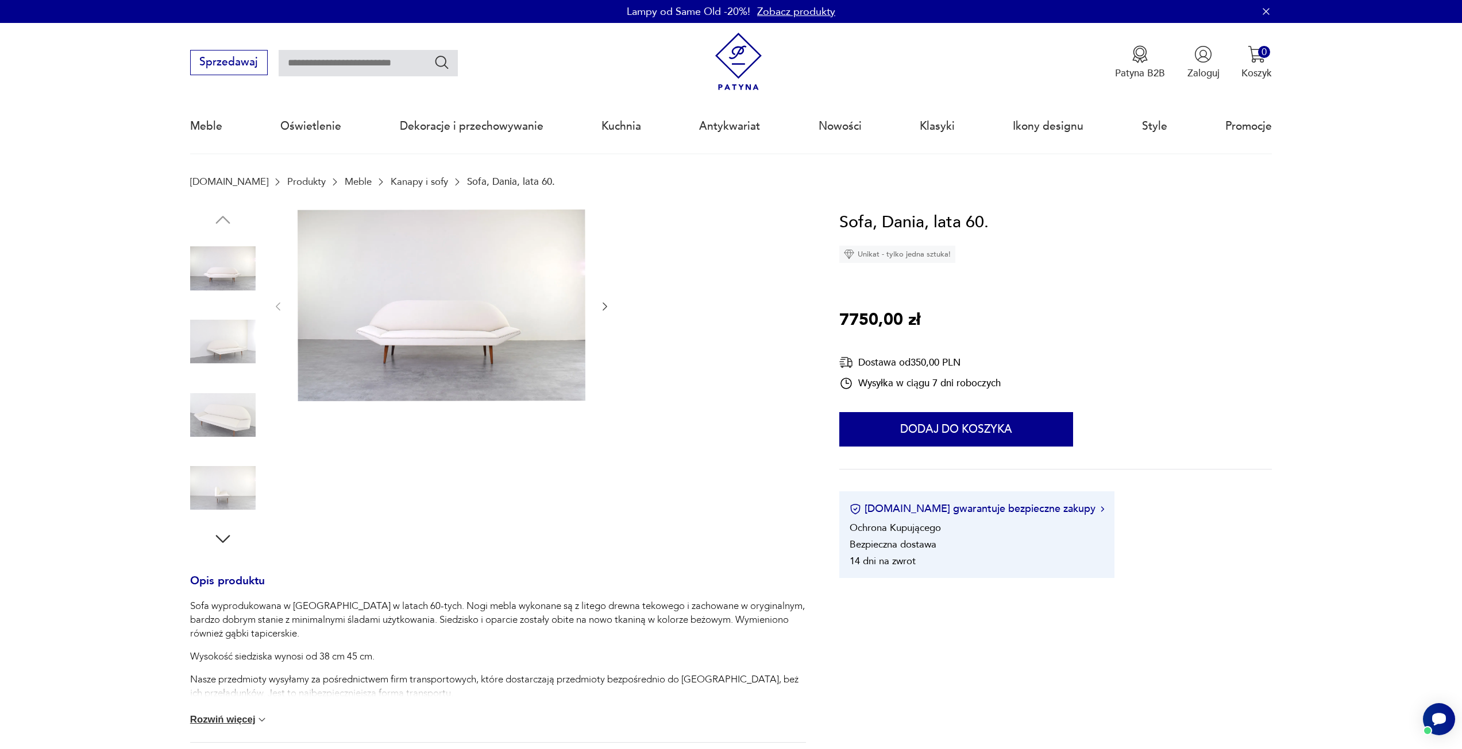
click at [608, 304] on icon "button" at bounding box center [604, 306] width 11 height 11
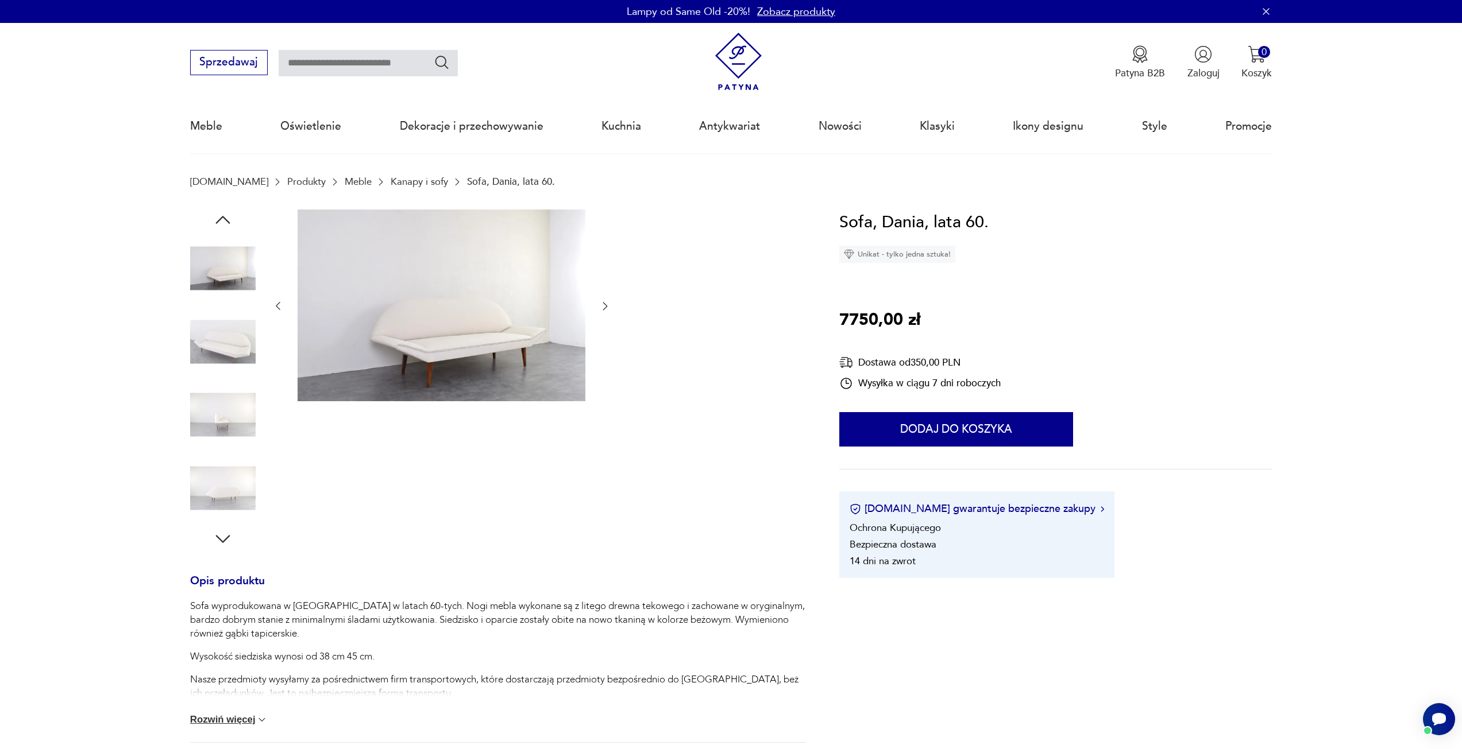
click at [608, 304] on icon "button" at bounding box center [604, 305] width 11 height 11
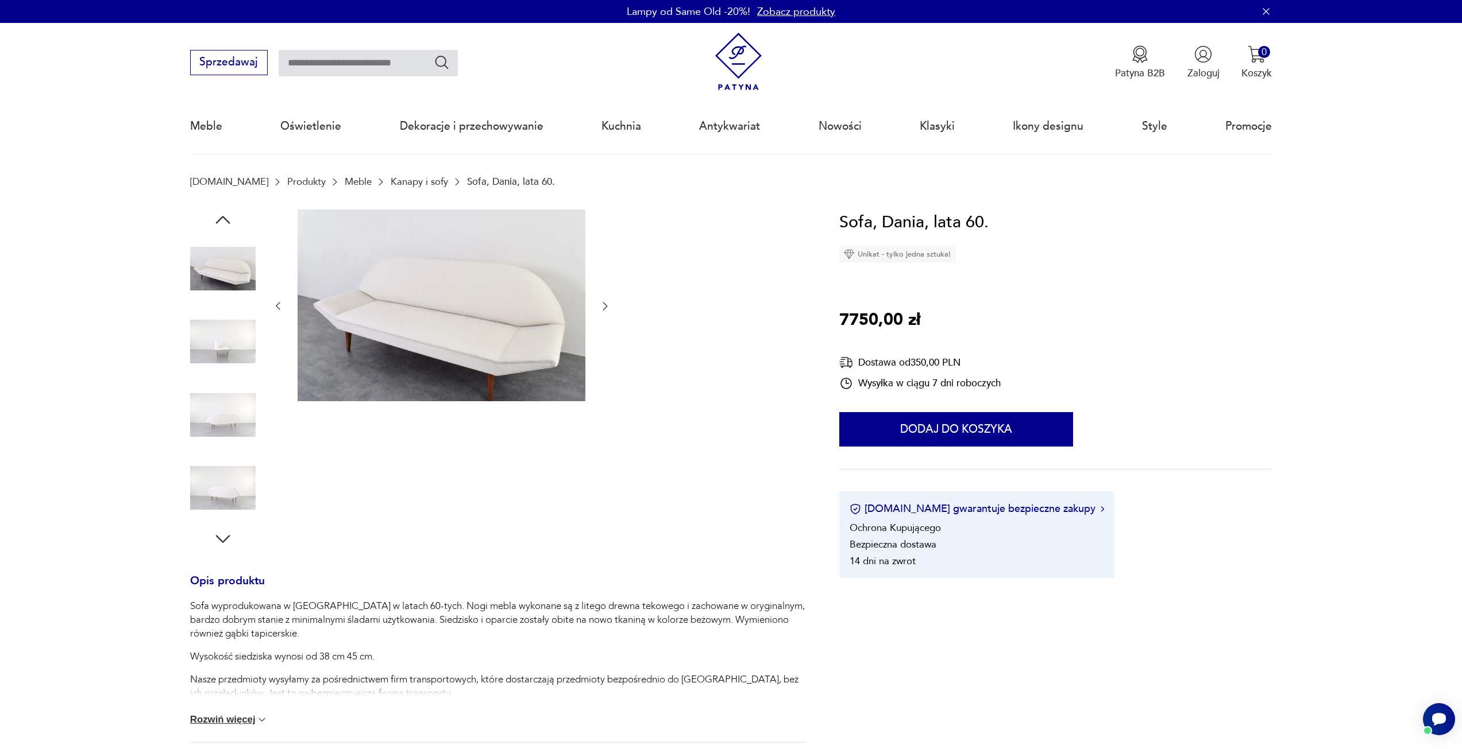
click at [608, 304] on icon "button" at bounding box center [604, 305] width 11 height 11
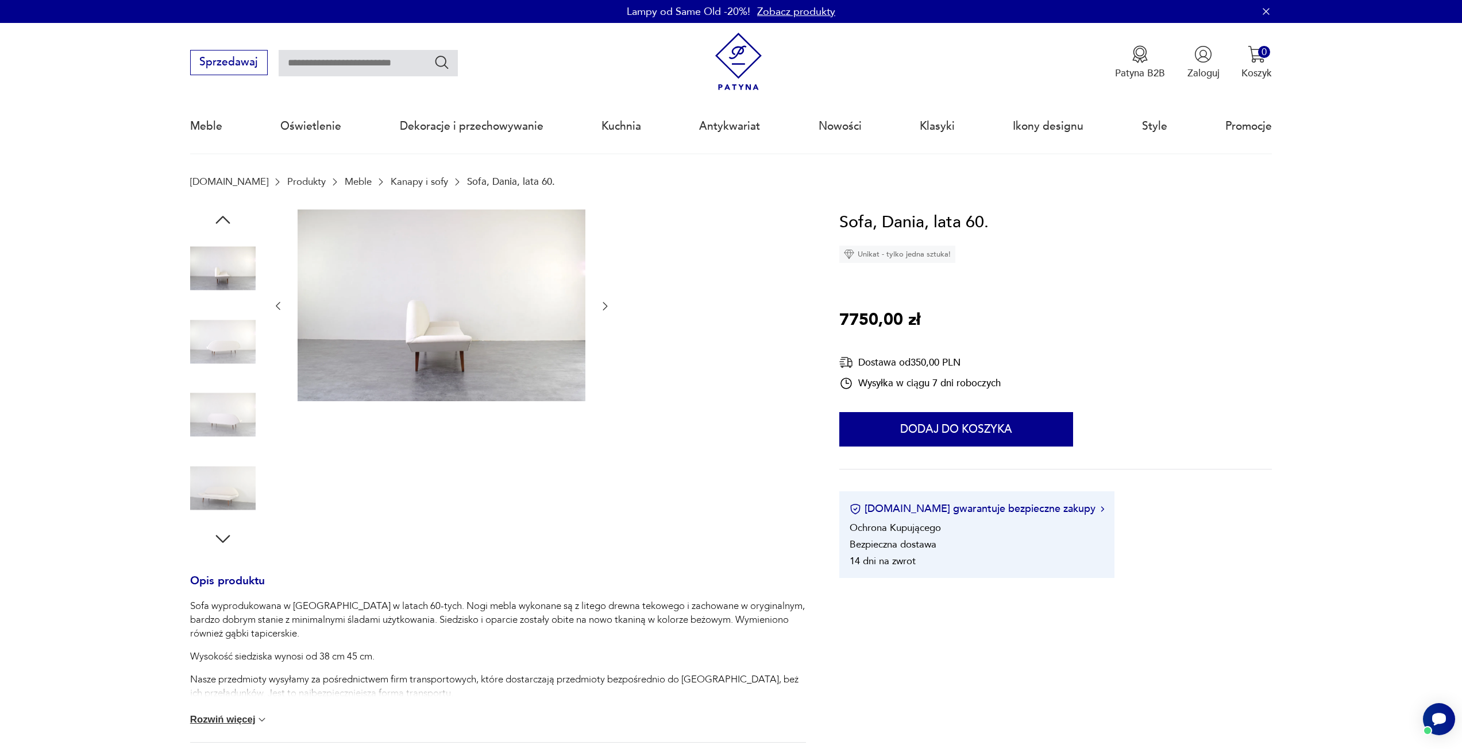
click at [608, 304] on icon "button" at bounding box center [604, 305] width 11 height 11
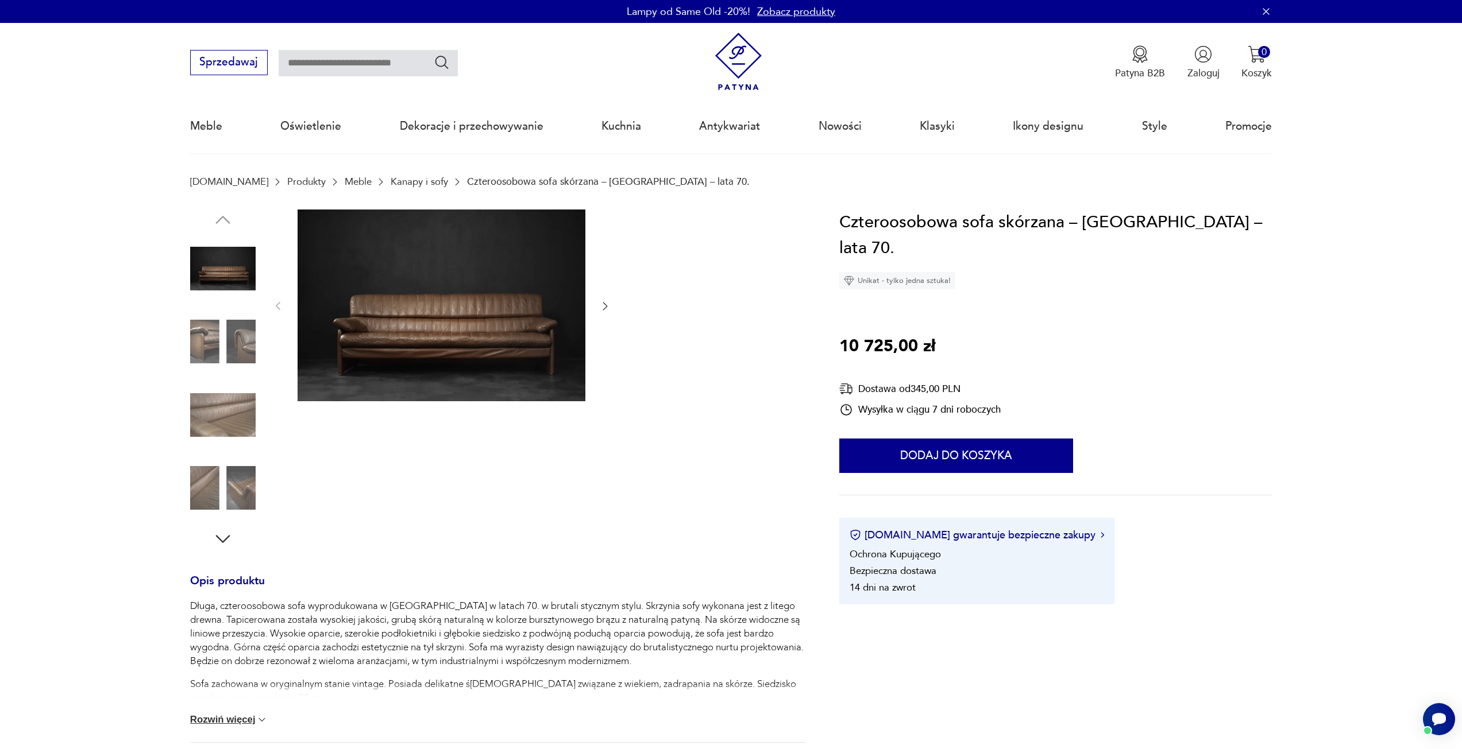
click at [226, 349] on img at bounding box center [222, 341] width 65 height 65
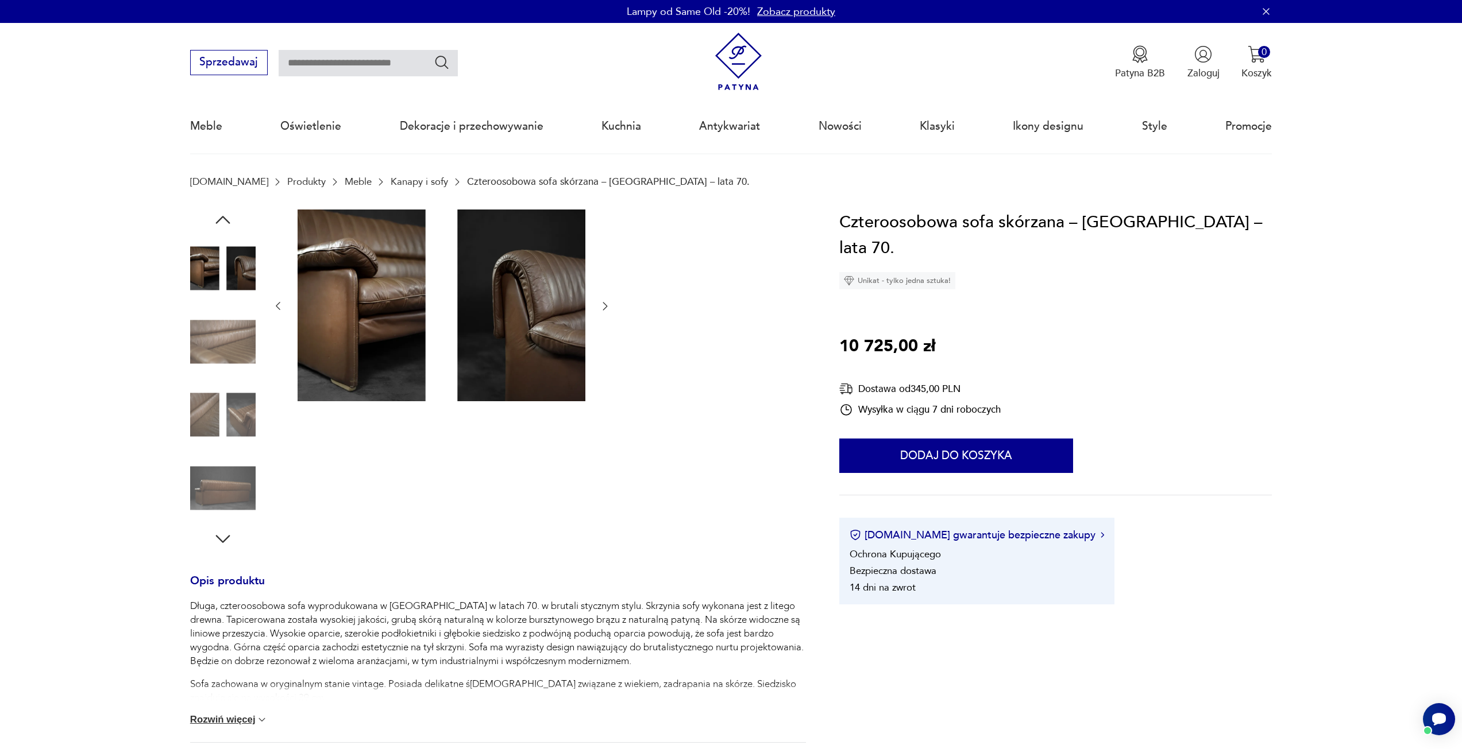
click at [226, 446] on img at bounding box center [222, 414] width 65 height 65
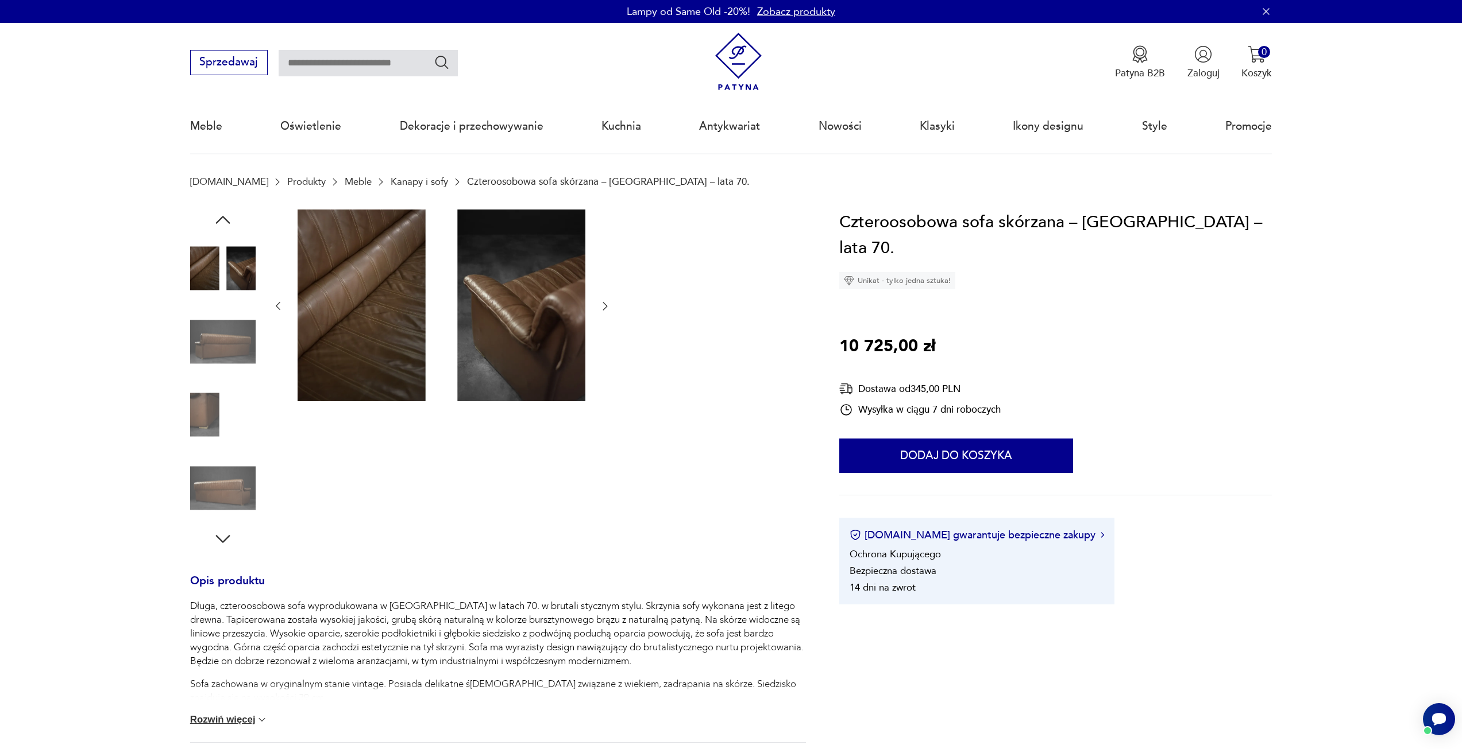
click at [224, 489] on img at bounding box center [222, 487] width 65 height 65
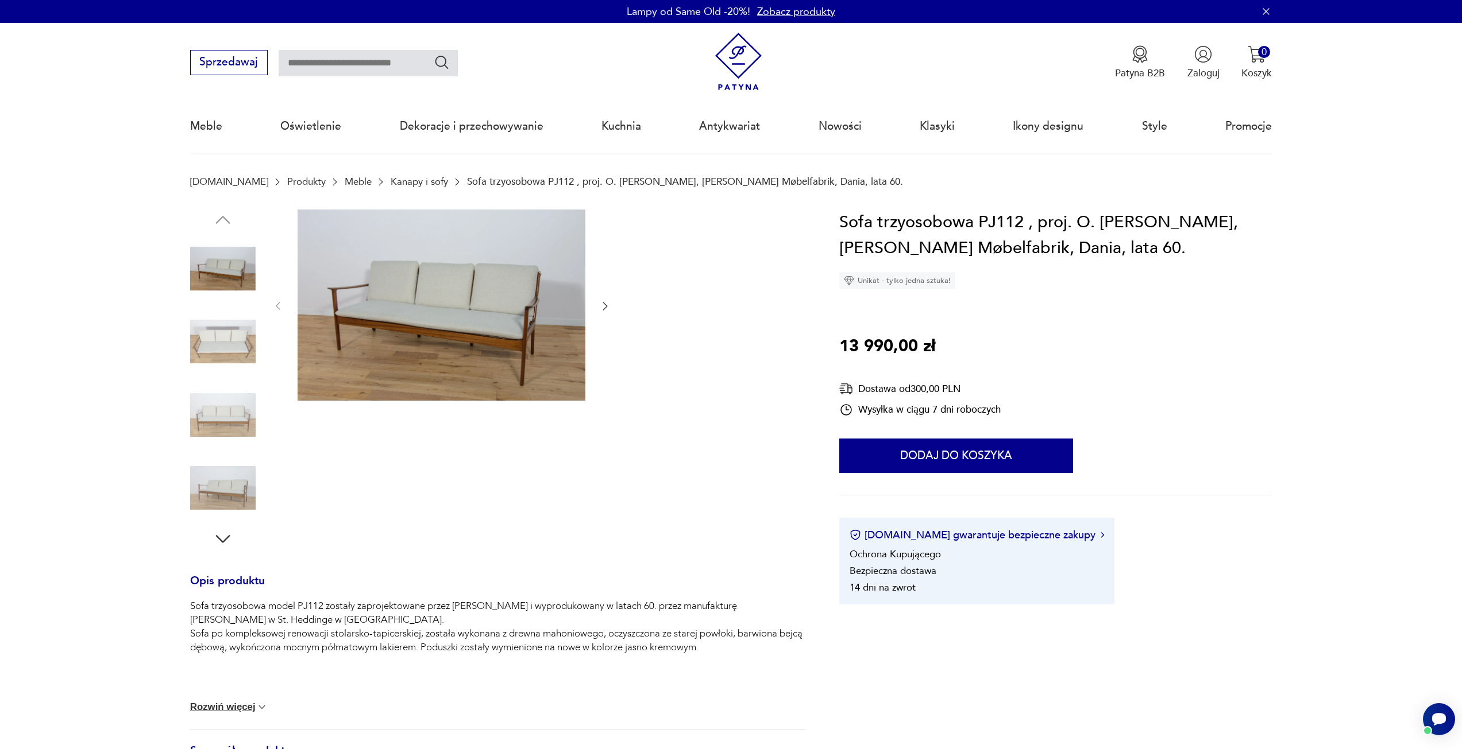
click at [604, 306] on icon "button" at bounding box center [604, 305] width 11 height 11
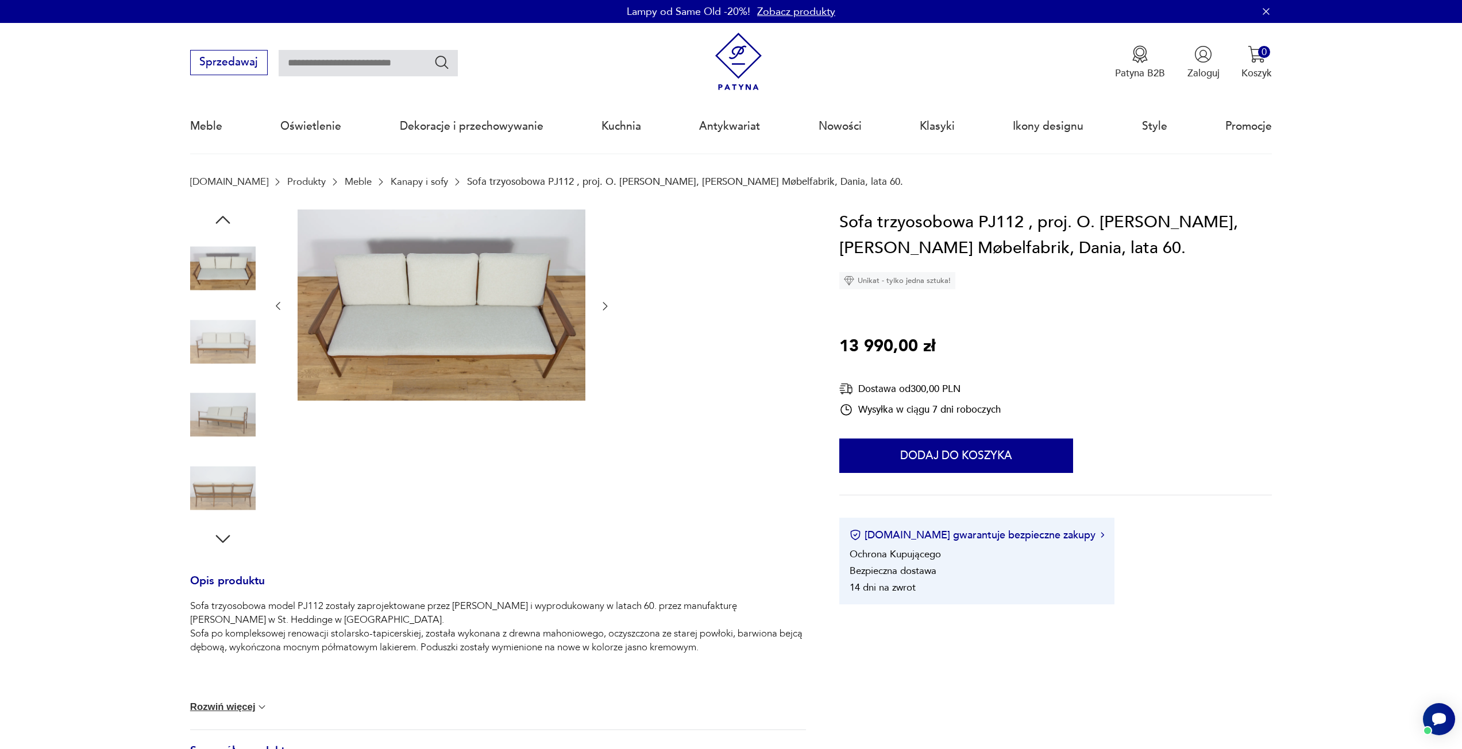
click at [601, 304] on icon "button" at bounding box center [604, 305] width 11 height 11
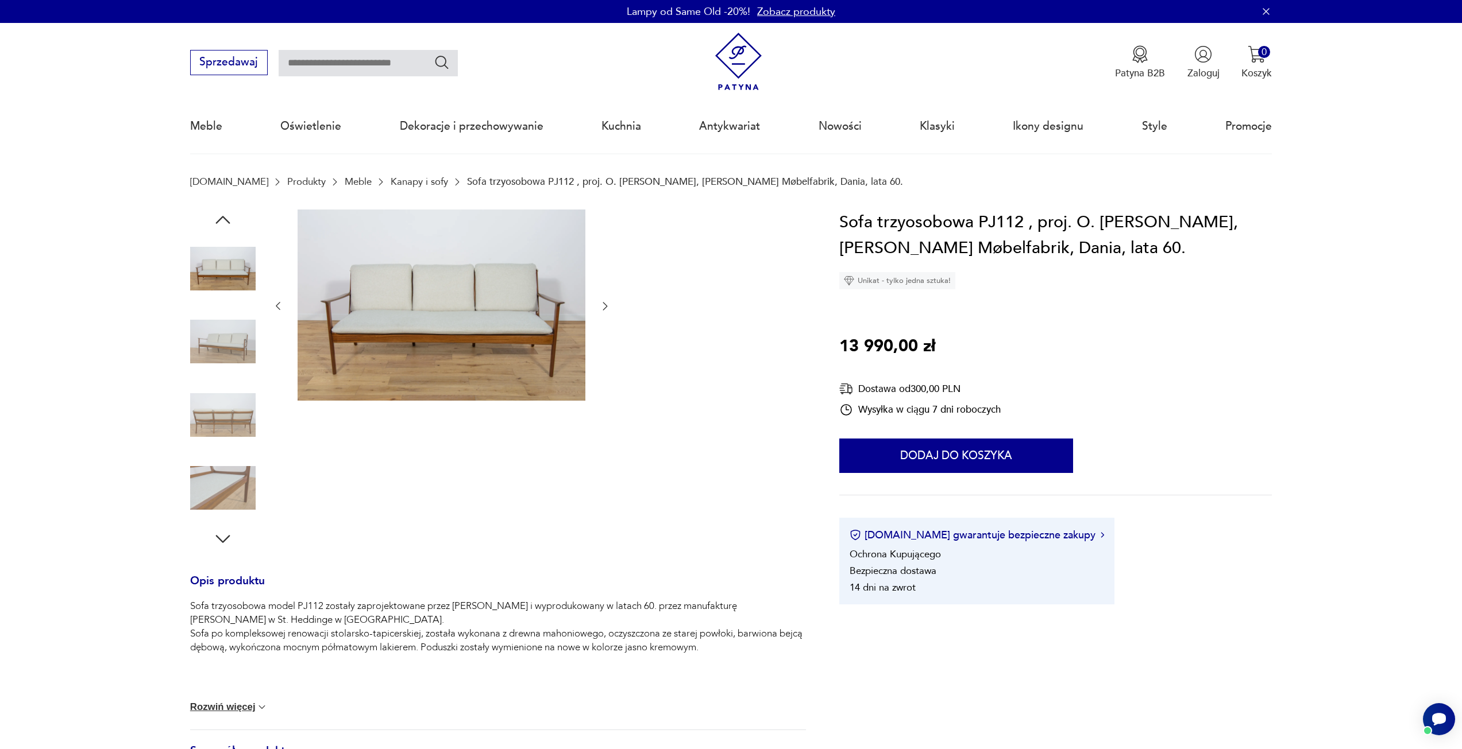
click at [601, 303] on icon "button" at bounding box center [604, 305] width 11 height 11
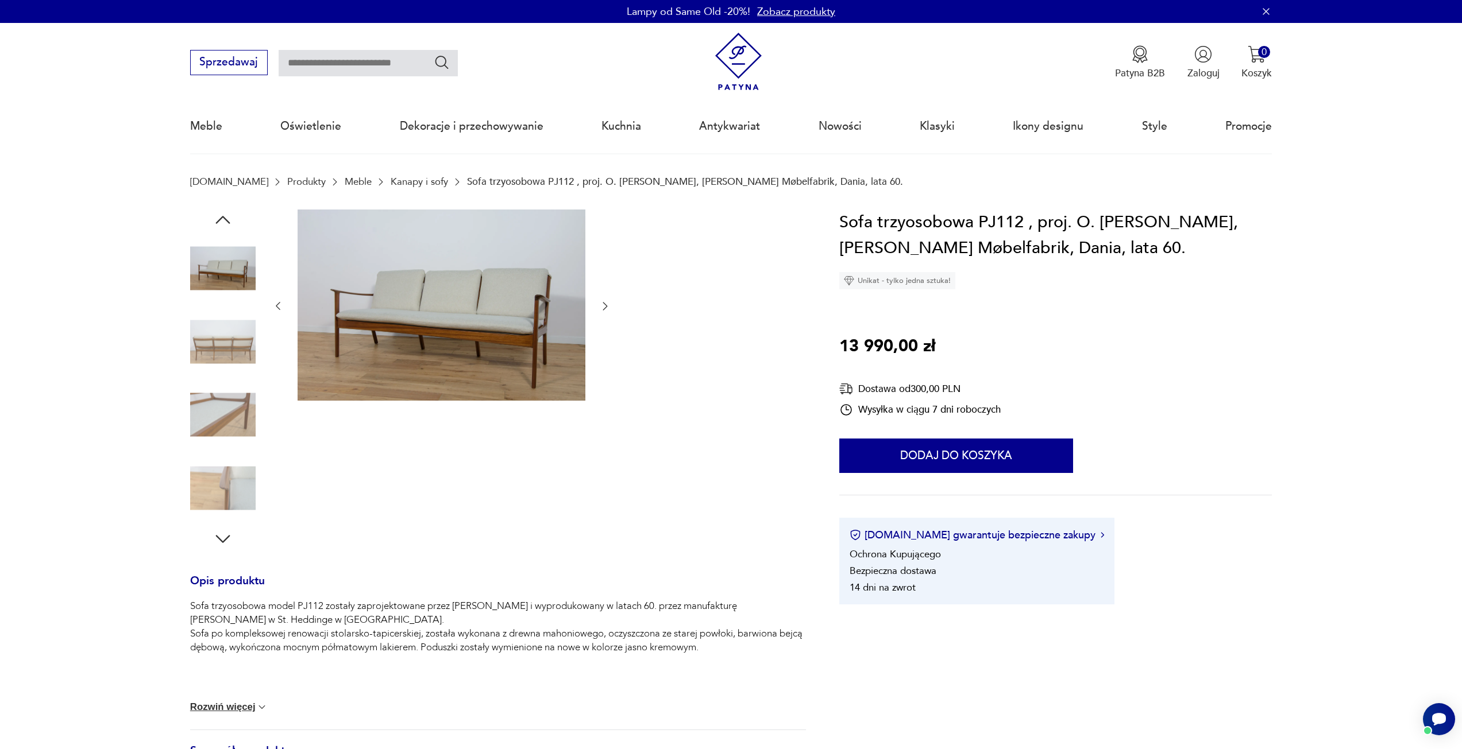
click at [601, 303] on icon "button" at bounding box center [604, 305] width 11 height 11
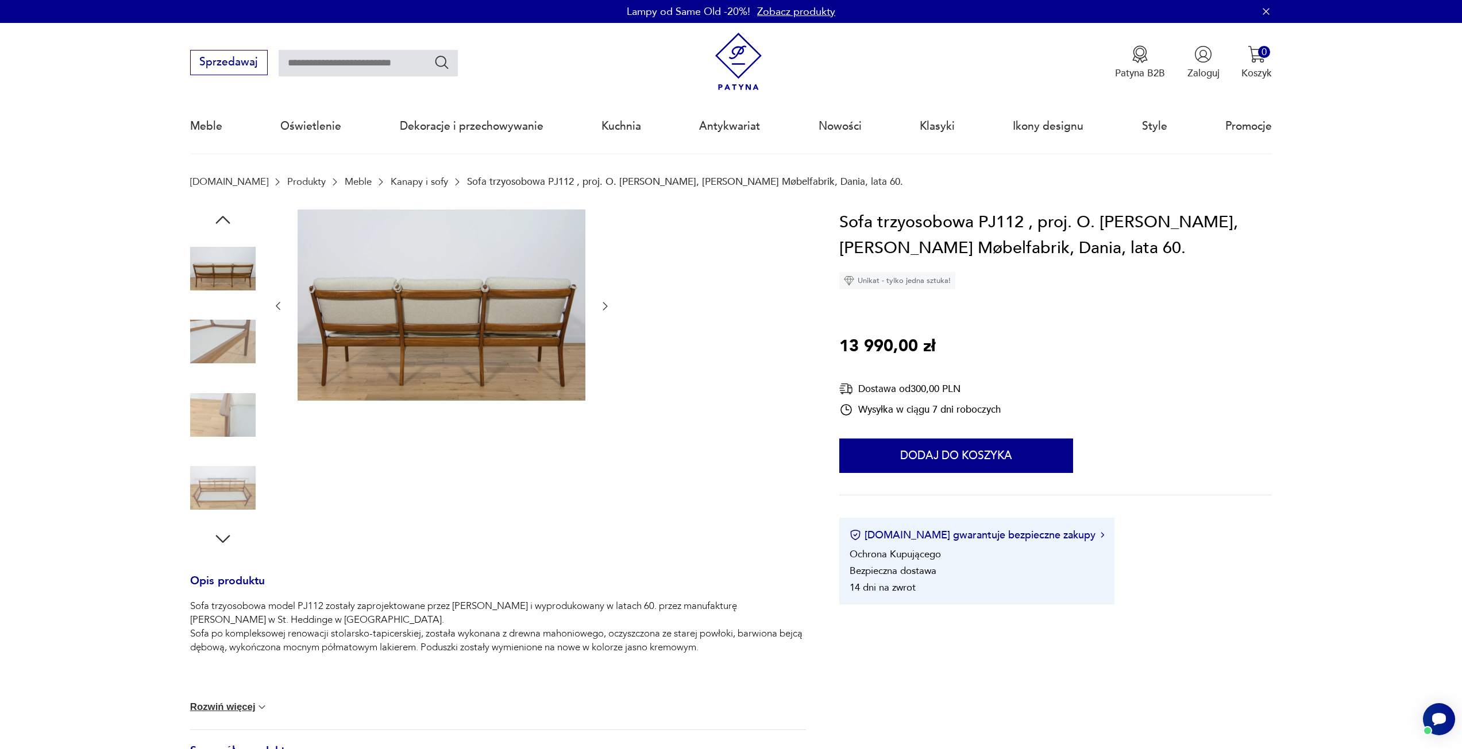
click at [601, 303] on icon "button" at bounding box center [604, 305] width 11 height 11
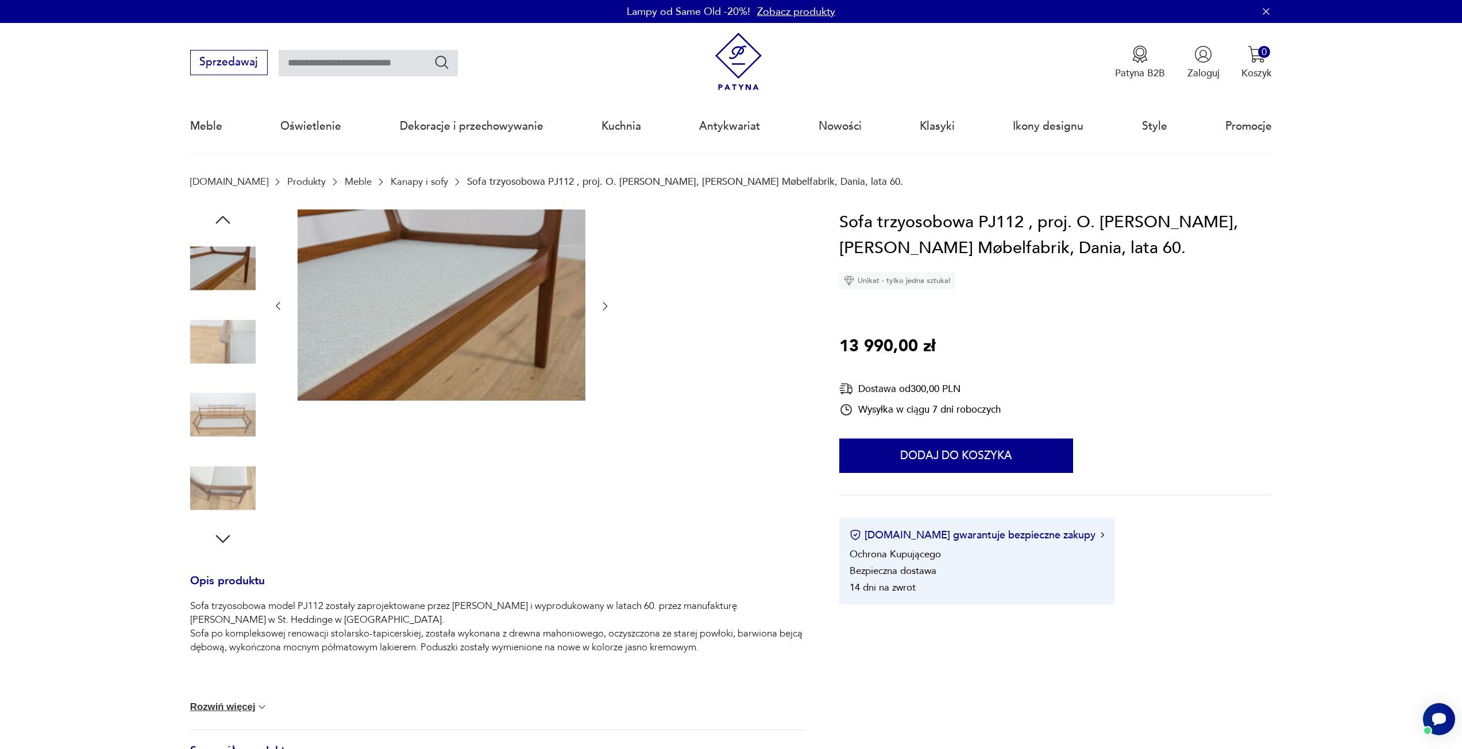
click at [601, 303] on icon "button" at bounding box center [604, 305] width 11 height 11
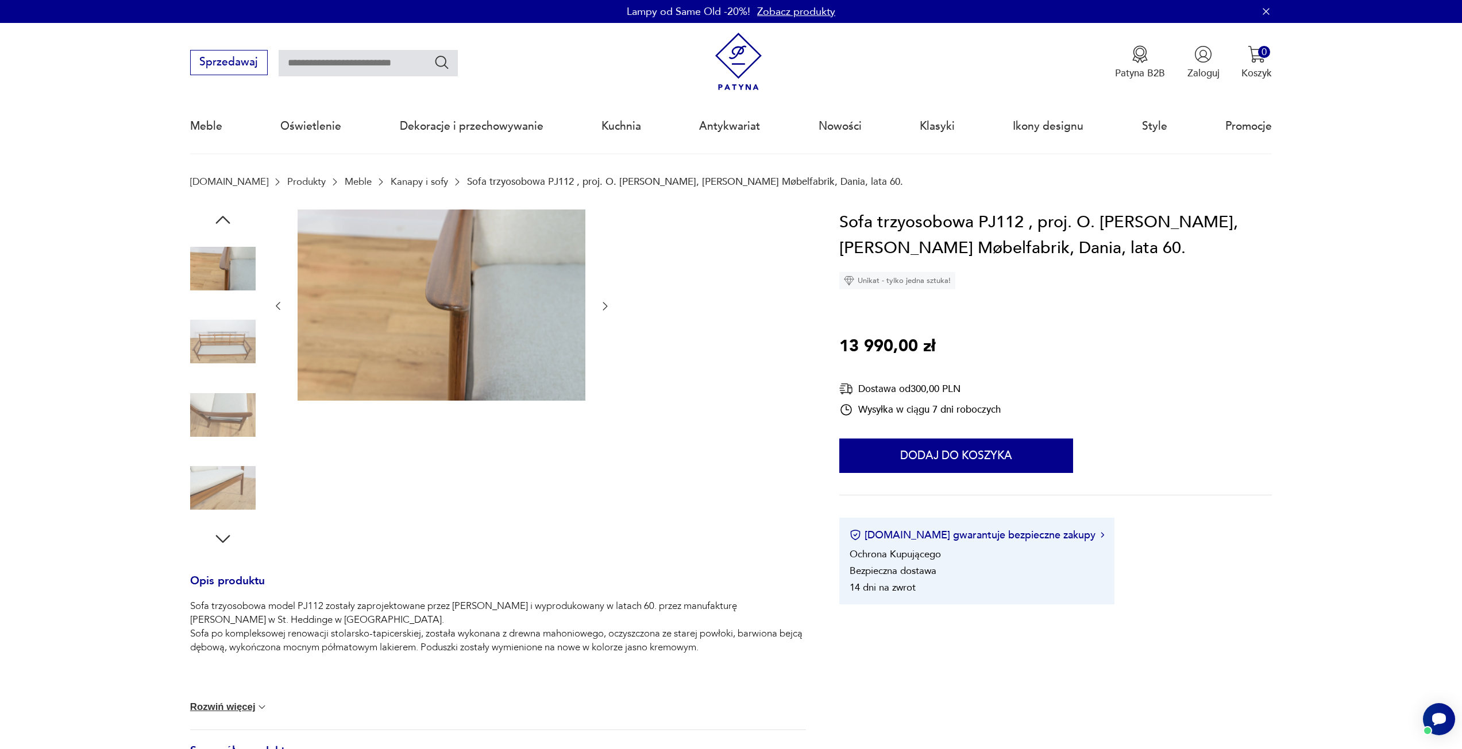
click at [601, 303] on icon "button" at bounding box center [604, 305] width 11 height 11
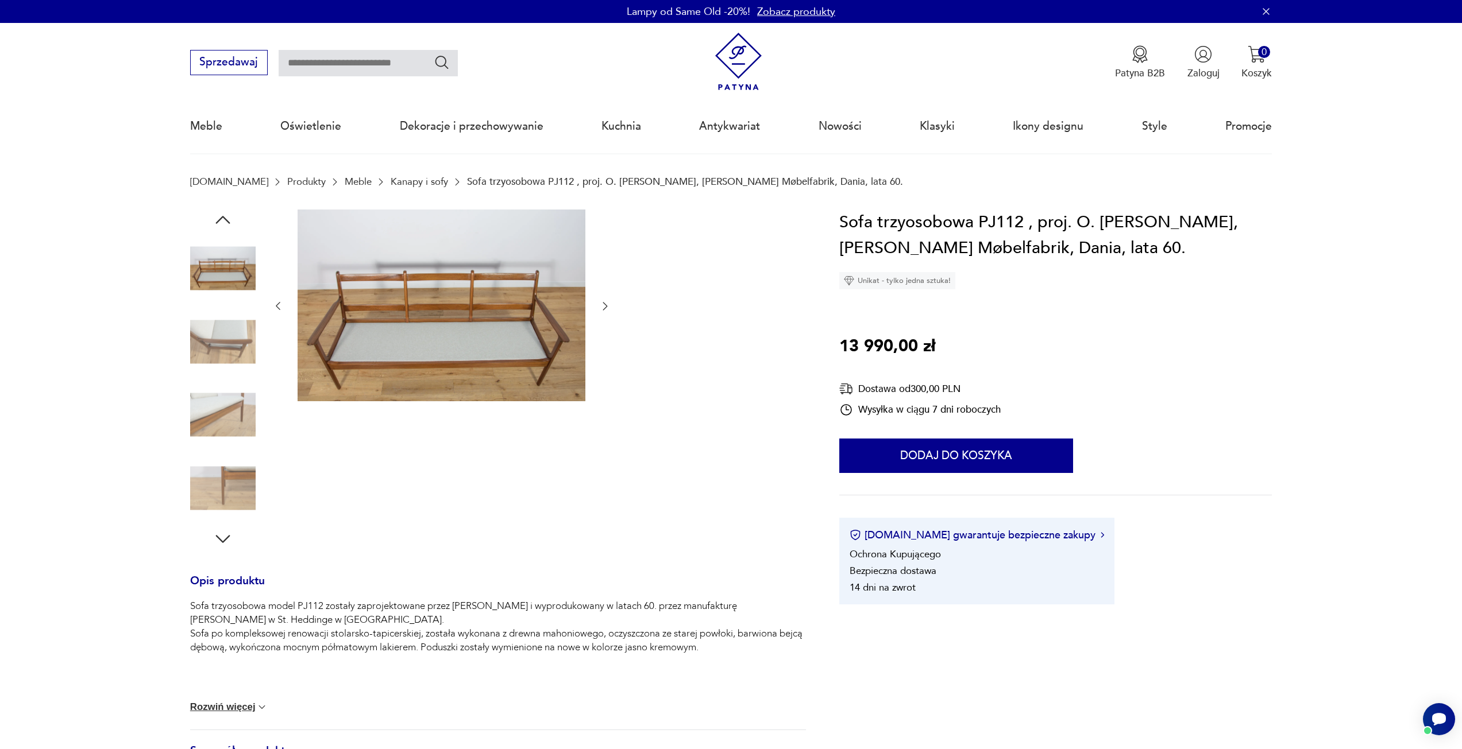
click at [601, 302] on icon "button" at bounding box center [604, 305] width 11 height 11
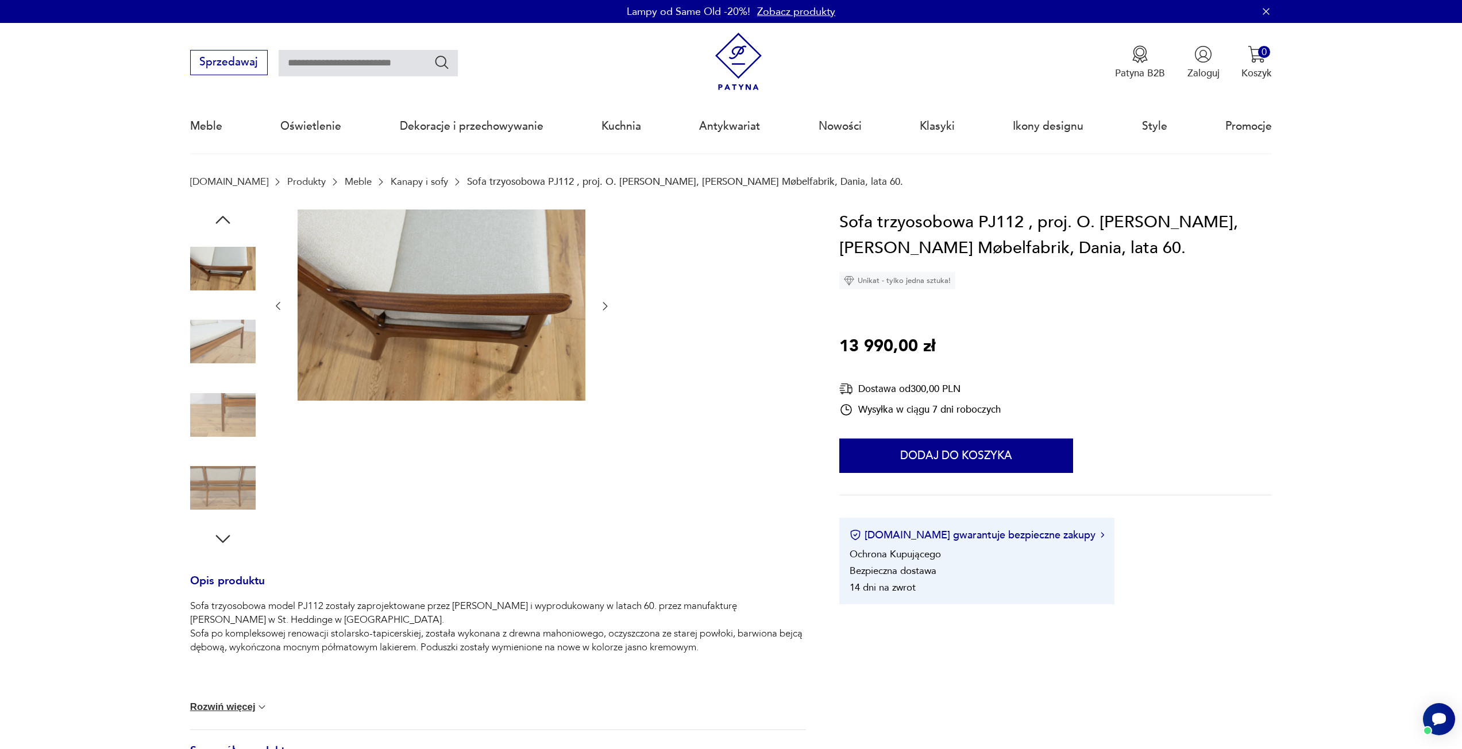
click at [601, 302] on icon "button" at bounding box center [604, 305] width 11 height 11
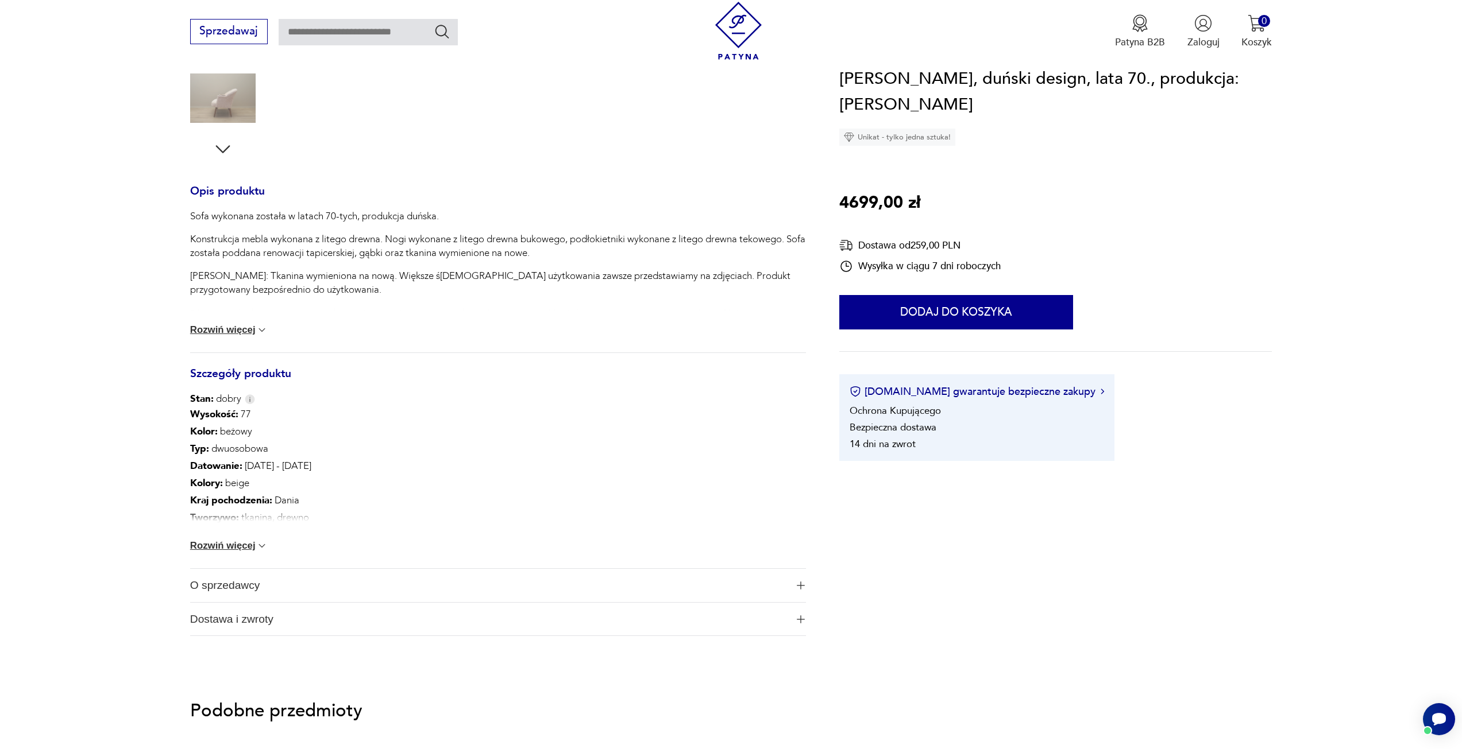
scroll to position [402, 0]
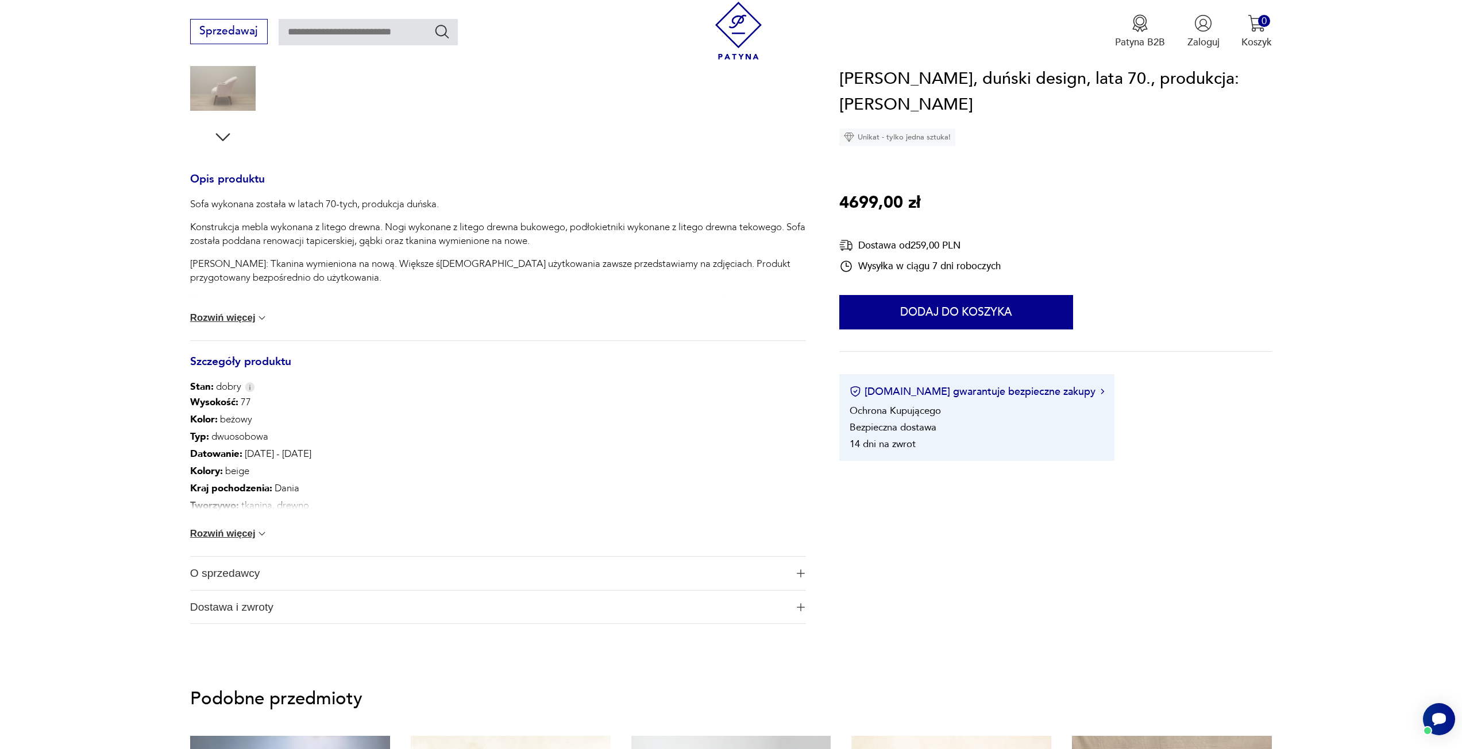
click at [224, 536] on button "Rozwiń więcej" at bounding box center [229, 533] width 78 height 11
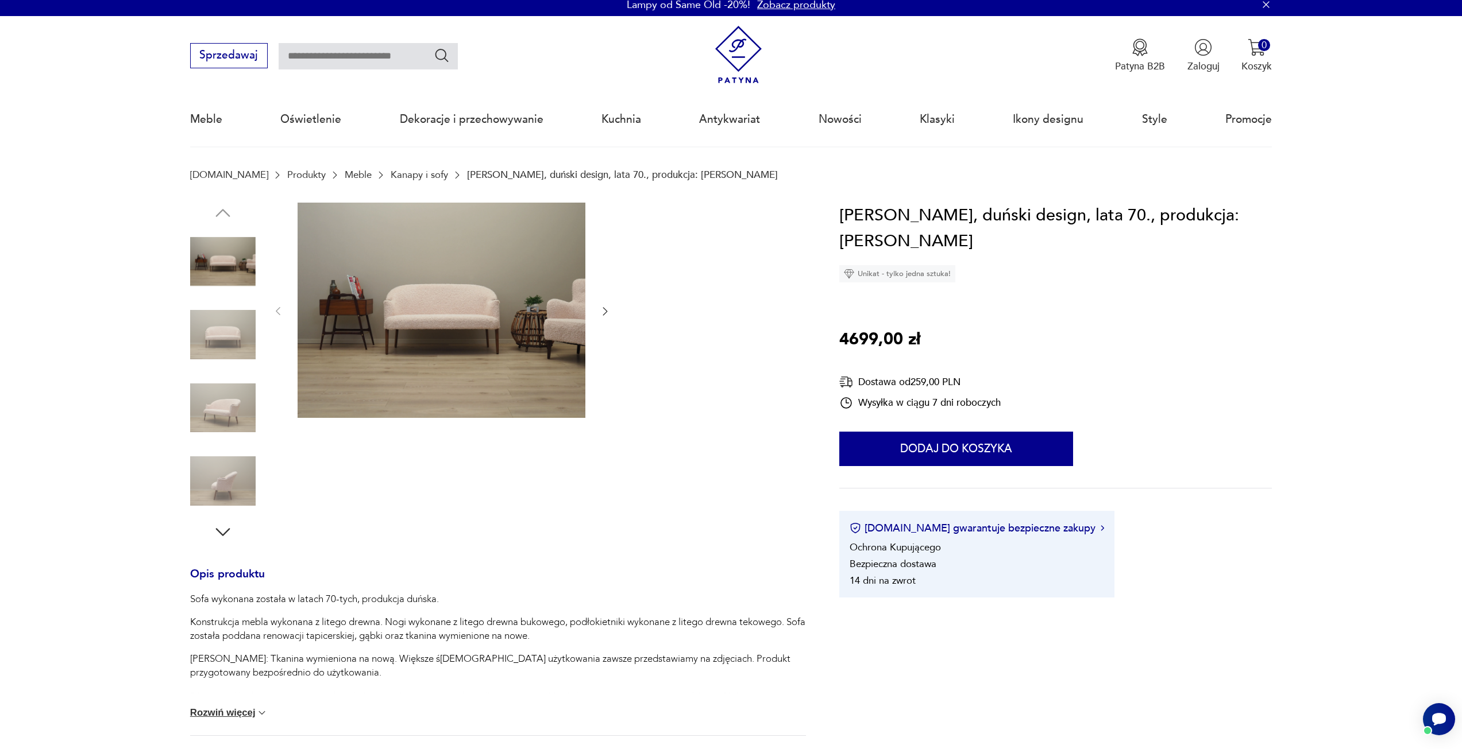
scroll to position [0, 0]
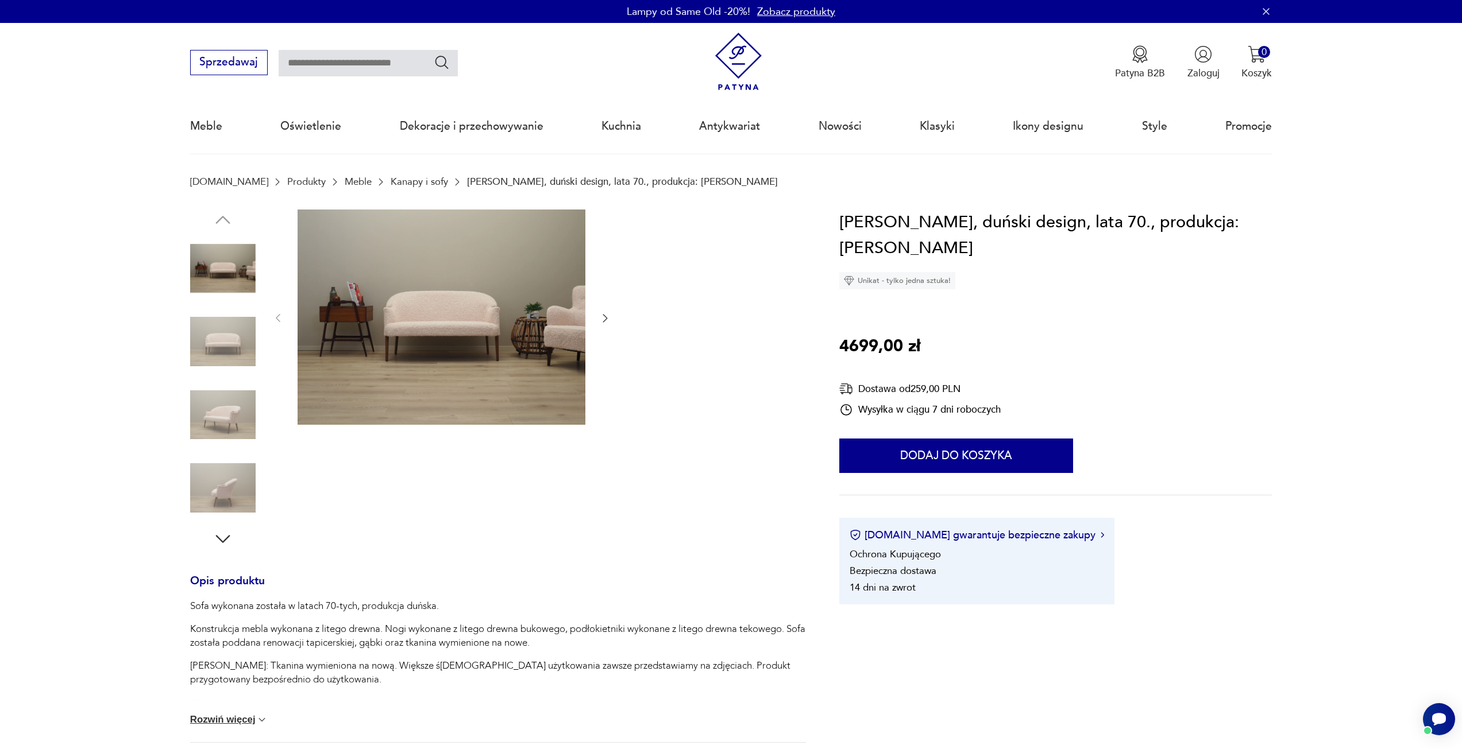
click at [607, 319] on icon "button" at bounding box center [604, 317] width 11 height 11
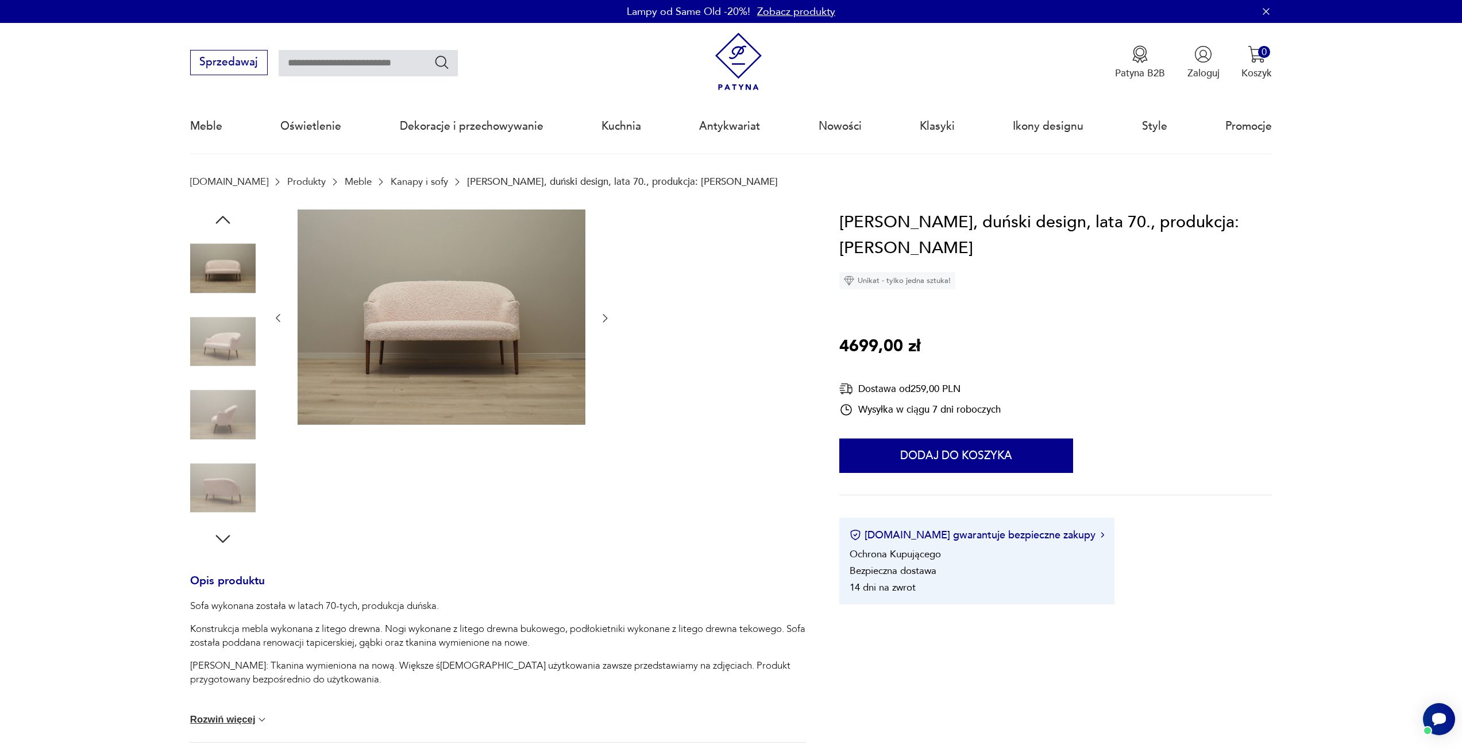
click at [607, 319] on icon "button" at bounding box center [604, 317] width 11 height 11
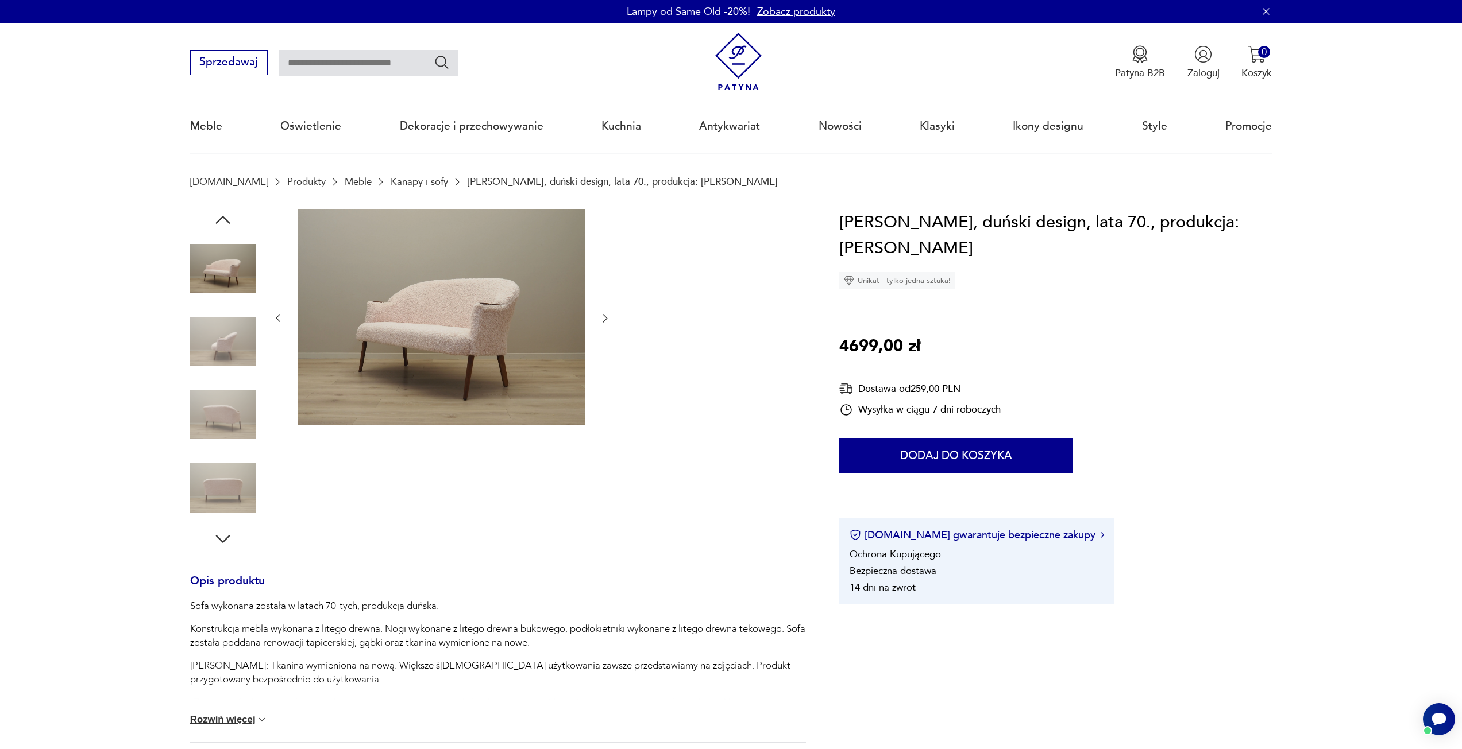
click at [607, 319] on icon "button" at bounding box center [604, 317] width 11 height 11
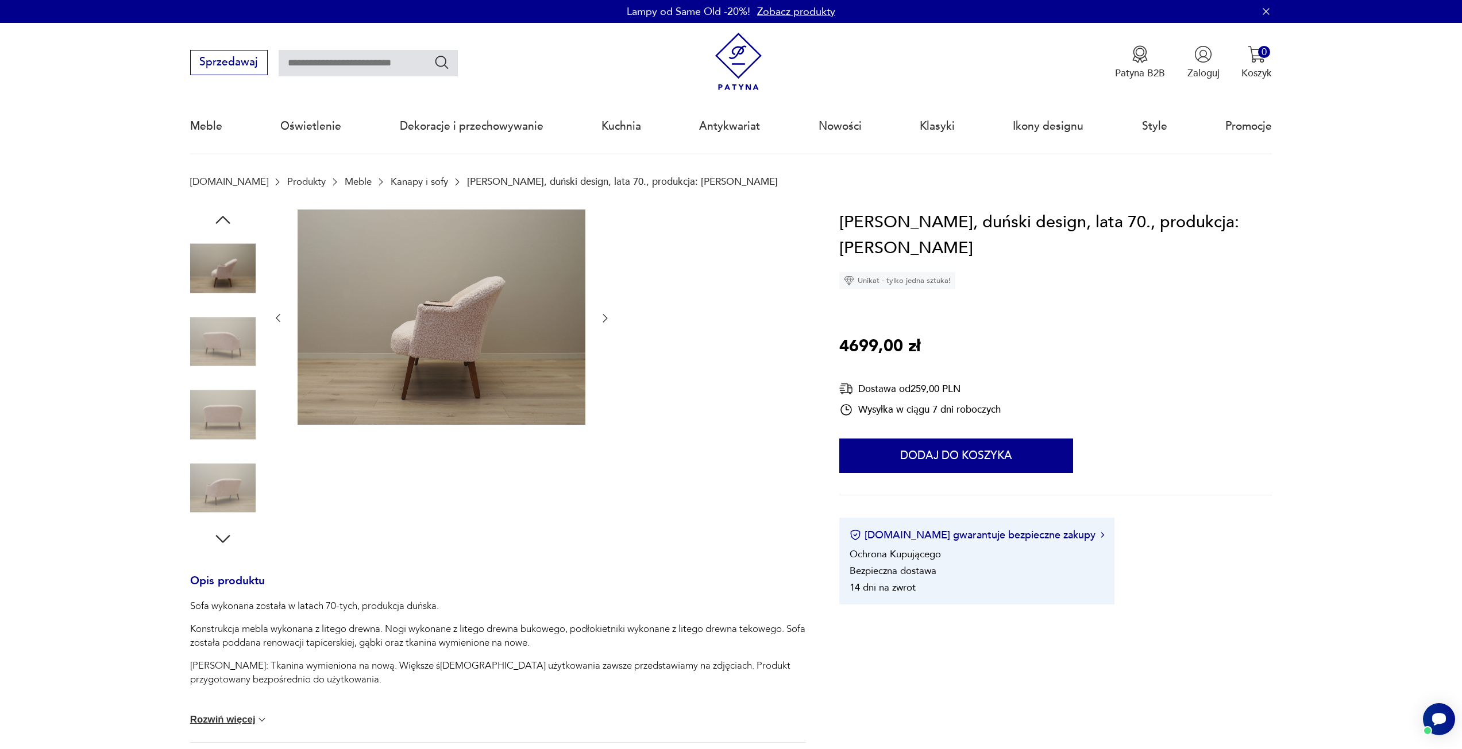
click at [608, 319] on icon "button" at bounding box center [604, 317] width 11 height 11
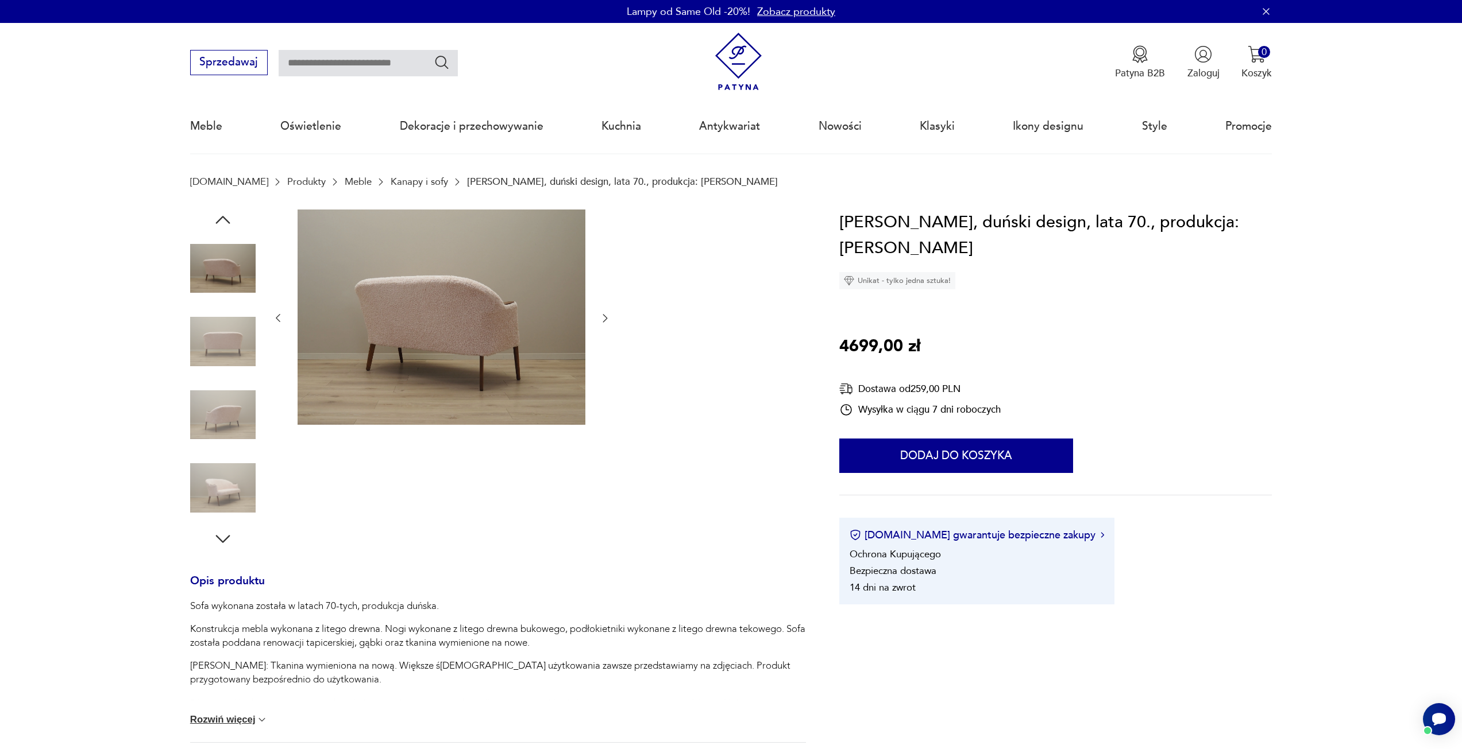
click at [608, 319] on icon "button" at bounding box center [604, 317] width 11 height 11
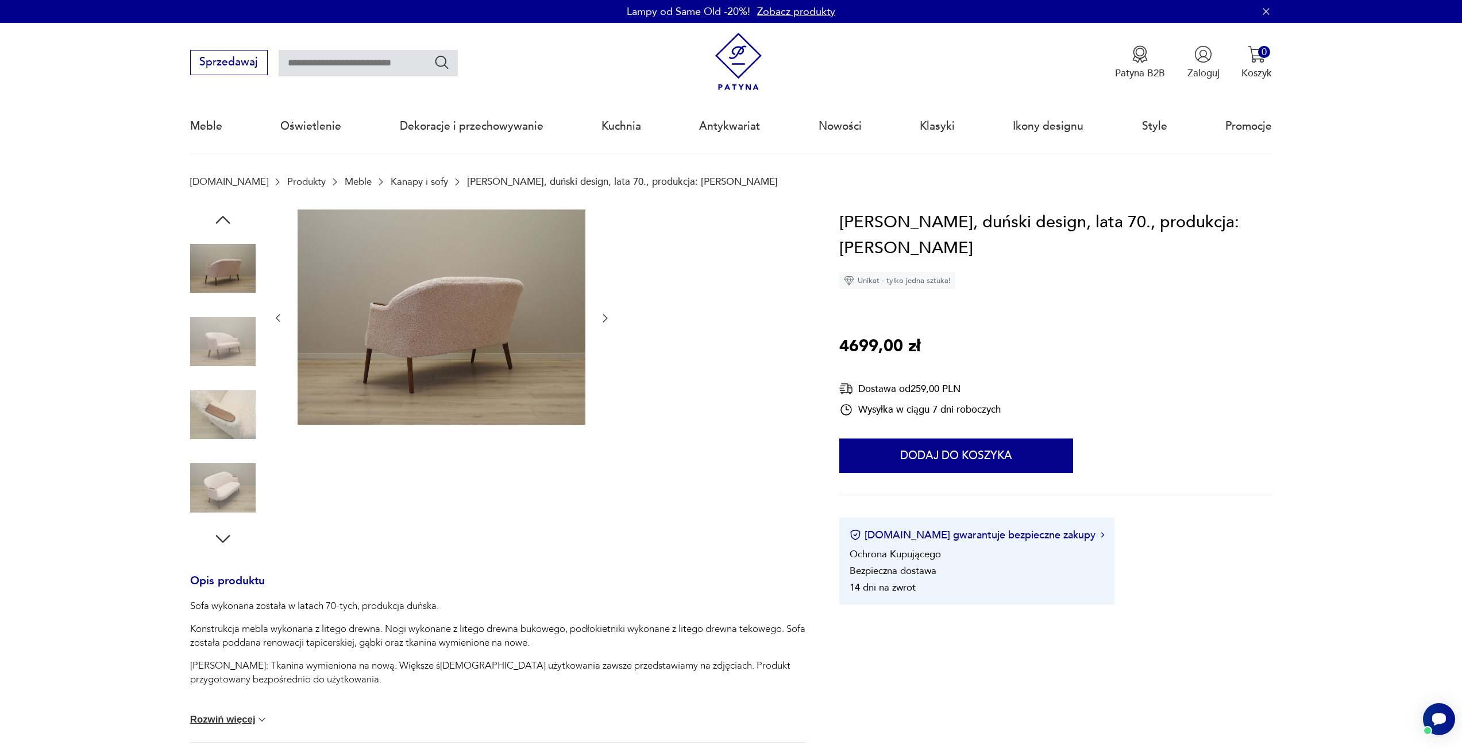
click at [608, 319] on icon "button" at bounding box center [604, 317] width 11 height 11
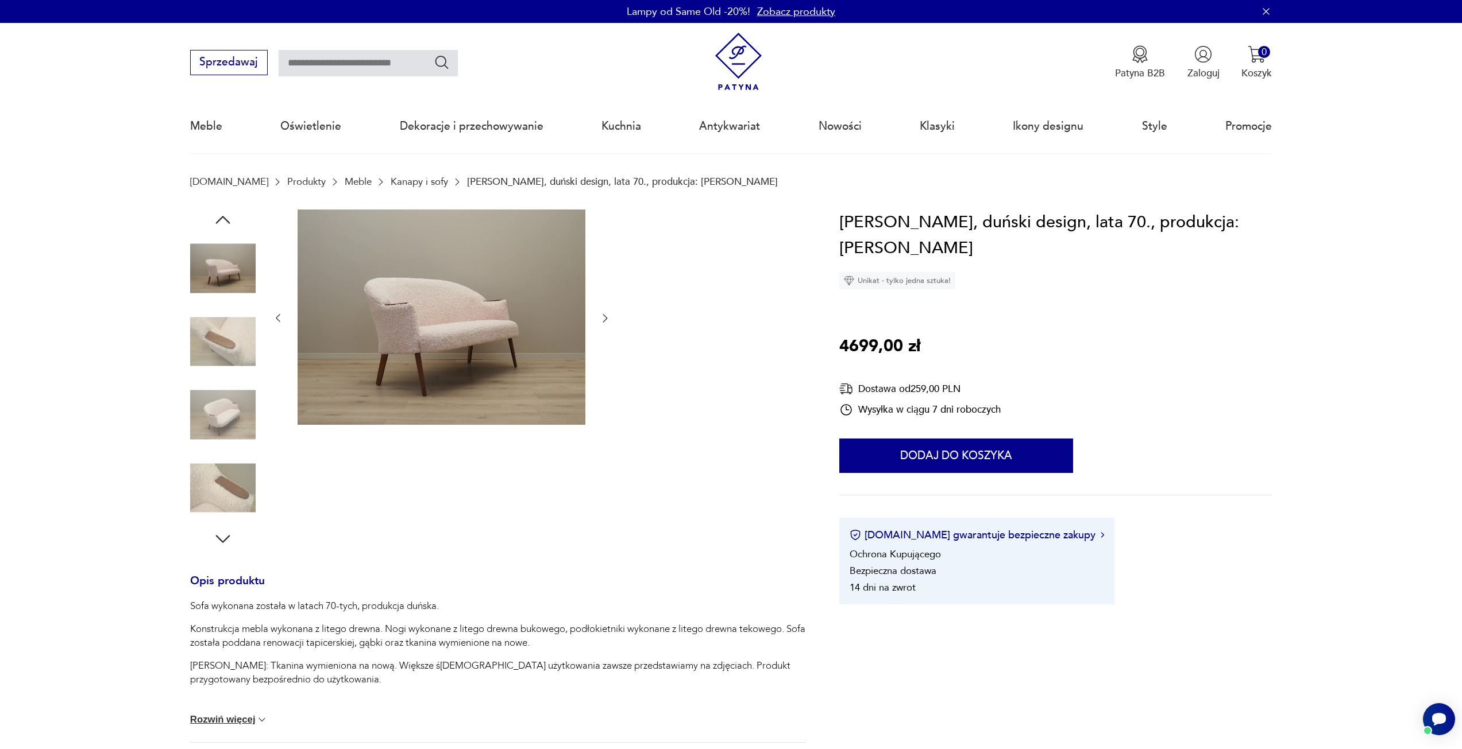
click at [608, 319] on icon "button" at bounding box center [604, 317] width 11 height 11
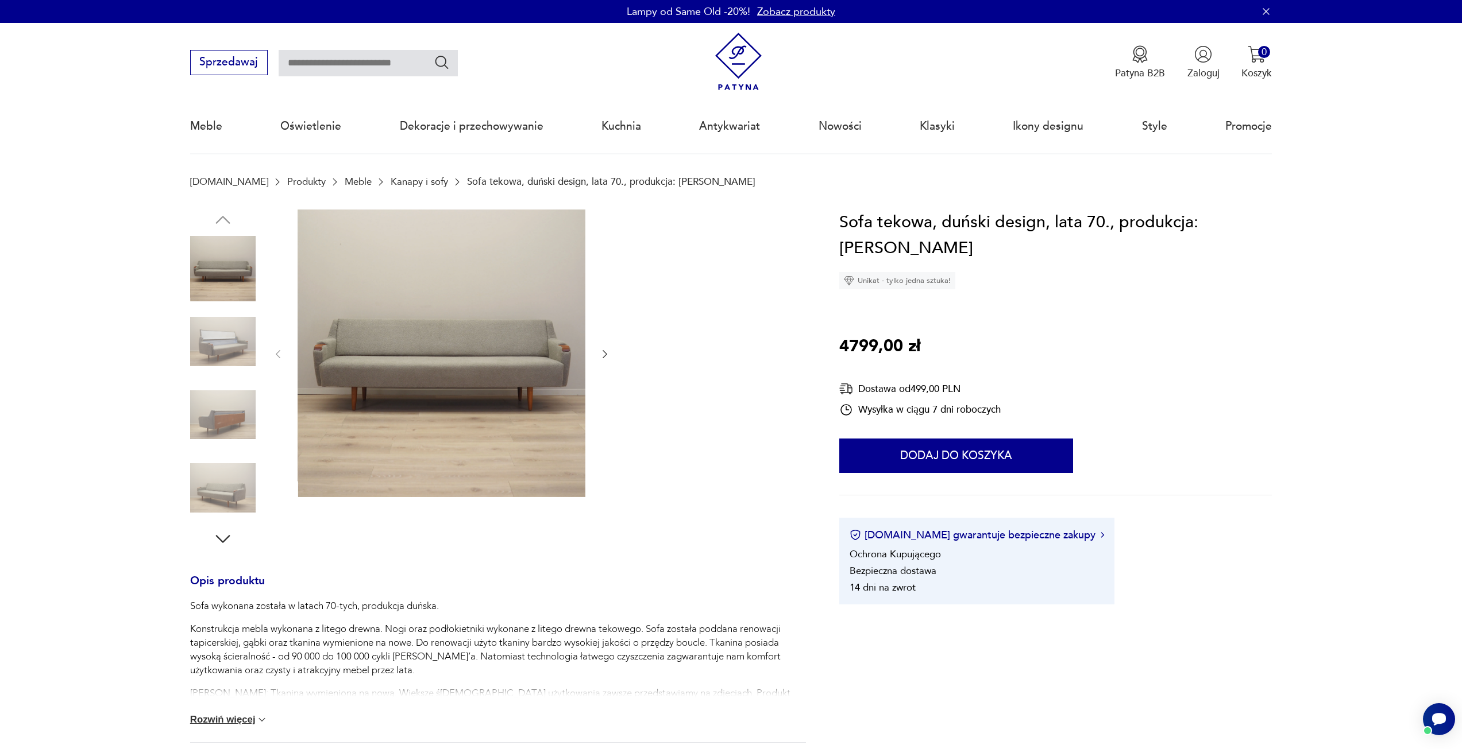
click at [605, 357] on icon "button" at bounding box center [605, 354] width 5 height 8
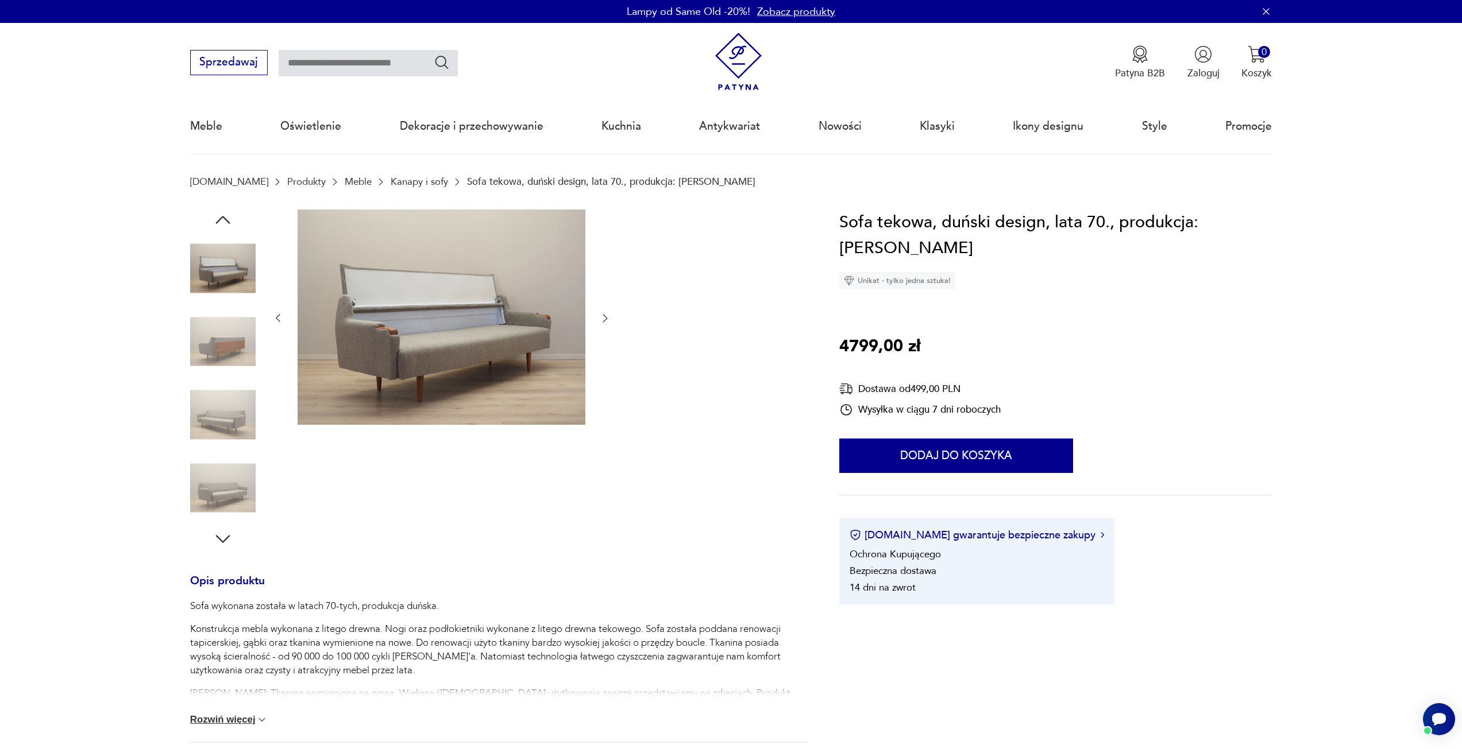
click at [606, 316] on icon "button" at bounding box center [604, 317] width 11 height 11
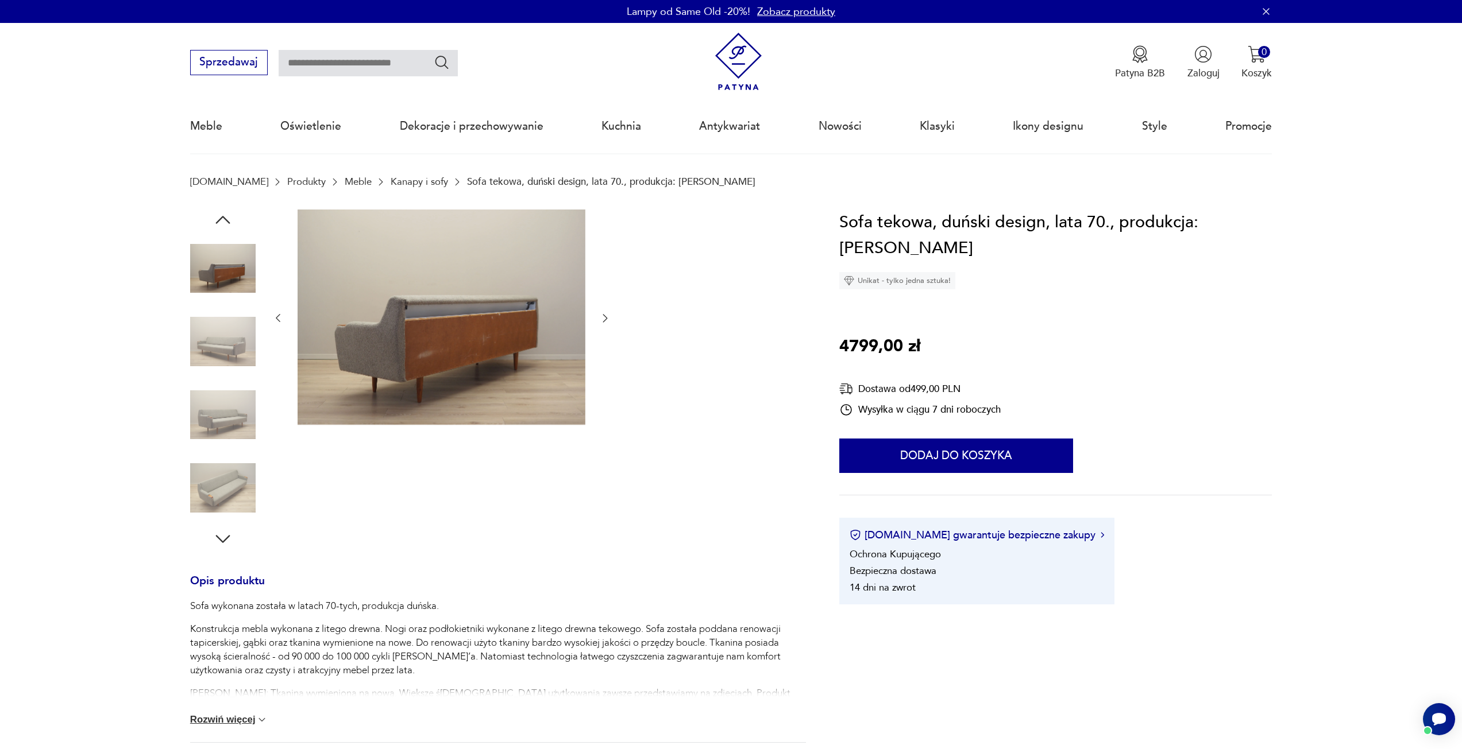
click at [604, 315] on icon "button" at bounding box center [604, 317] width 11 height 11
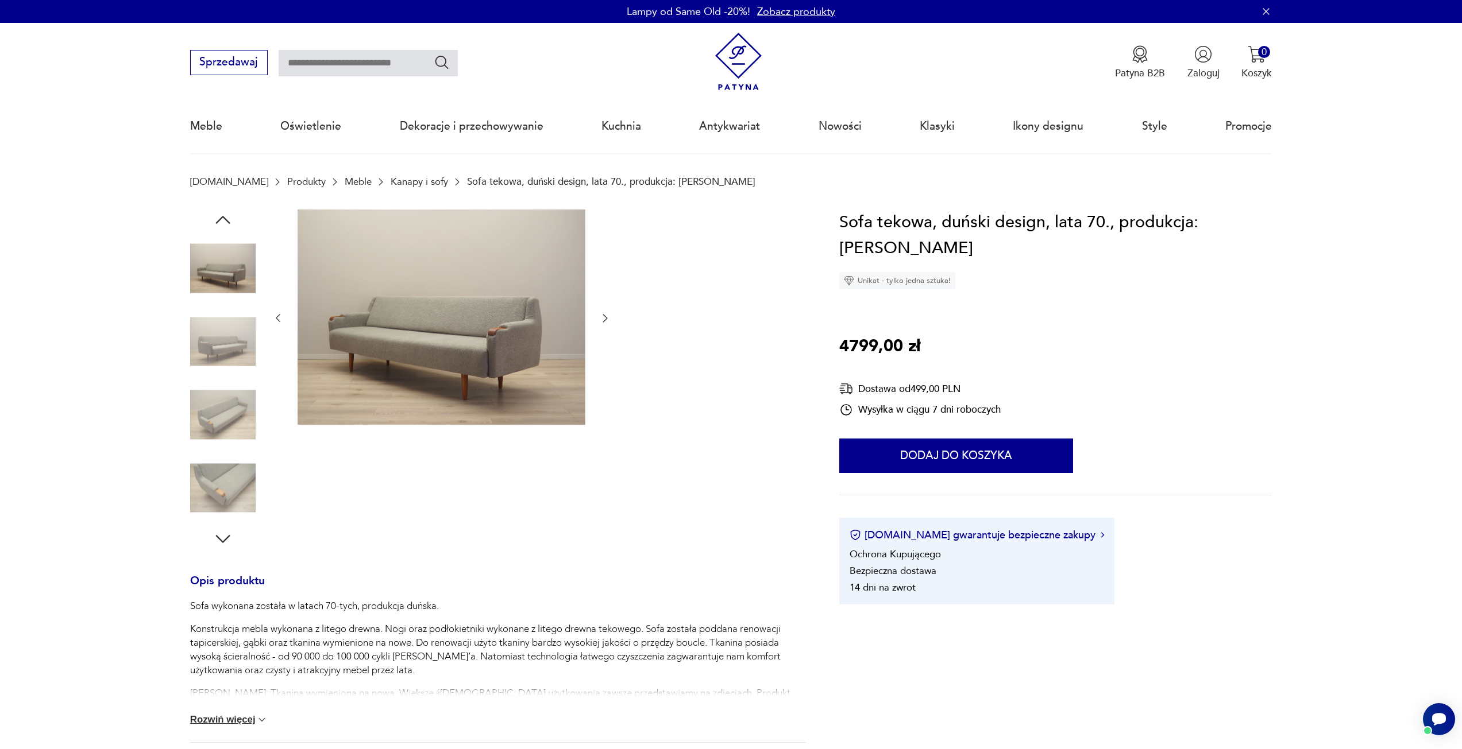
click at [605, 318] on icon "button" at bounding box center [604, 317] width 11 height 11
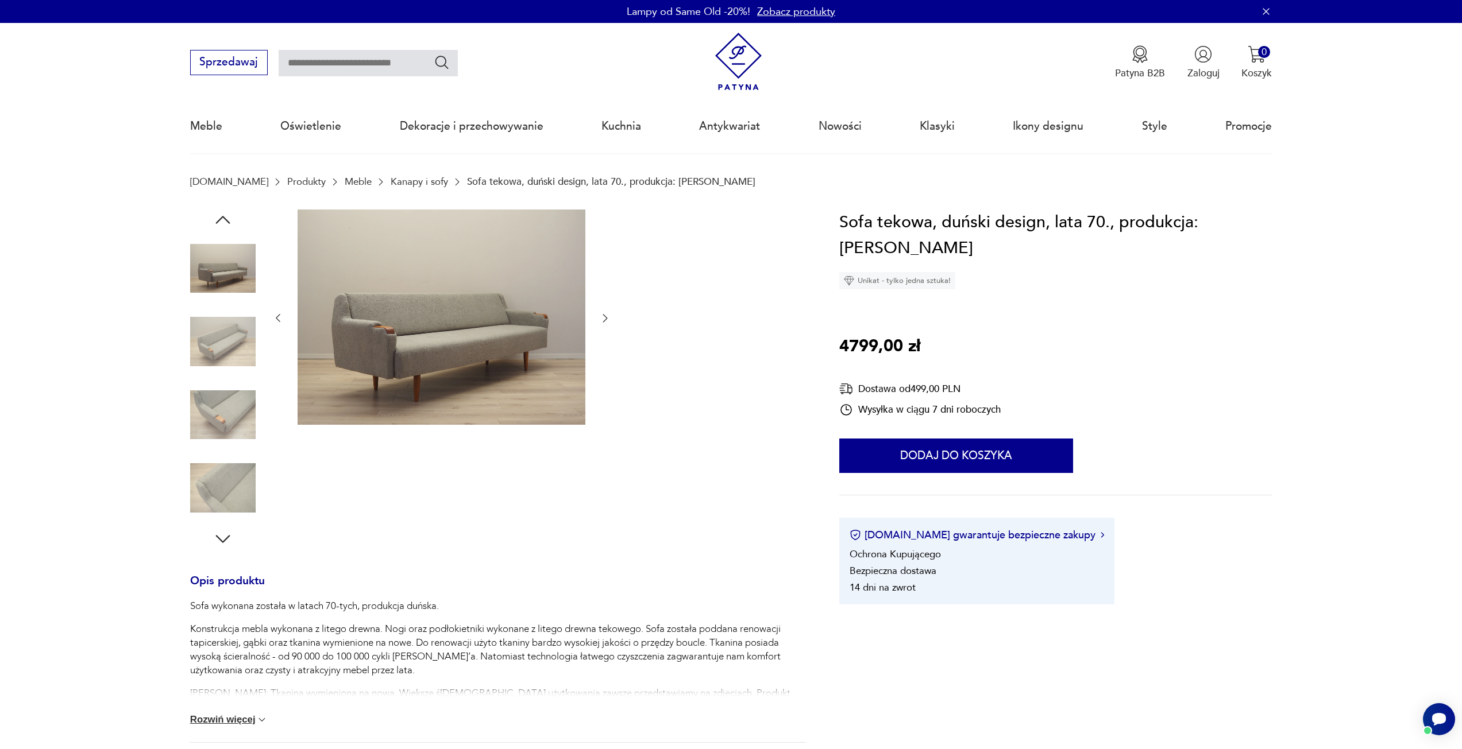
click at [604, 317] on icon "button" at bounding box center [604, 317] width 11 height 11
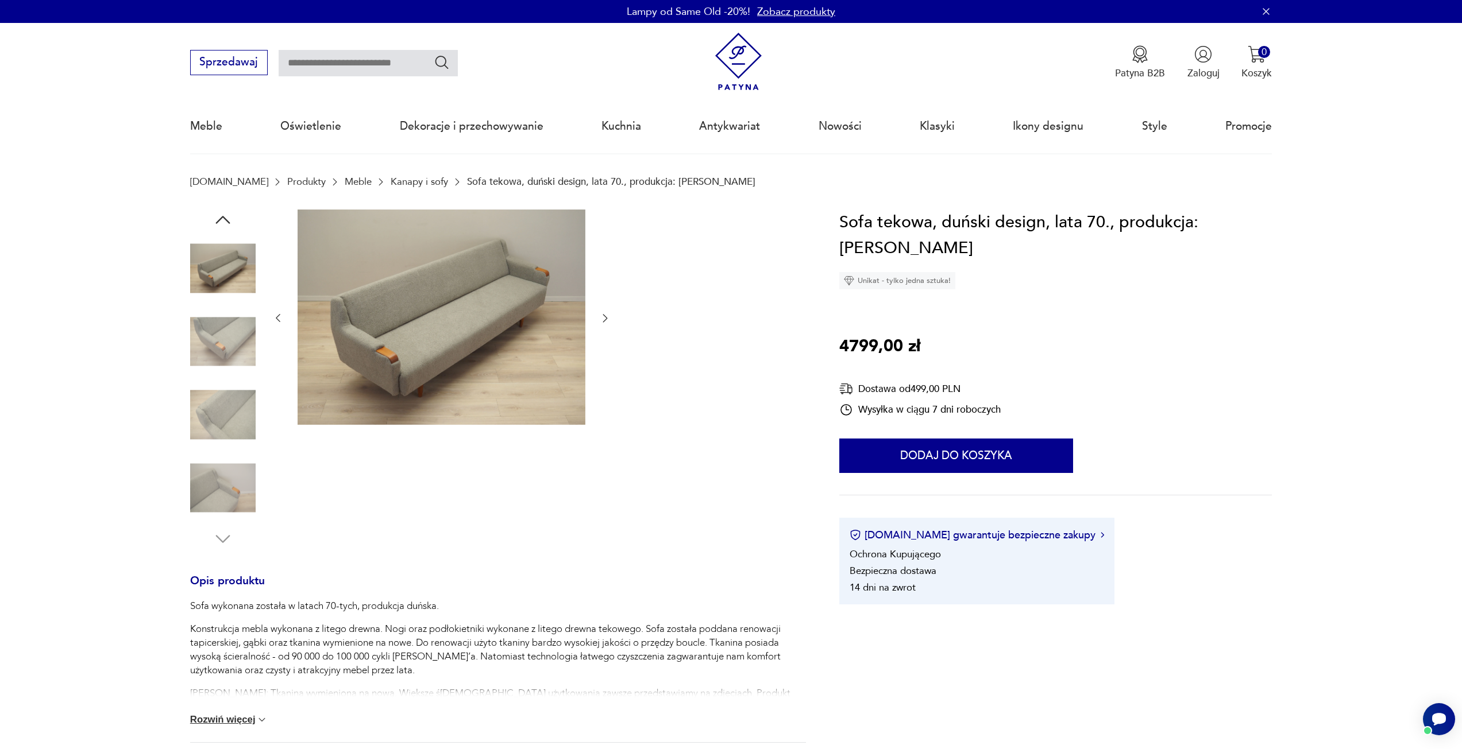
click at [603, 317] on icon "button" at bounding box center [604, 317] width 11 height 11
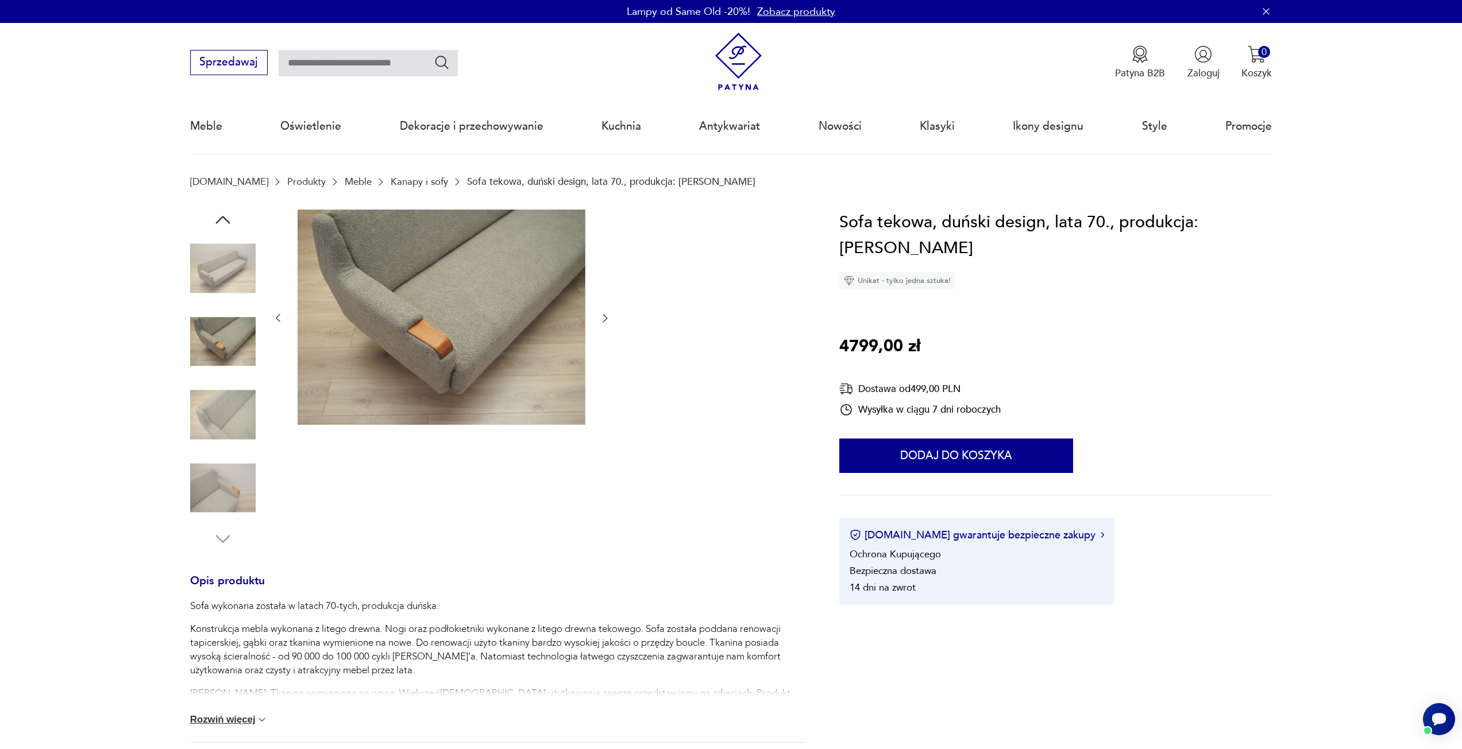
click at [603, 317] on icon "button" at bounding box center [604, 317] width 11 height 11
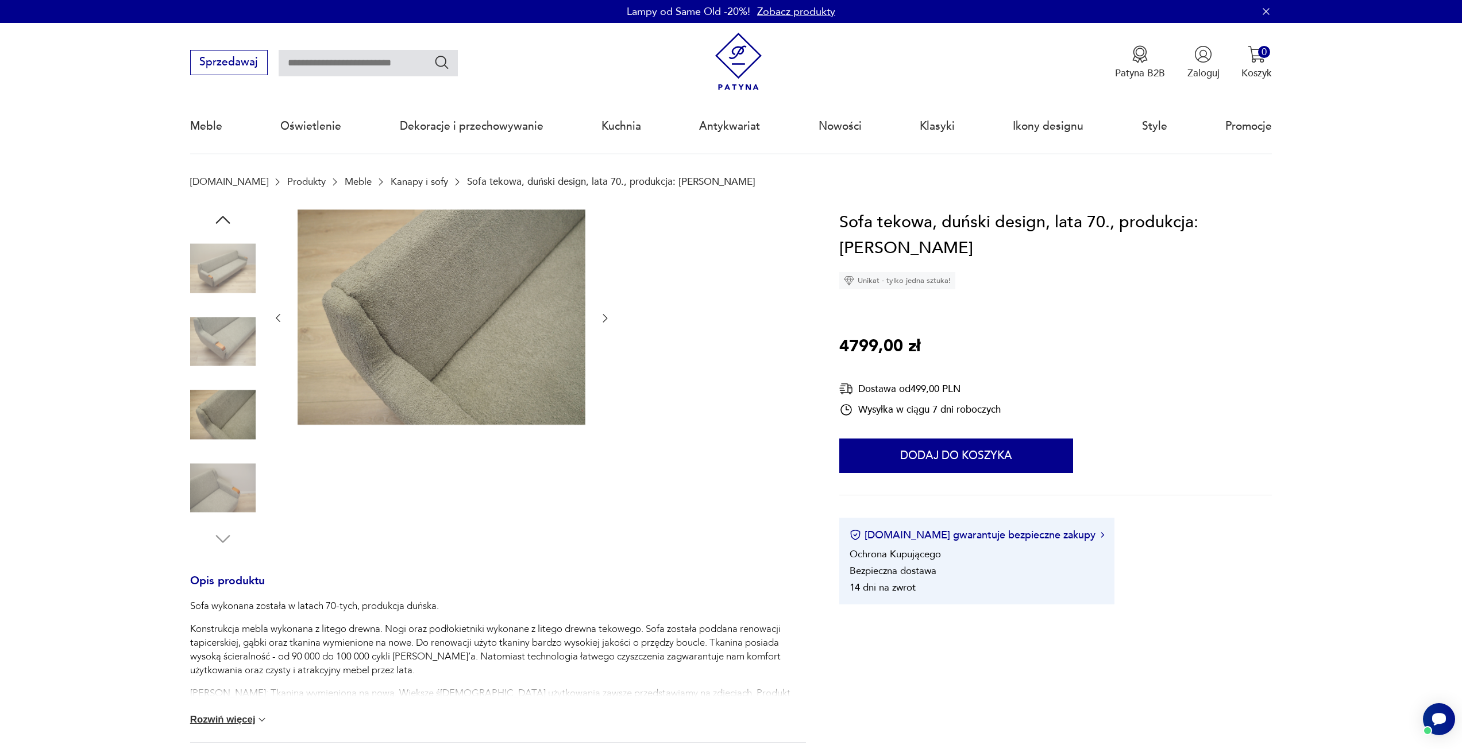
click at [603, 316] on icon "button" at bounding box center [604, 317] width 11 height 11
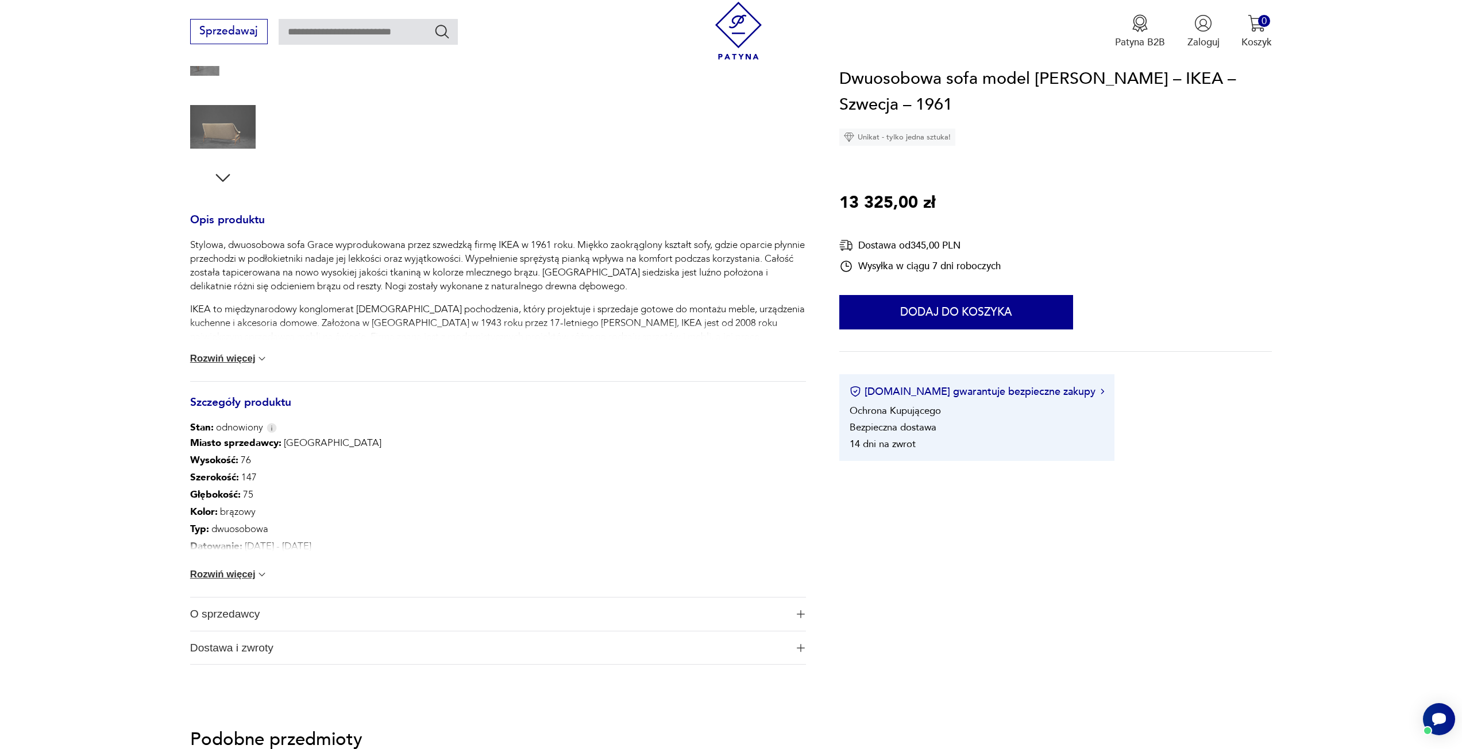
scroll to position [402, 0]
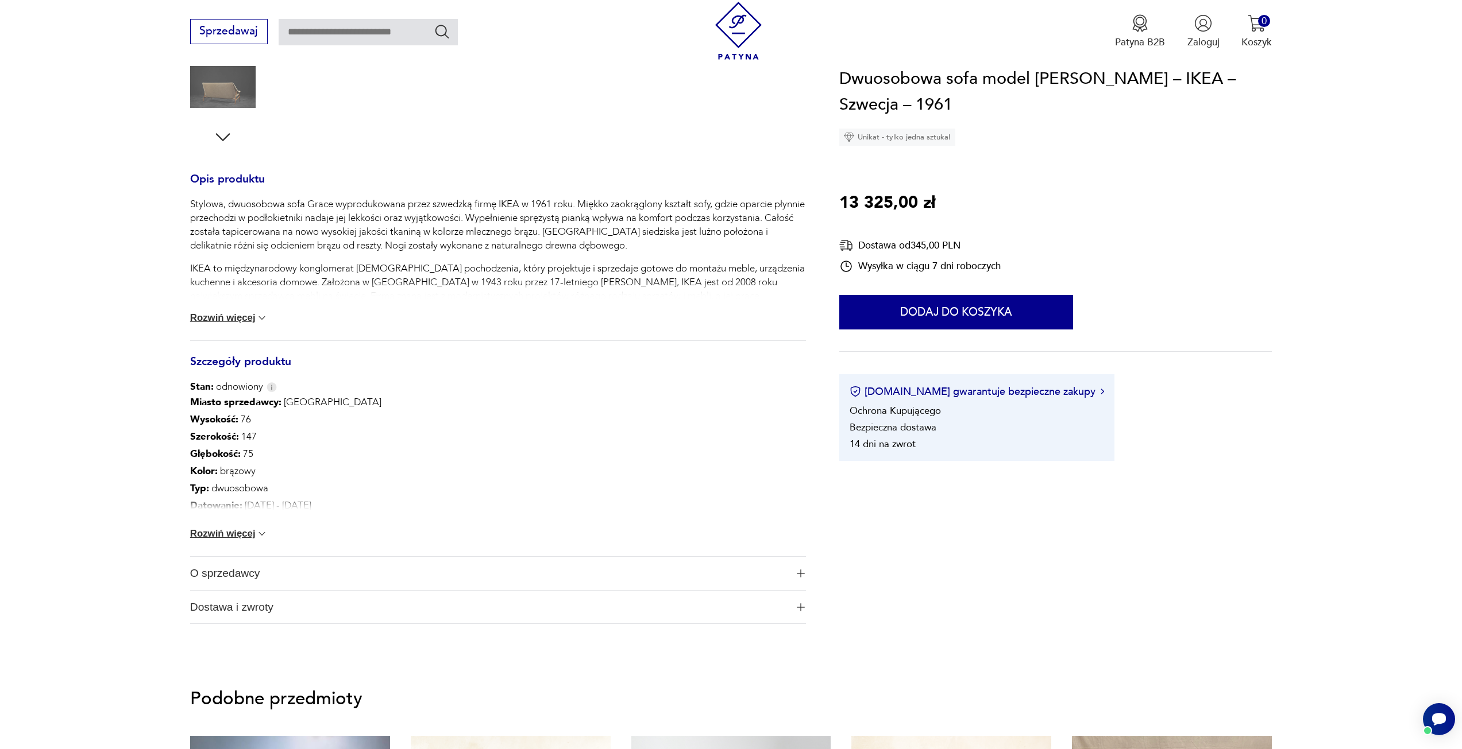
click at [231, 535] on button "Rozwiń więcej" at bounding box center [229, 533] width 78 height 11
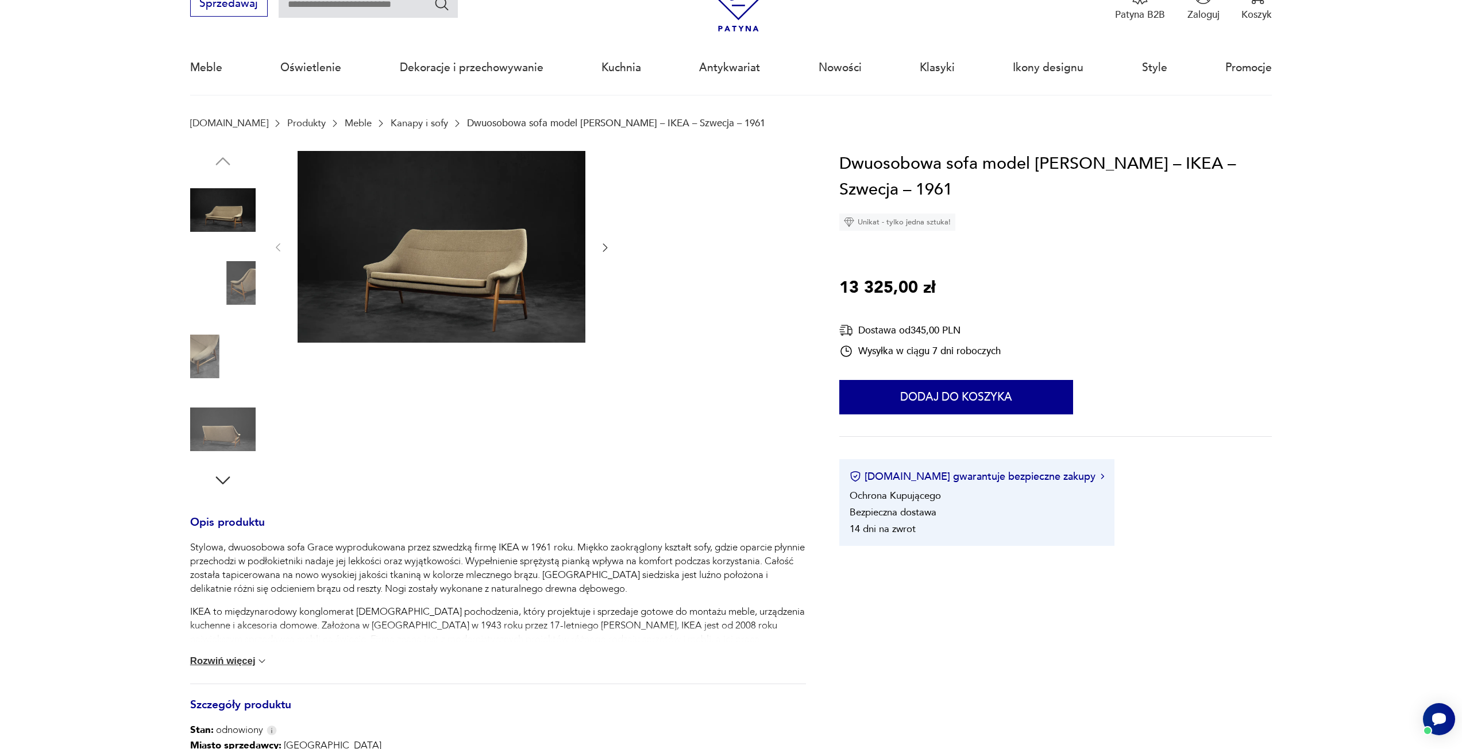
scroll to position [57, 0]
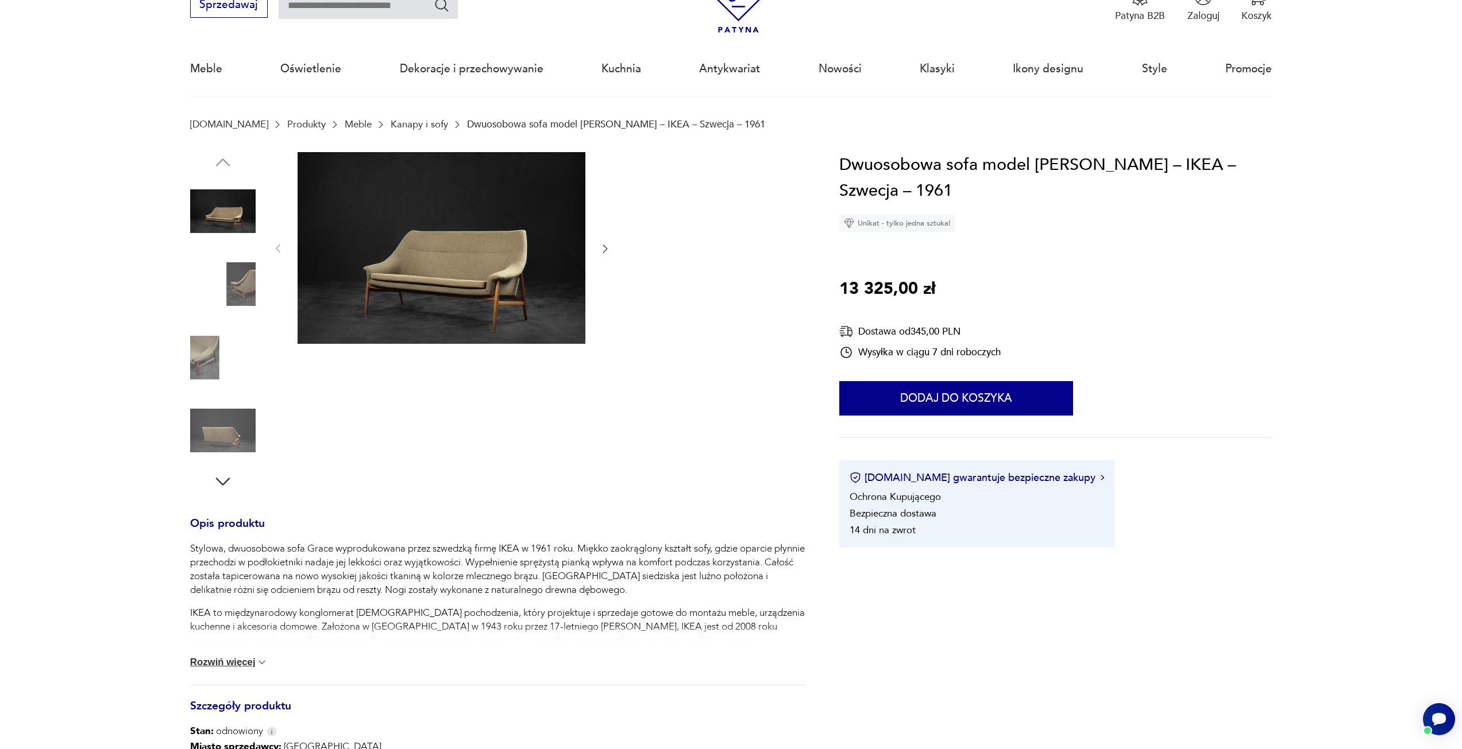
click at [501, 257] on img at bounding box center [441, 248] width 288 height 192
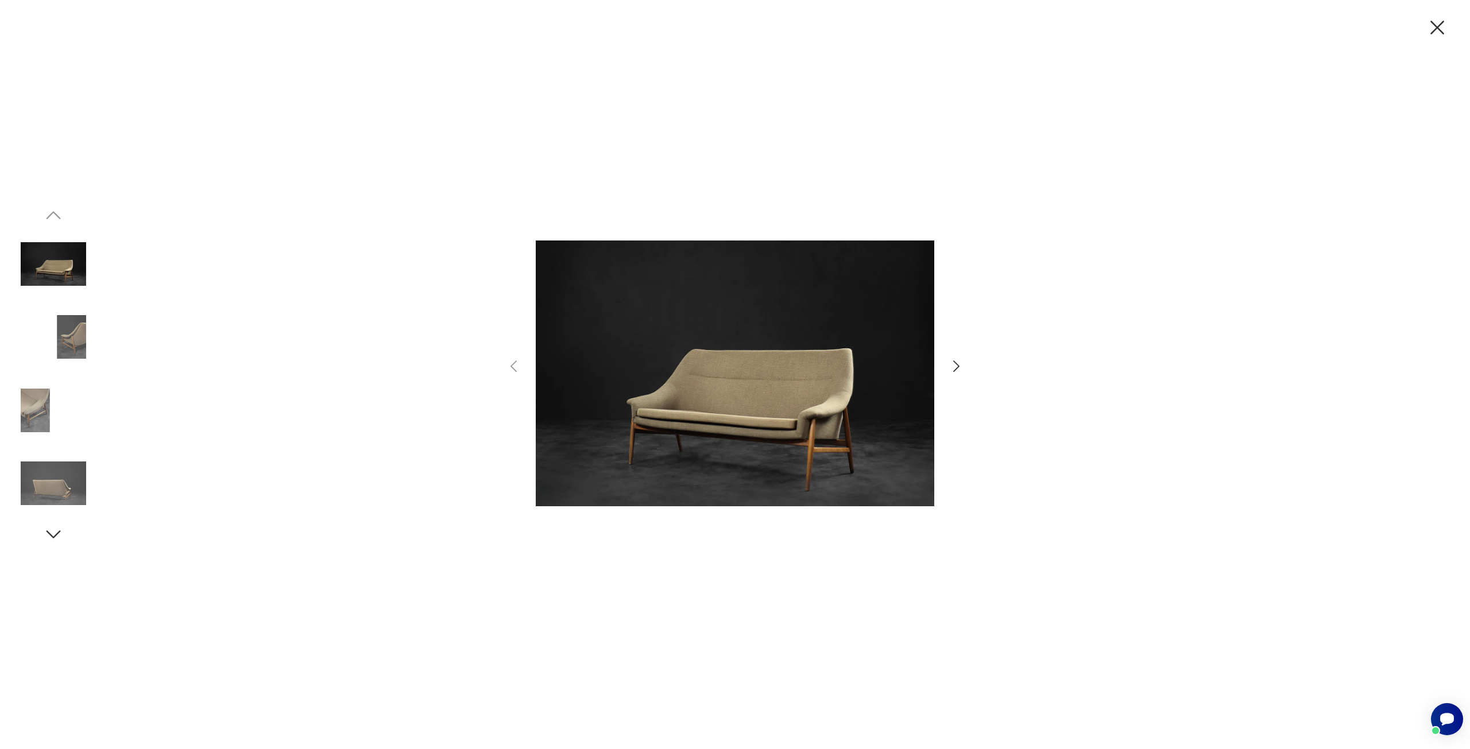
click at [957, 365] on icon "button" at bounding box center [956, 366] width 6 height 11
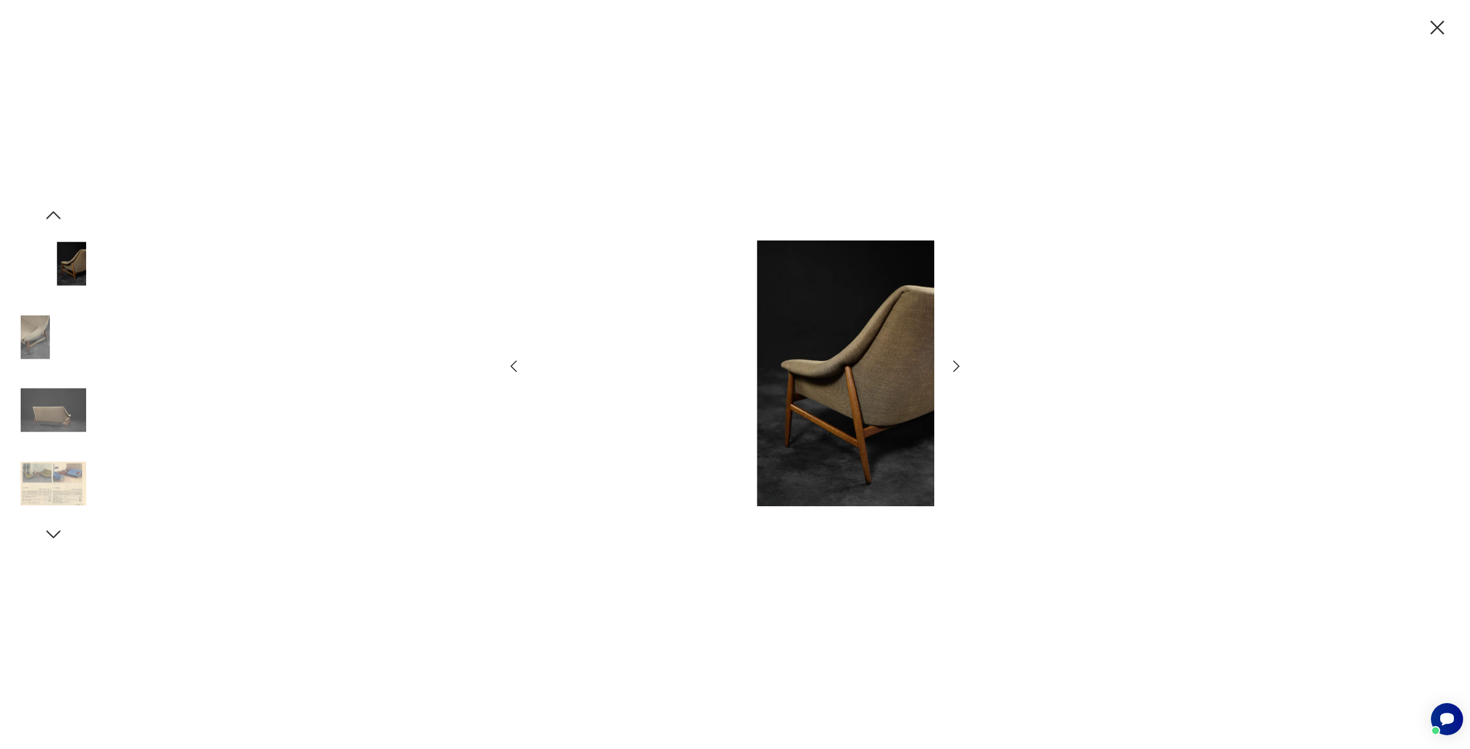
click at [956, 368] on icon "button" at bounding box center [956, 366] width 17 height 17
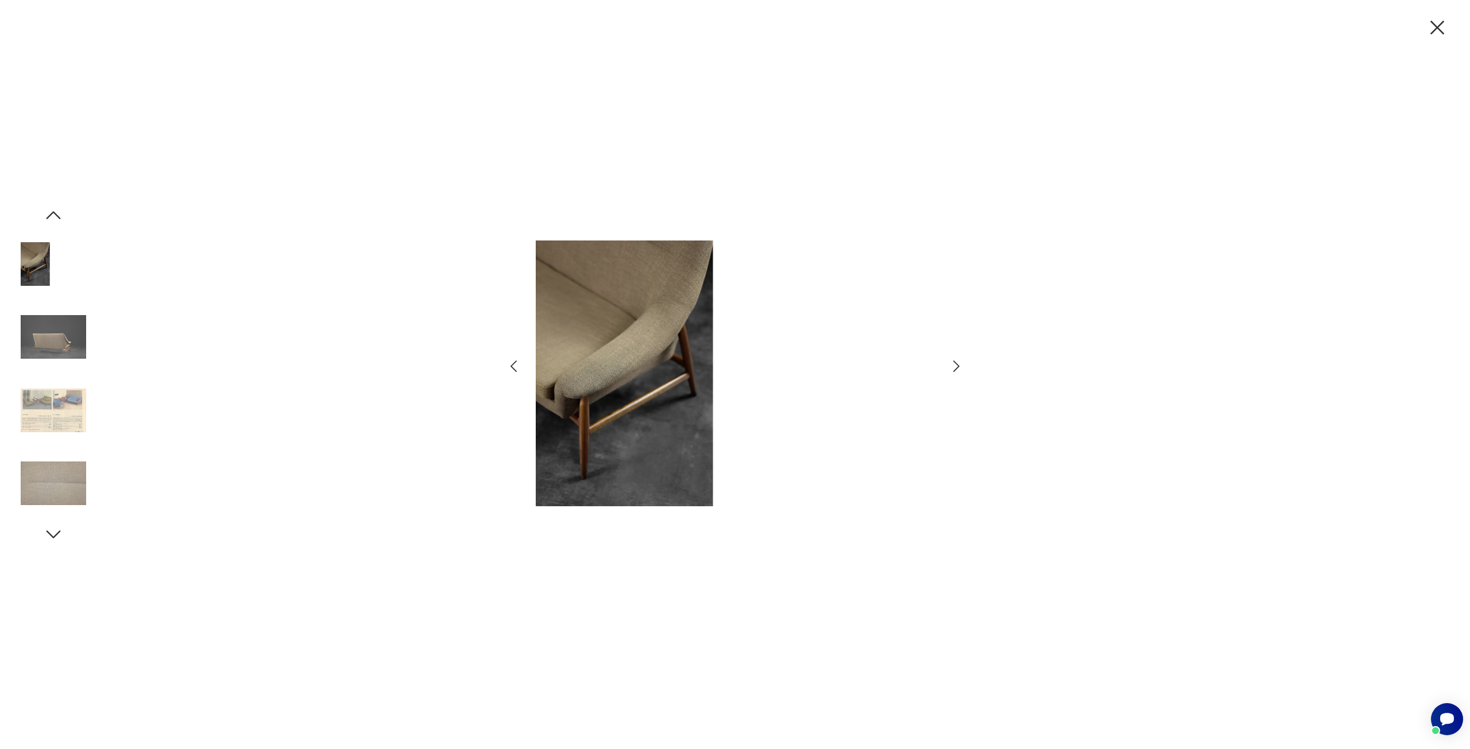
click at [956, 365] on icon "button" at bounding box center [956, 366] width 17 height 17
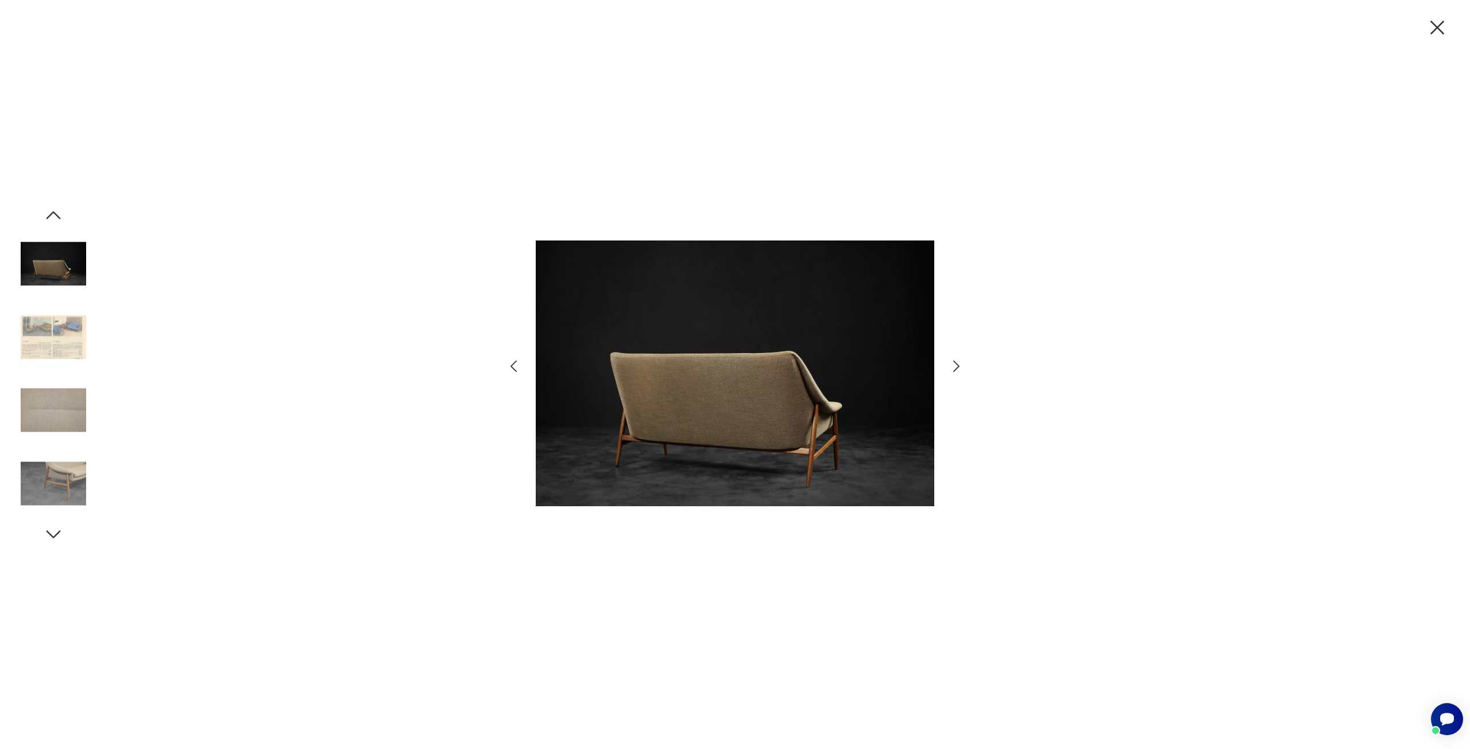
click at [957, 365] on icon "button" at bounding box center [956, 366] width 6 height 11
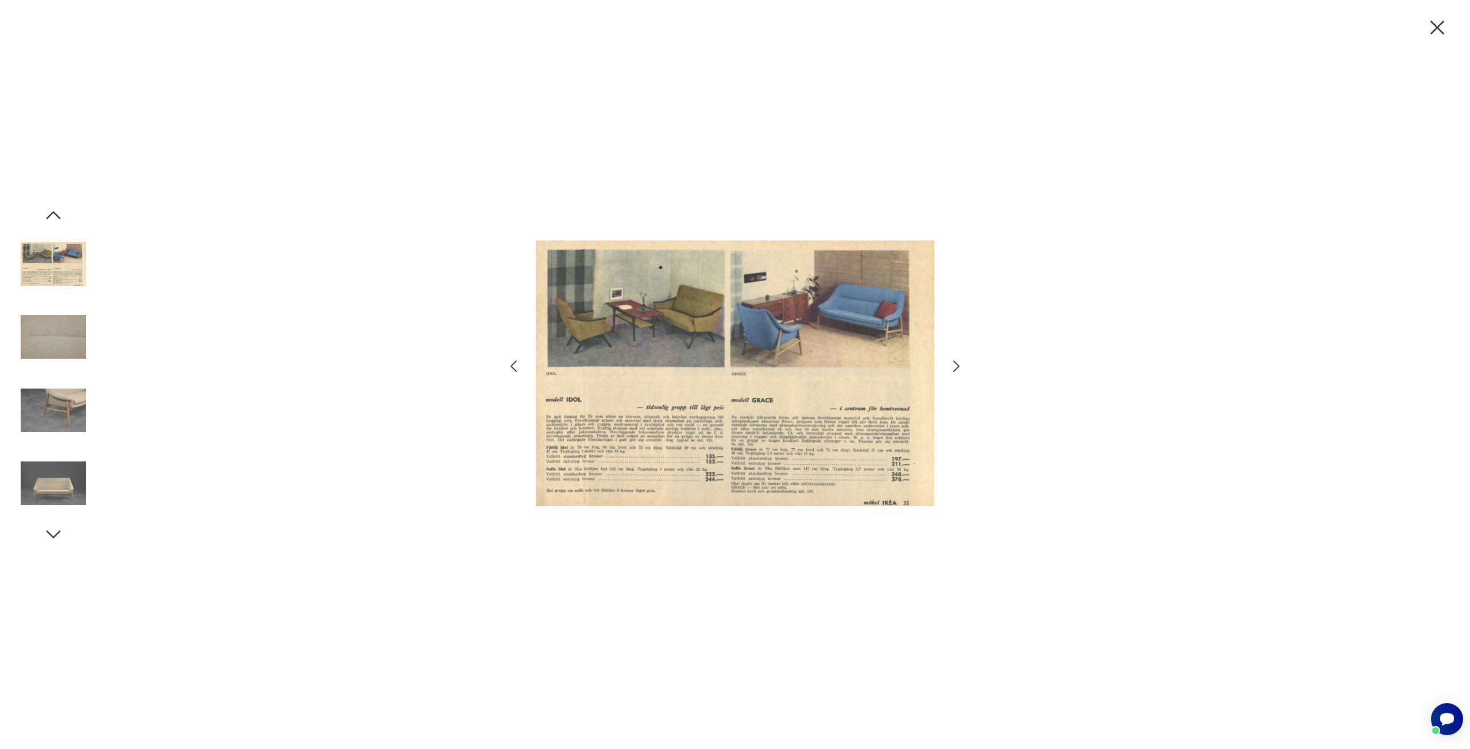
click at [958, 362] on icon "button" at bounding box center [956, 366] width 17 height 17
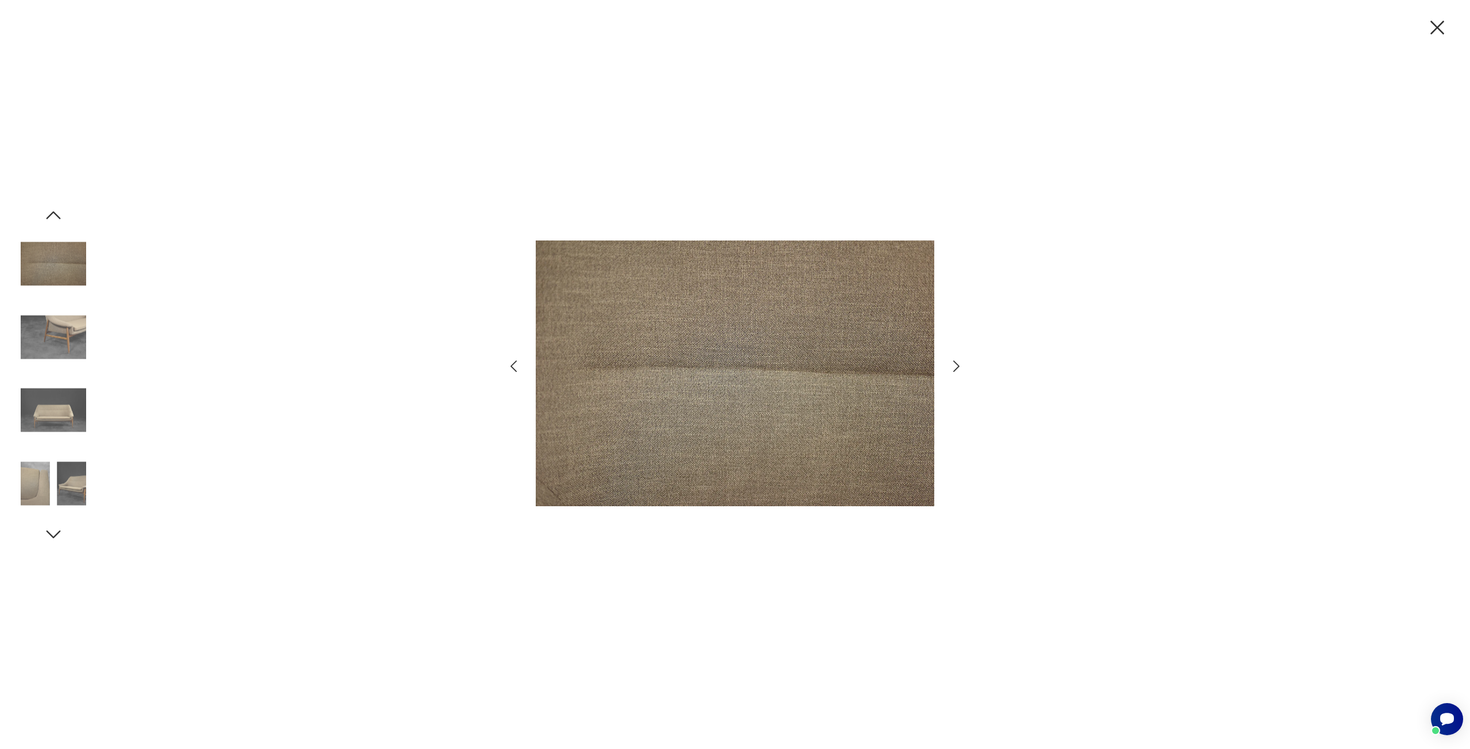
click at [958, 362] on icon "button" at bounding box center [956, 366] width 17 height 17
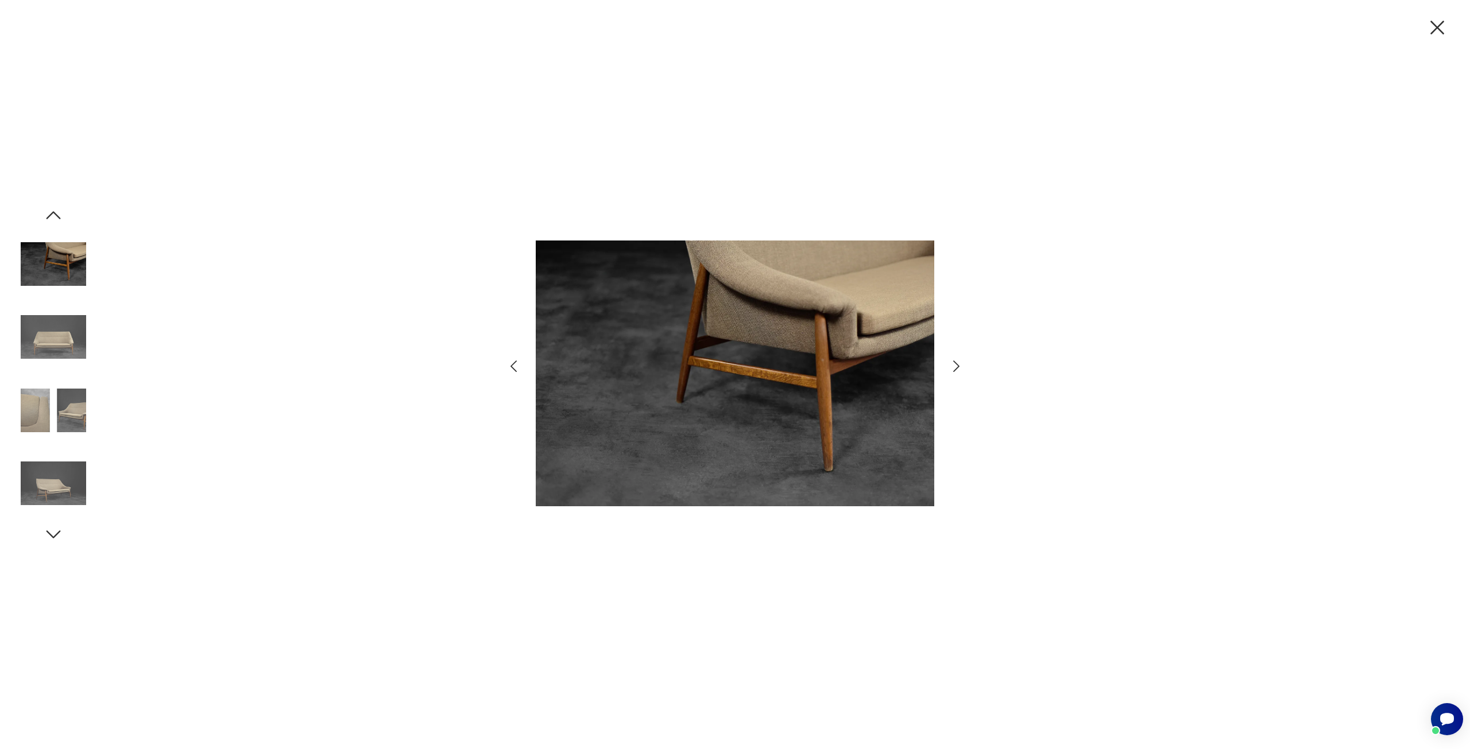
click at [958, 362] on icon "button" at bounding box center [956, 366] width 17 height 17
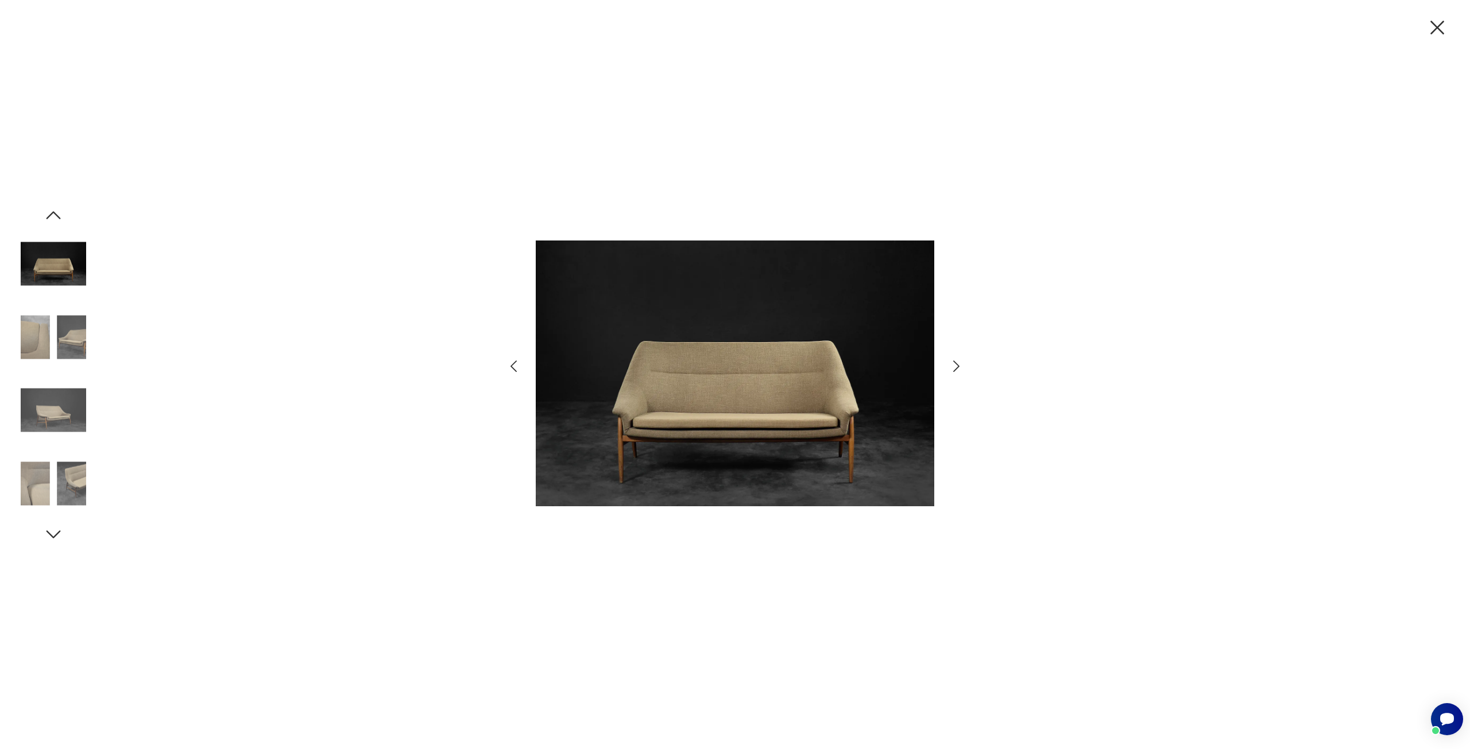
click at [1438, 27] on icon "button" at bounding box center [1438, 28] width 14 height 14
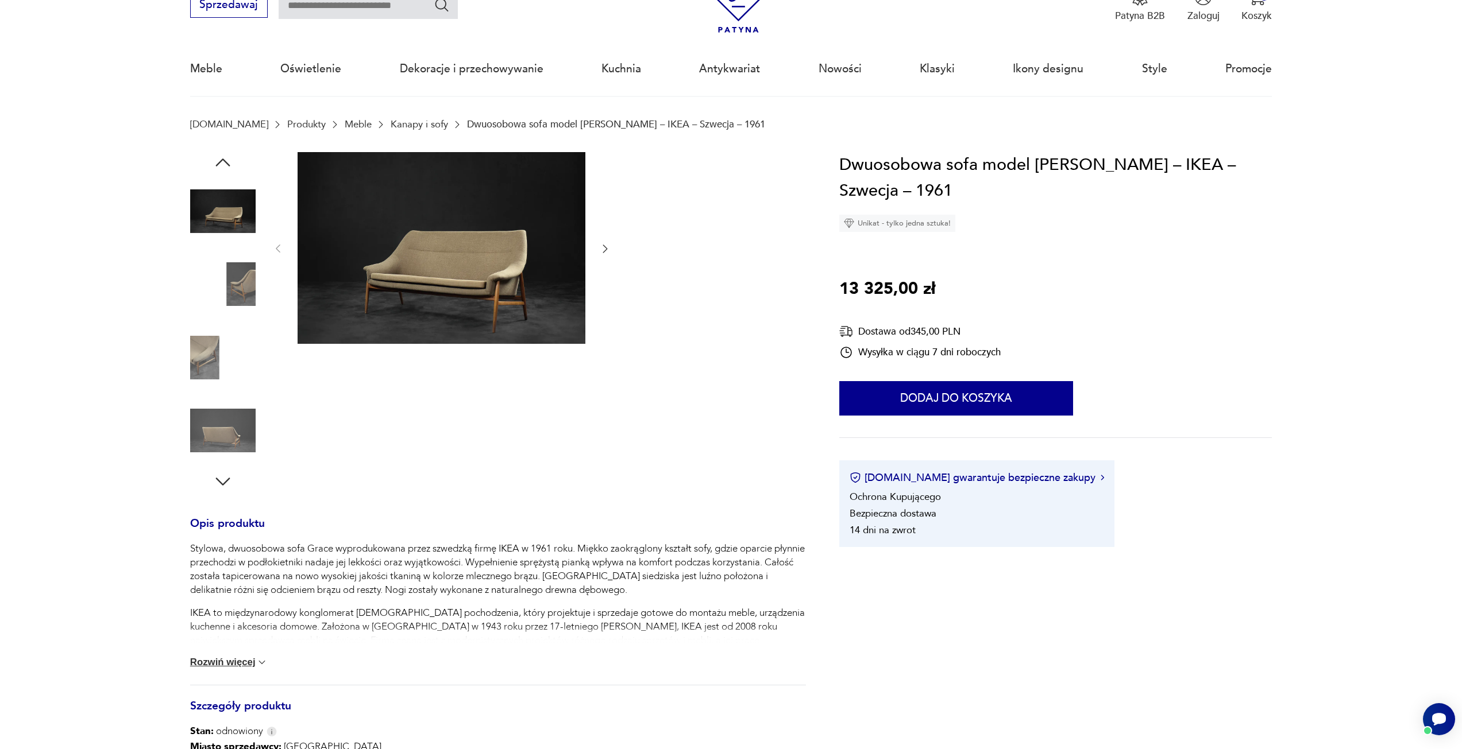
click at [101, 354] on section "Opis produktu Stylowa, dwuosobowa sofa Grace wyprodukowana przez szwedzką firmę…" at bounding box center [731, 637] width 1462 height 971
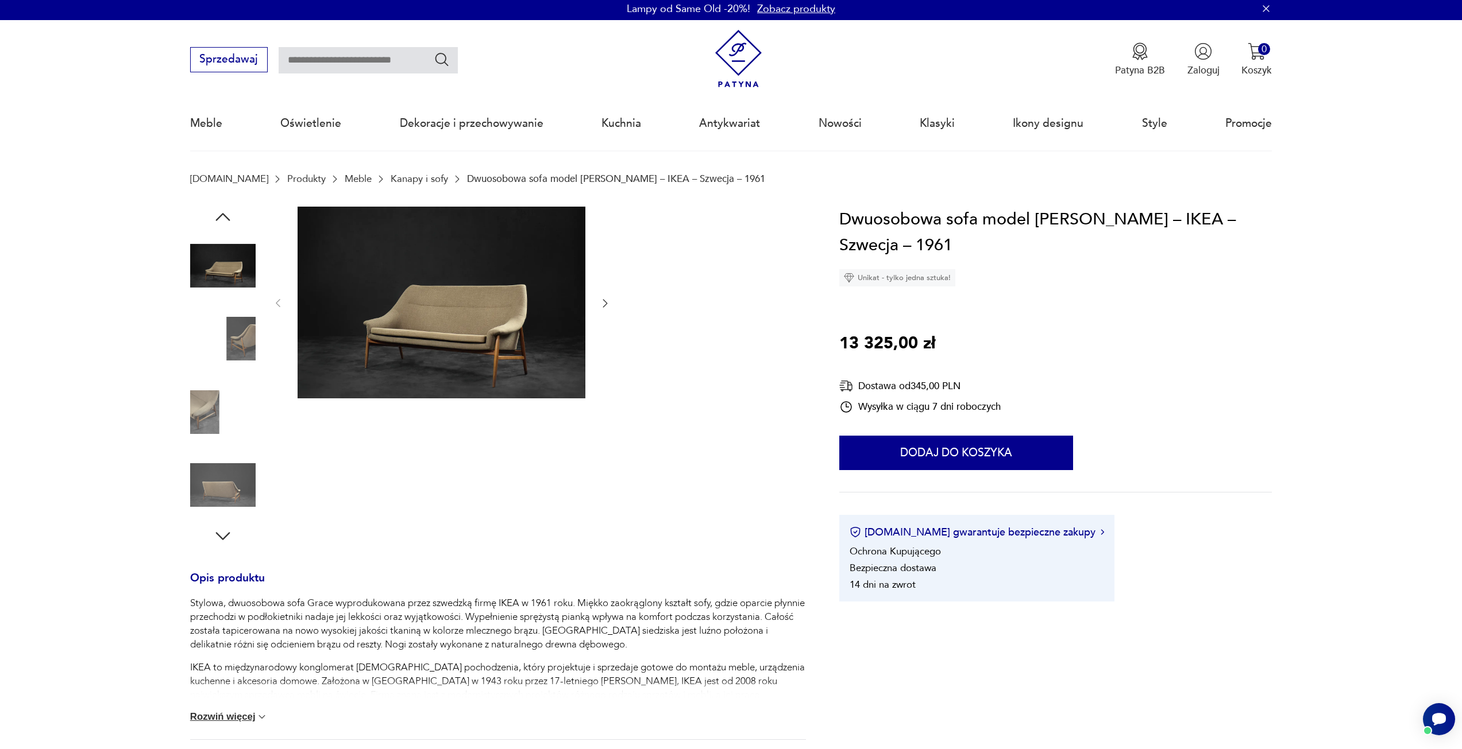
scroll to position [0, 0]
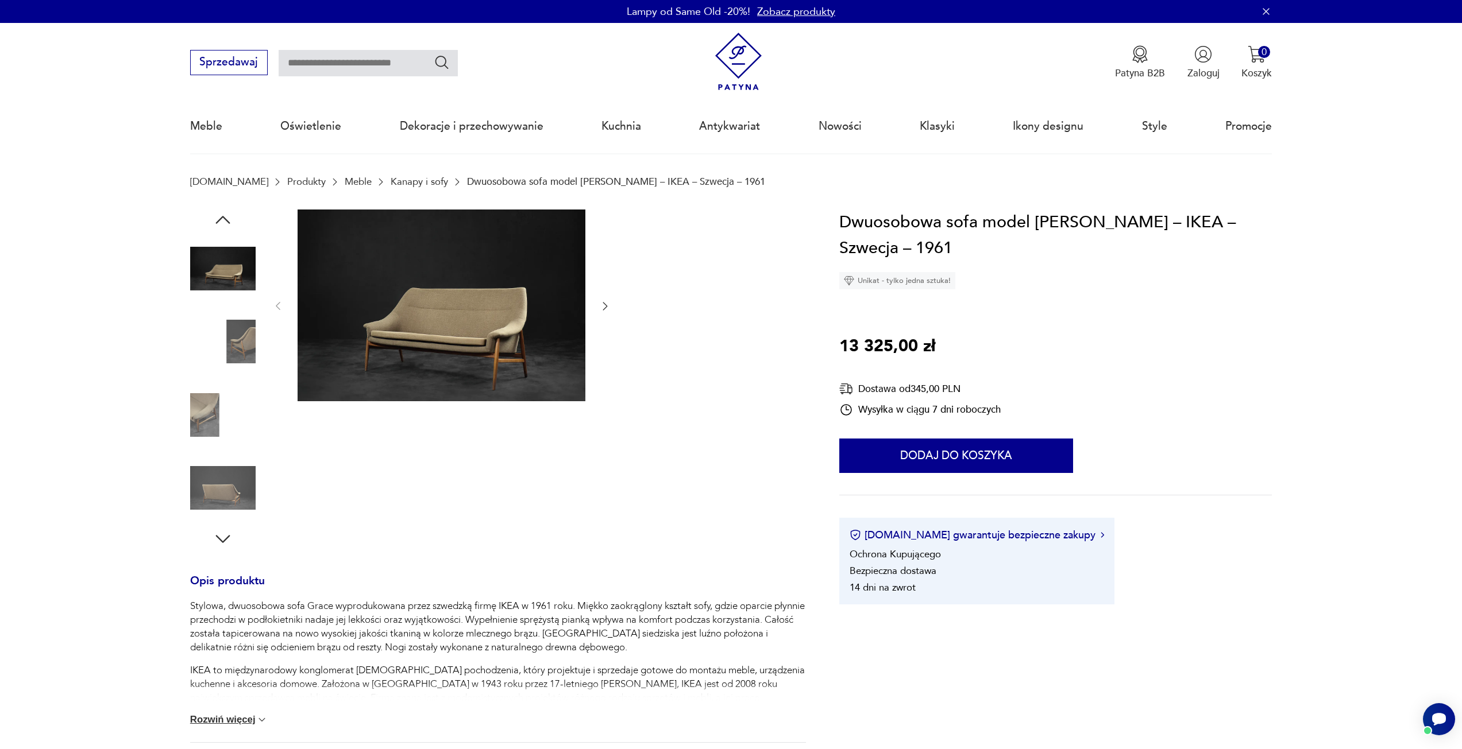
click at [607, 308] on icon "button" at bounding box center [604, 305] width 11 height 11
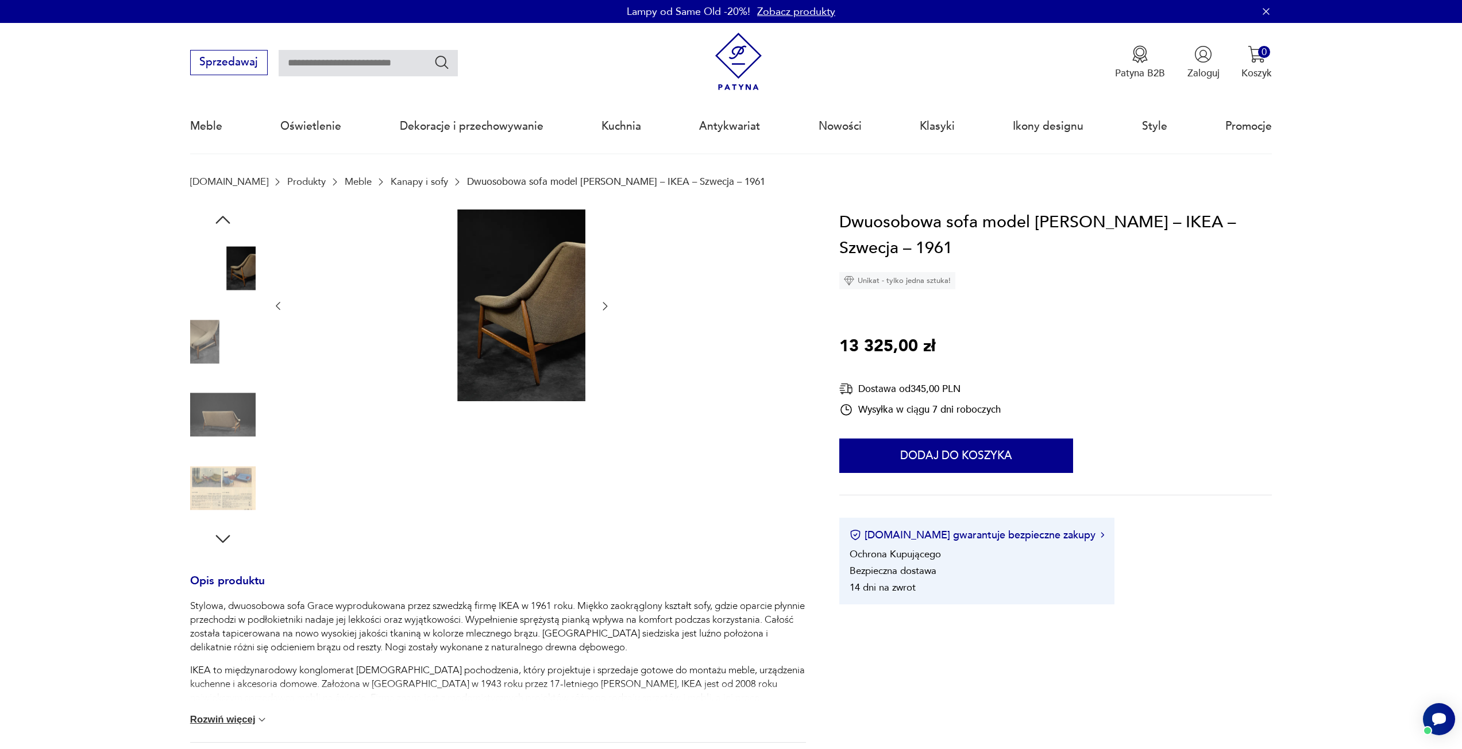
click at [607, 308] on icon "button" at bounding box center [604, 305] width 11 height 11
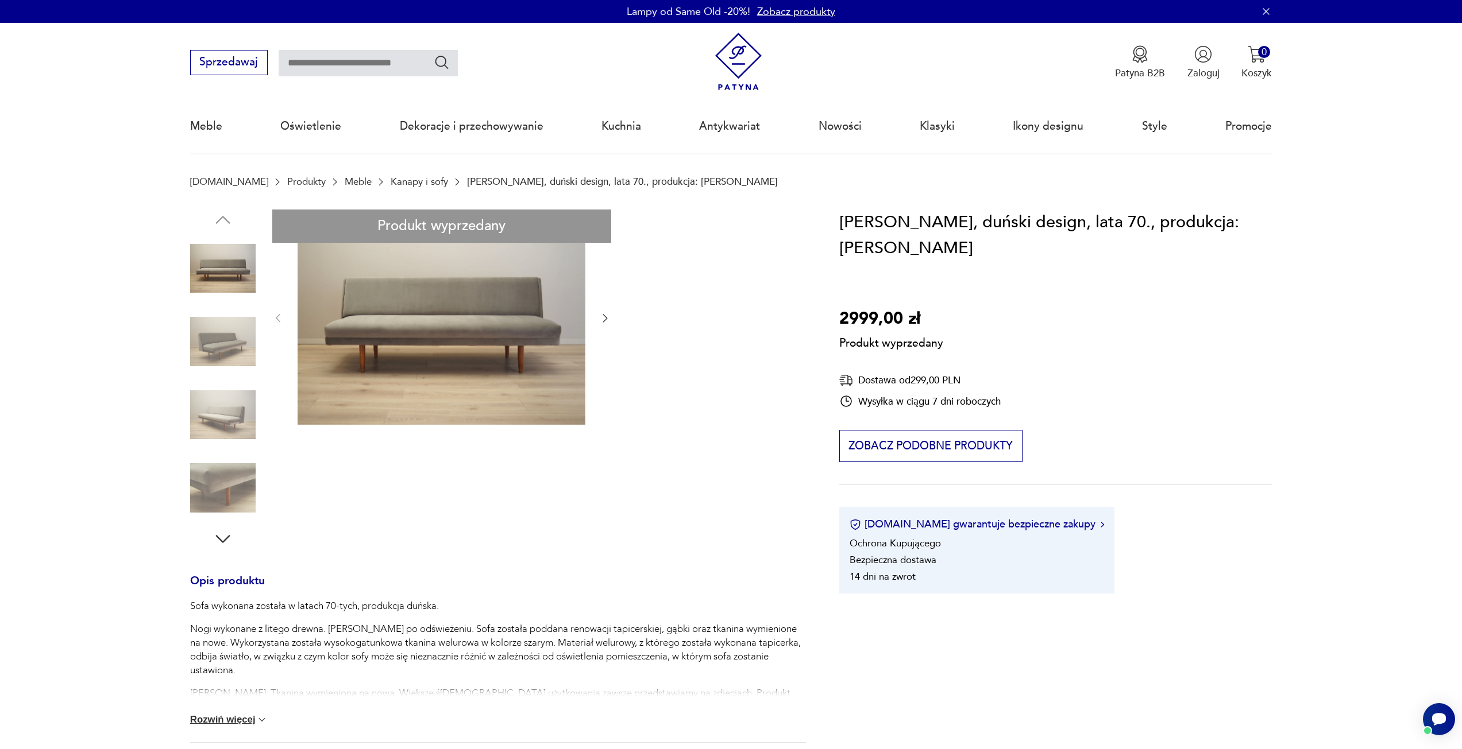
click at [210, 420] on div "Produkt wyprzedany Opis produktu Sofa wykonana została w latach 70-tych, produk…" at bounding box center [498, 618] width 616 height 817
